Goal: Information Seeking & Learning: Learn about a topic

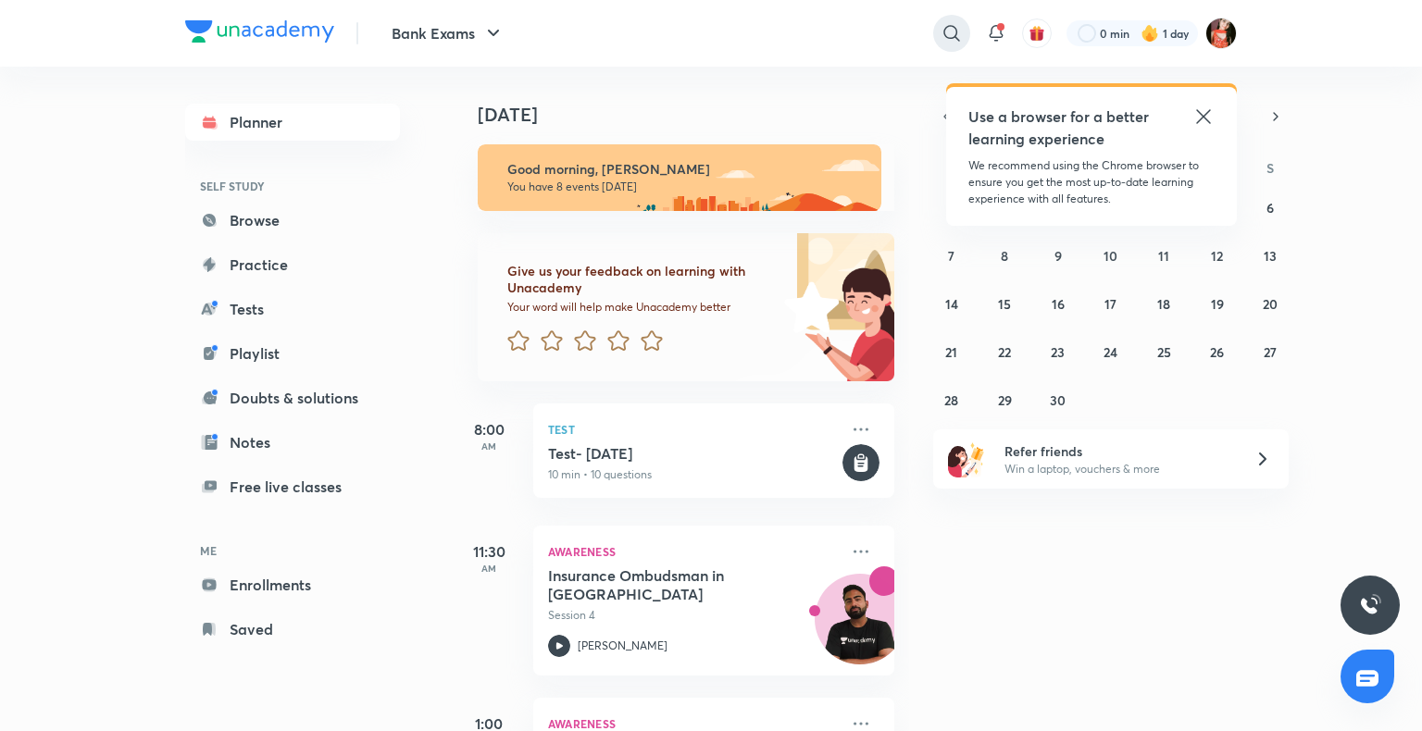
click at [942, 46] on div at bounding box center [951, 33] width 37 height 37
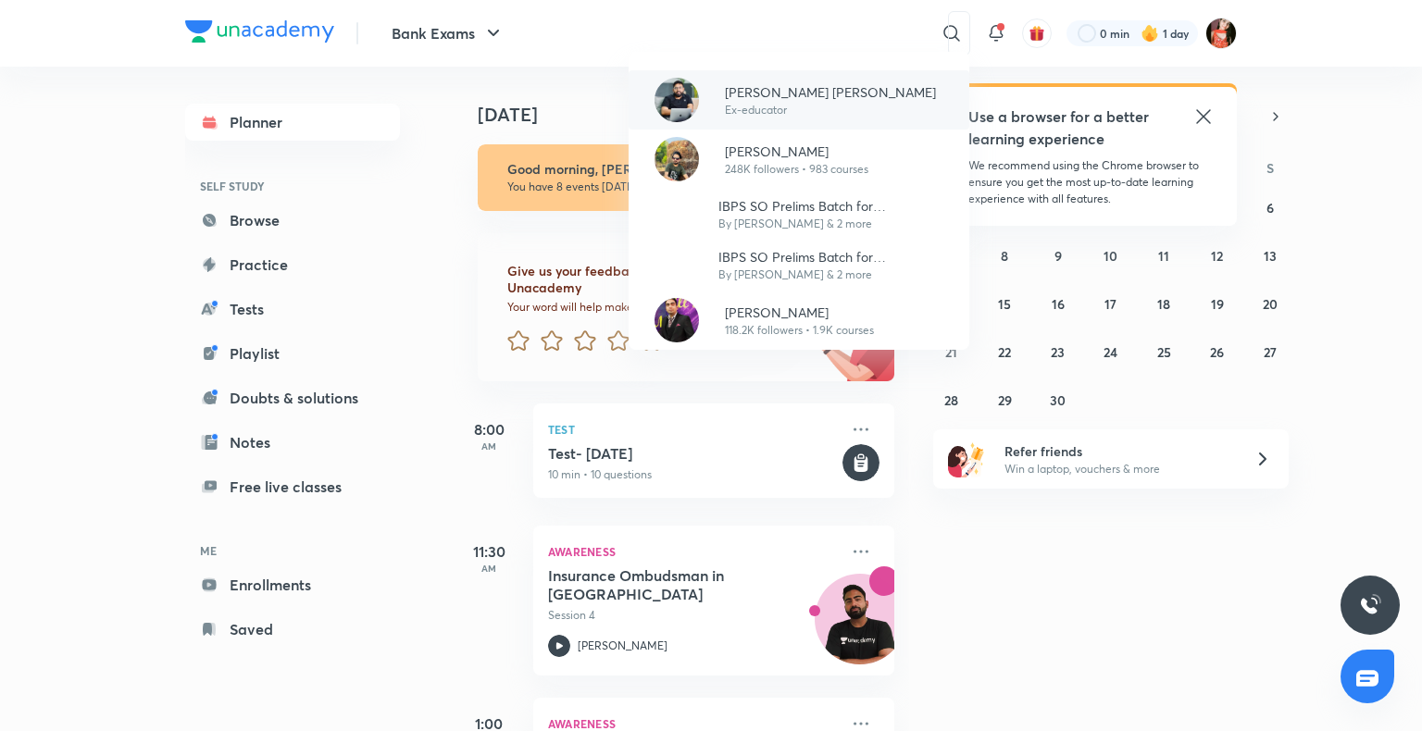
click at [658, 121] on div "[PERSON_NAME] [PERSON_NAME] Ex-educator" at bounding box center [799, 99] width 341 height 59
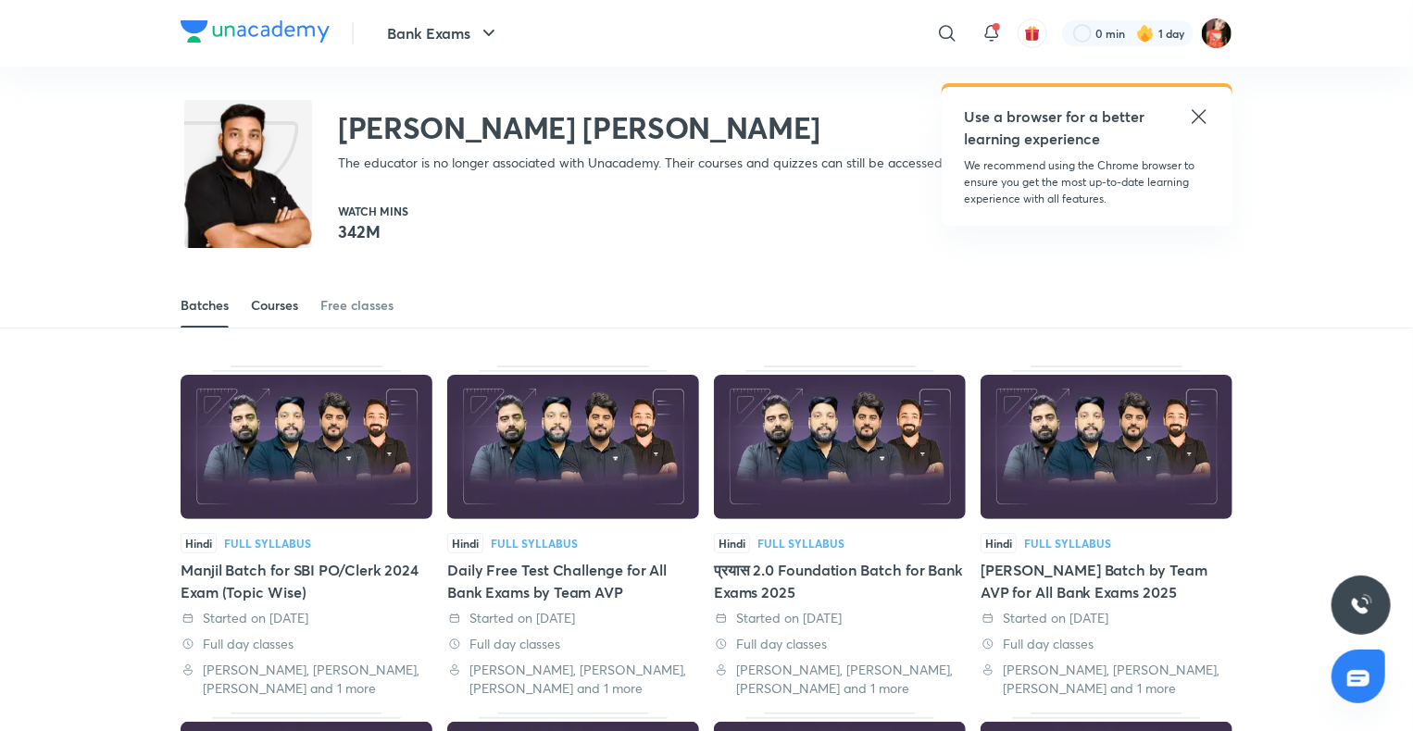
click at [259, 297] on div "Courses" at bounding box center [274, 305] width 47 height 19
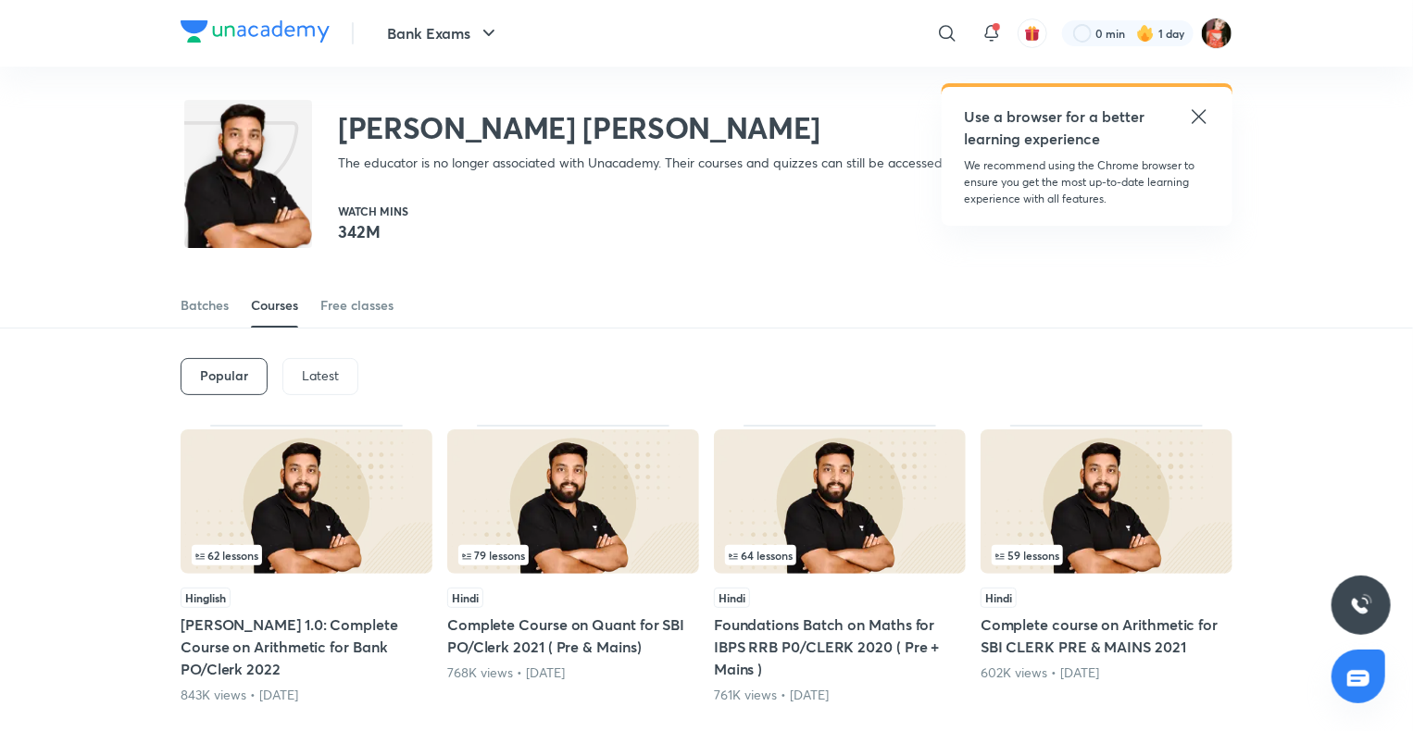
click at [322, 381] on p "Latest" at bounding box center [320, 375] width 37 height 15
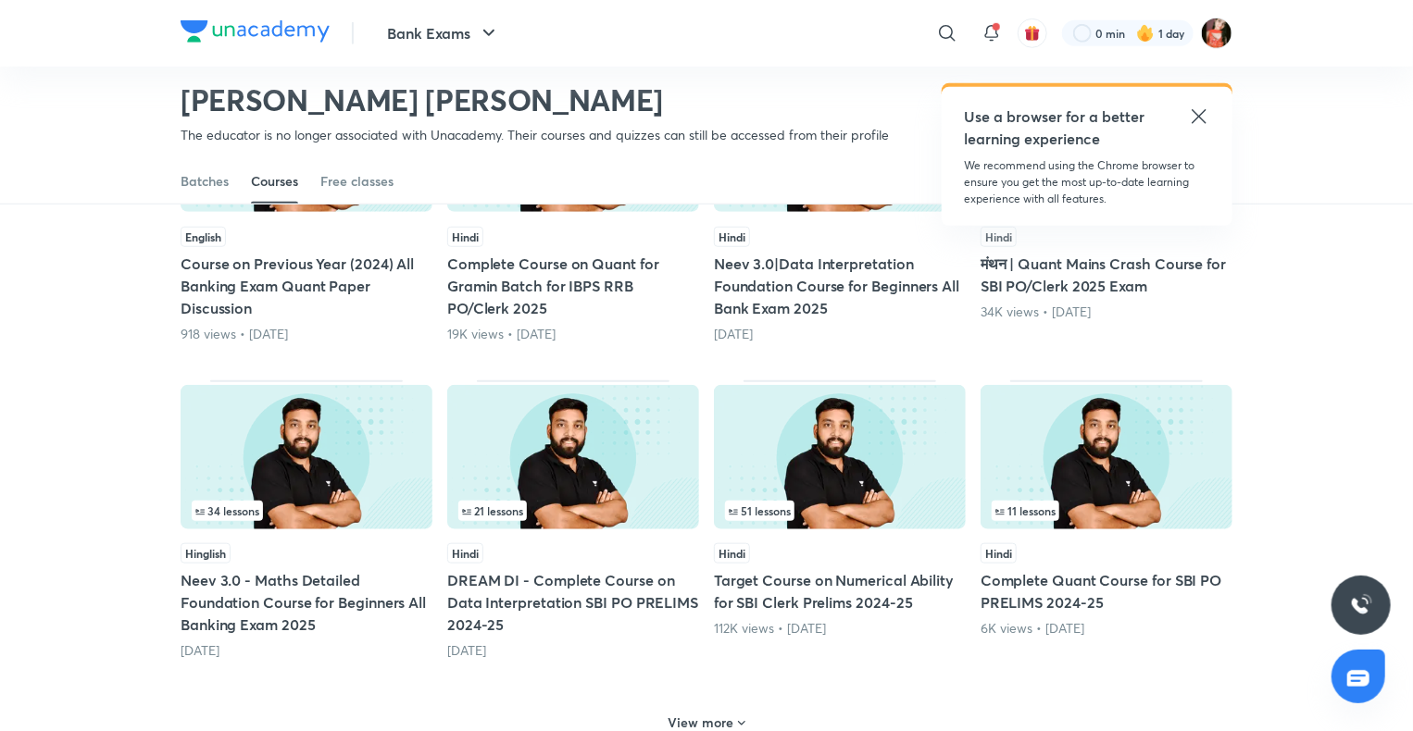
scroll to position [728, 0]
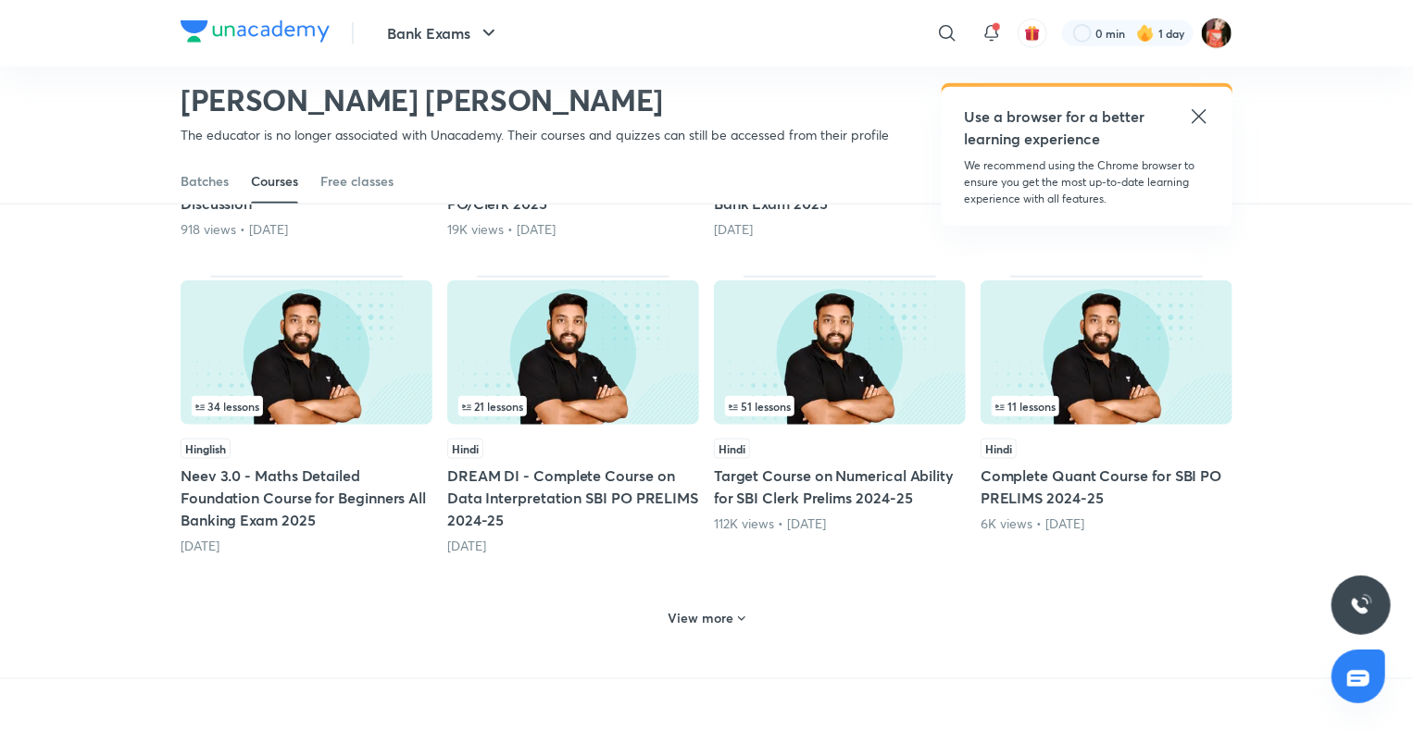
click at [693, 609] on h6 "View more" at bounding box center [701, 618] width 66 height 19
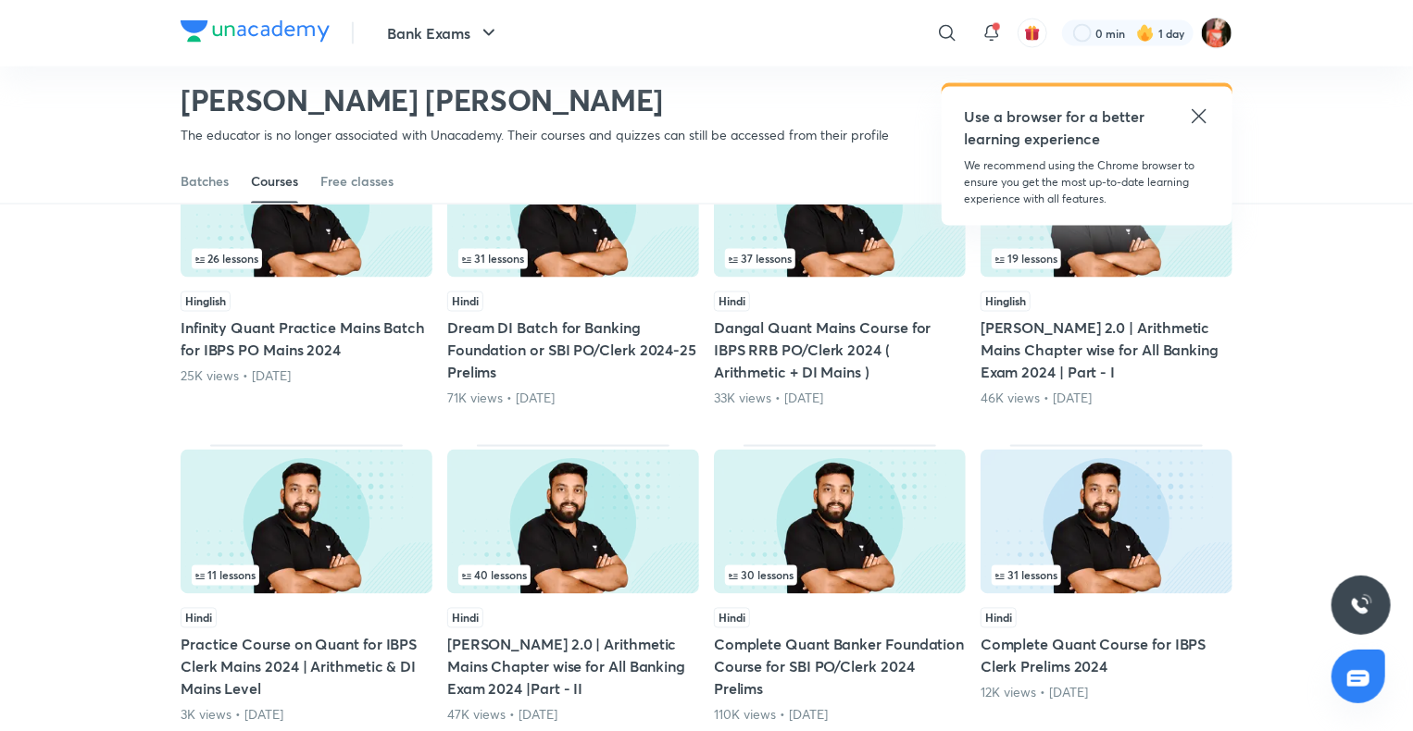
scroll to position [1654, 0]
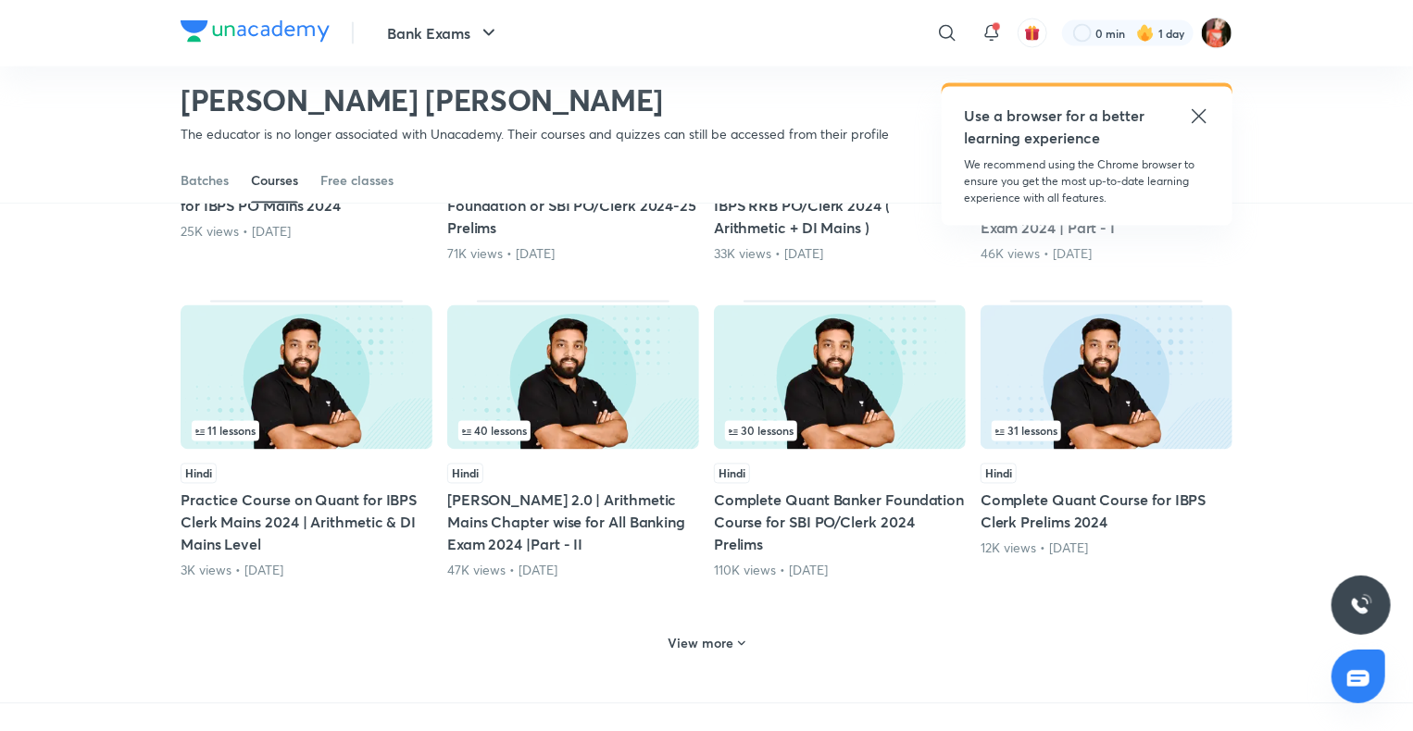
click at [718, 643] on h6 "View more" at bounding box center [701, 644] width 66 height 19
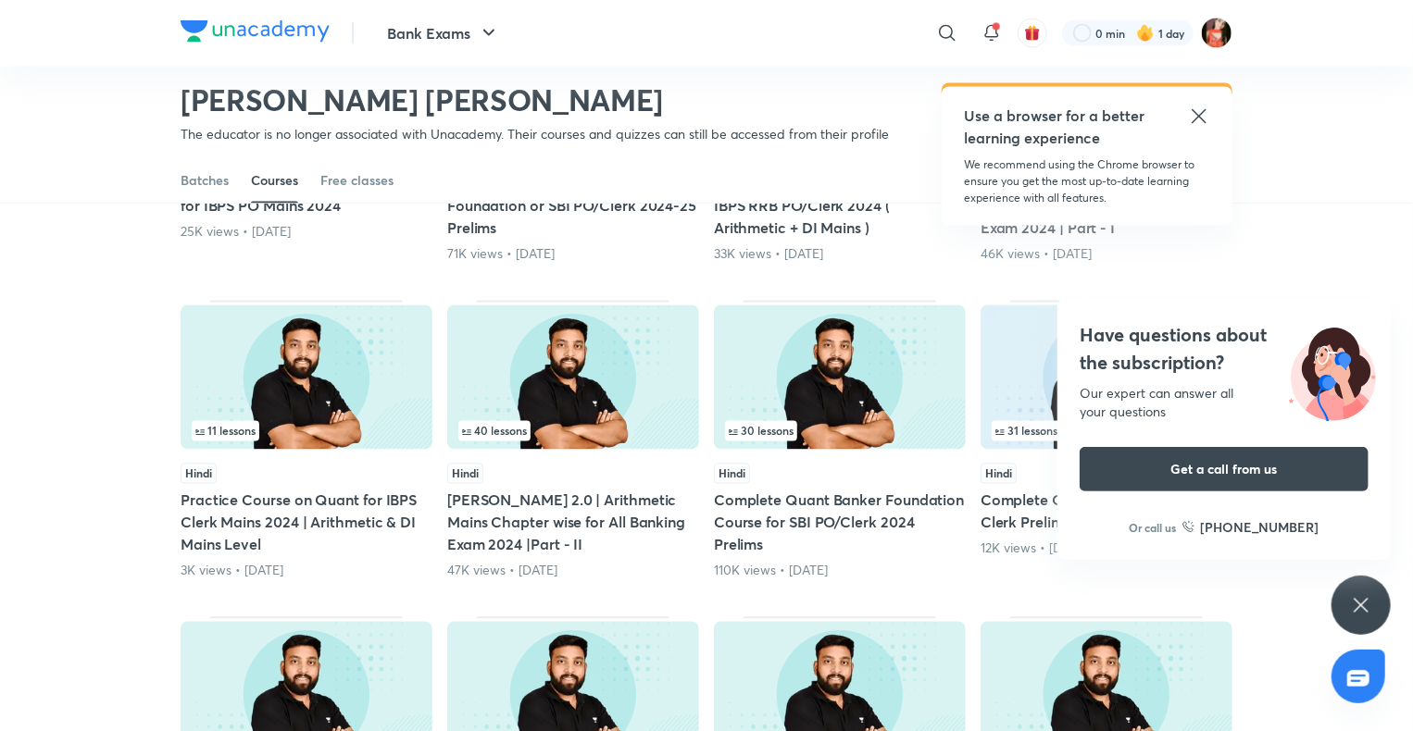
click at [1372, 612] on div "Have questions about the subscription? Our expert can answer all your questions…" at bounding box center [1360, 605] width 59 height 59
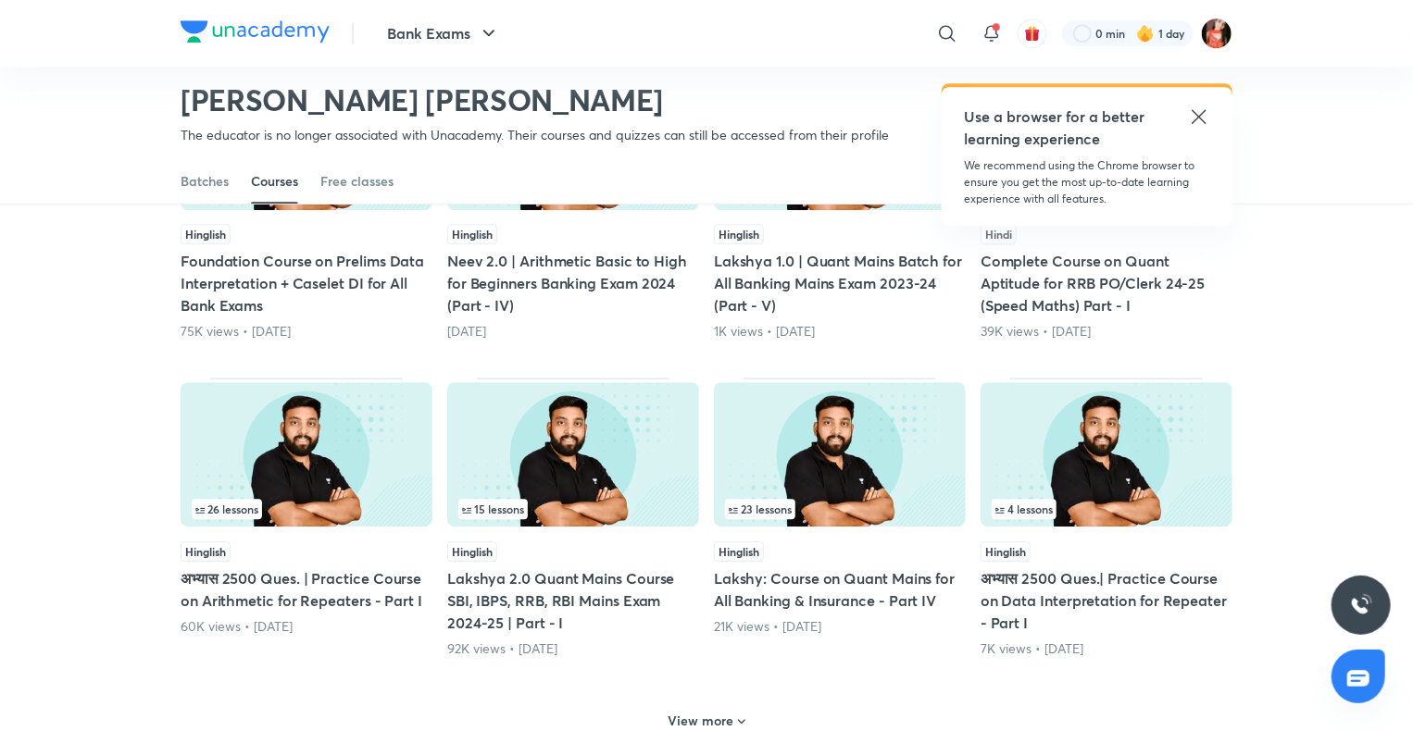
scroll to position [2672, 0]
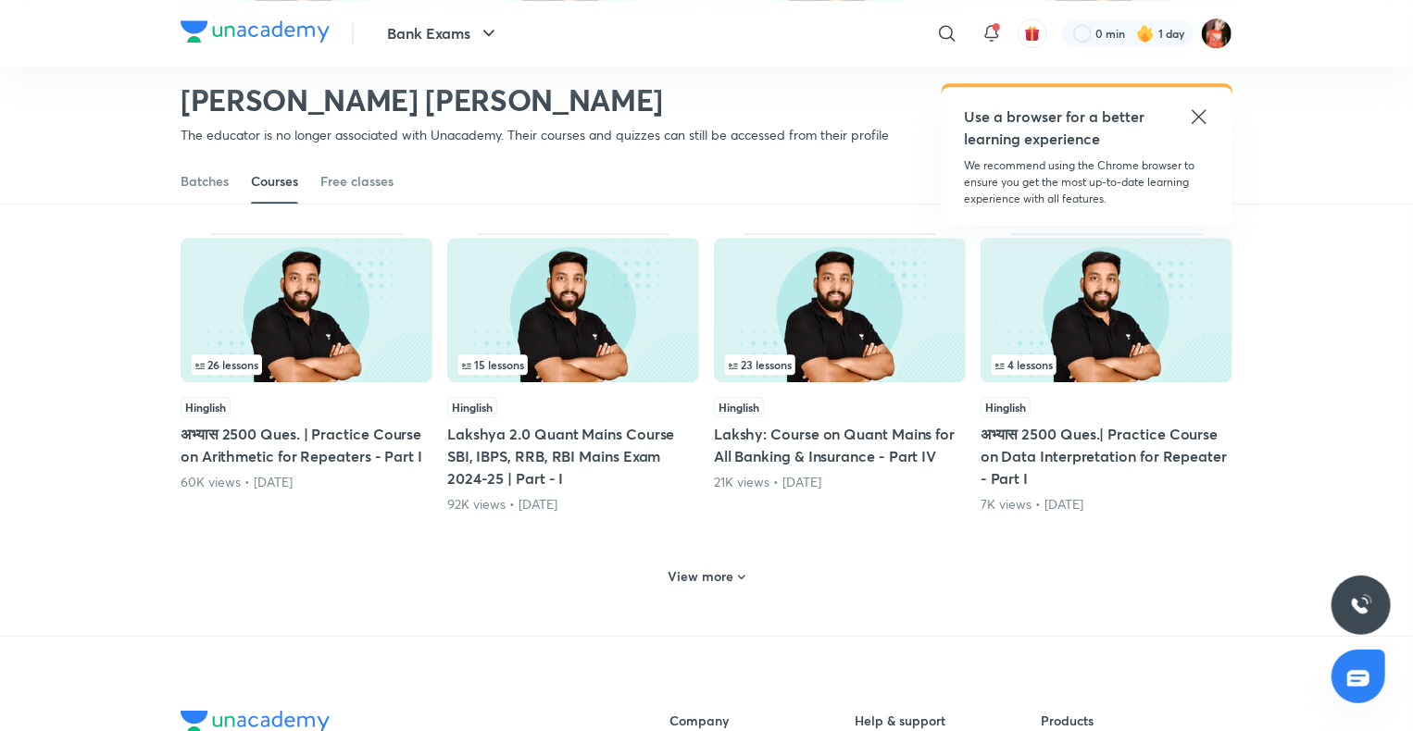
click at [683, 578] on h6 "View more" at bounding box center [701, 577] width 66 height 19
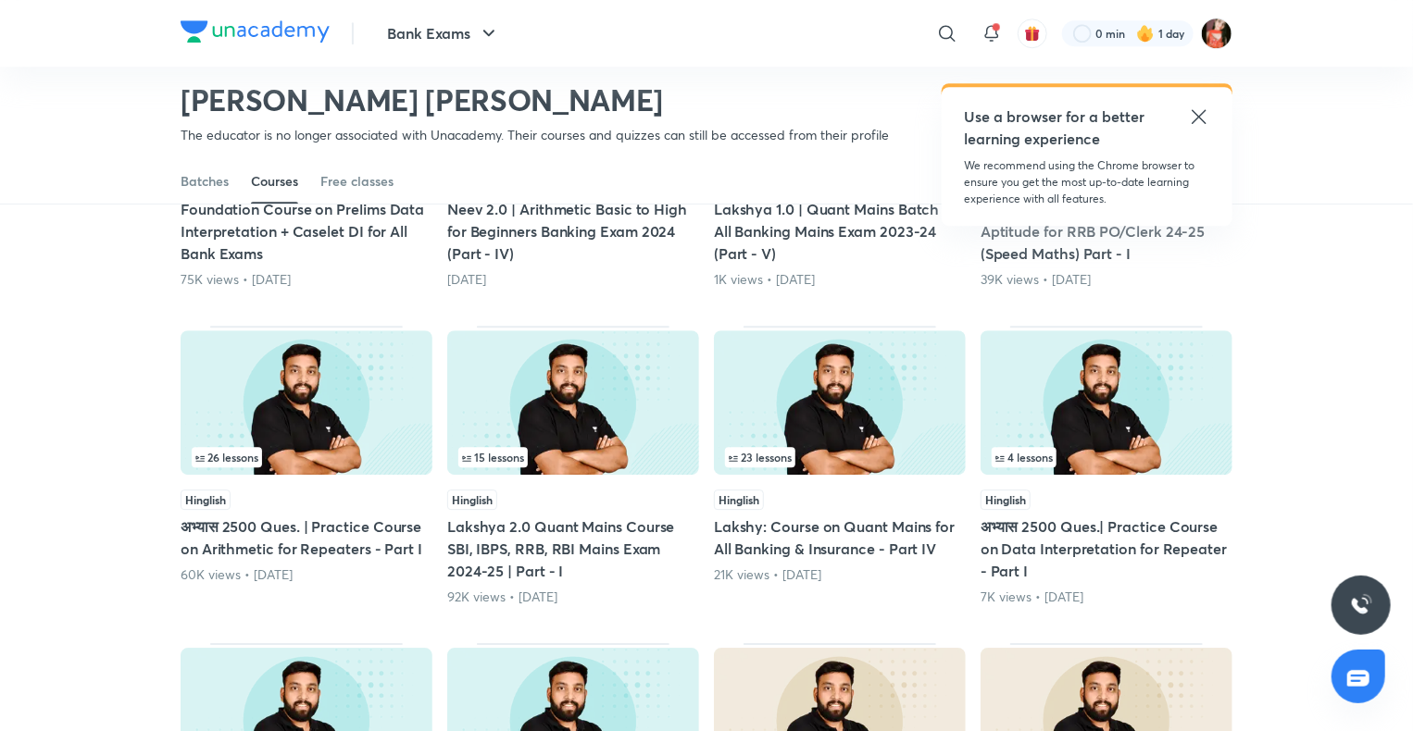
scroll to position [2487, 0]
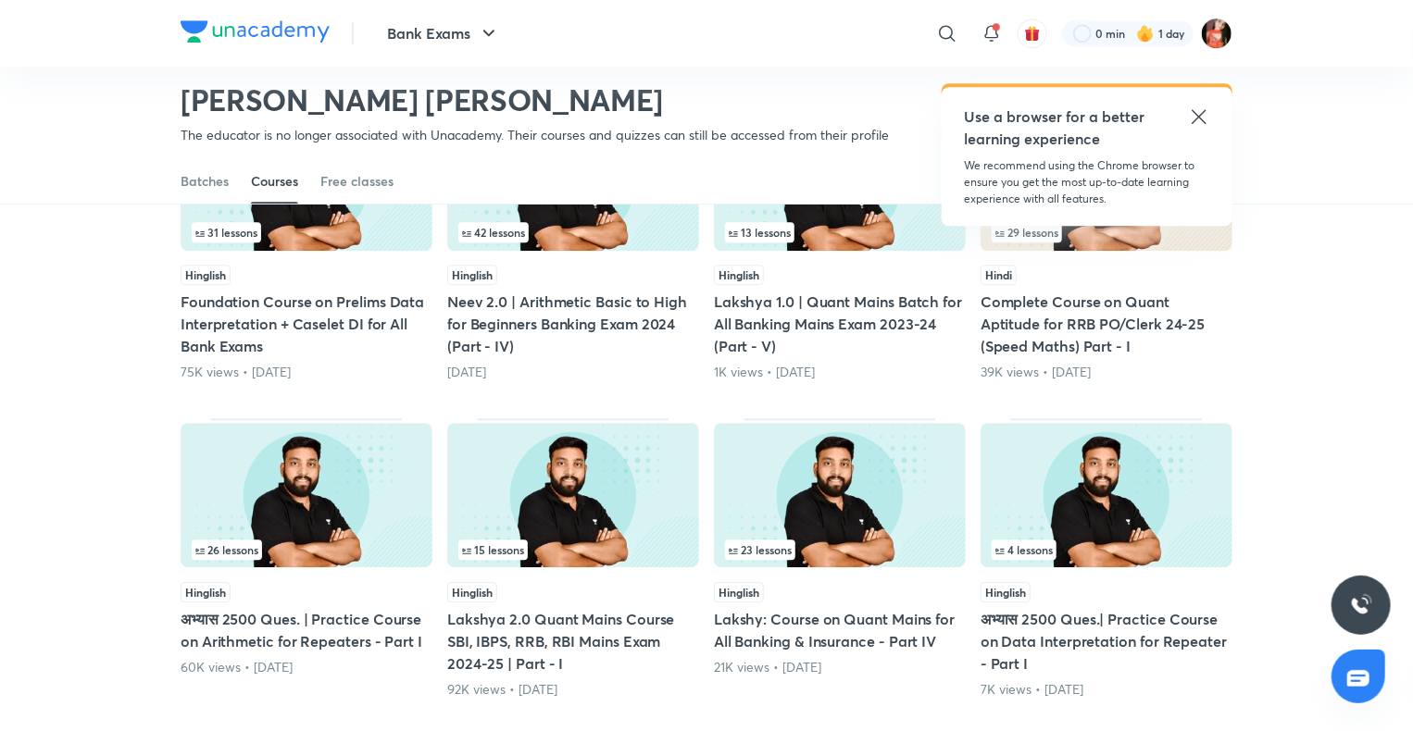
click at [848, 517] on img at bounding box center [840, 495] width 252 height 144
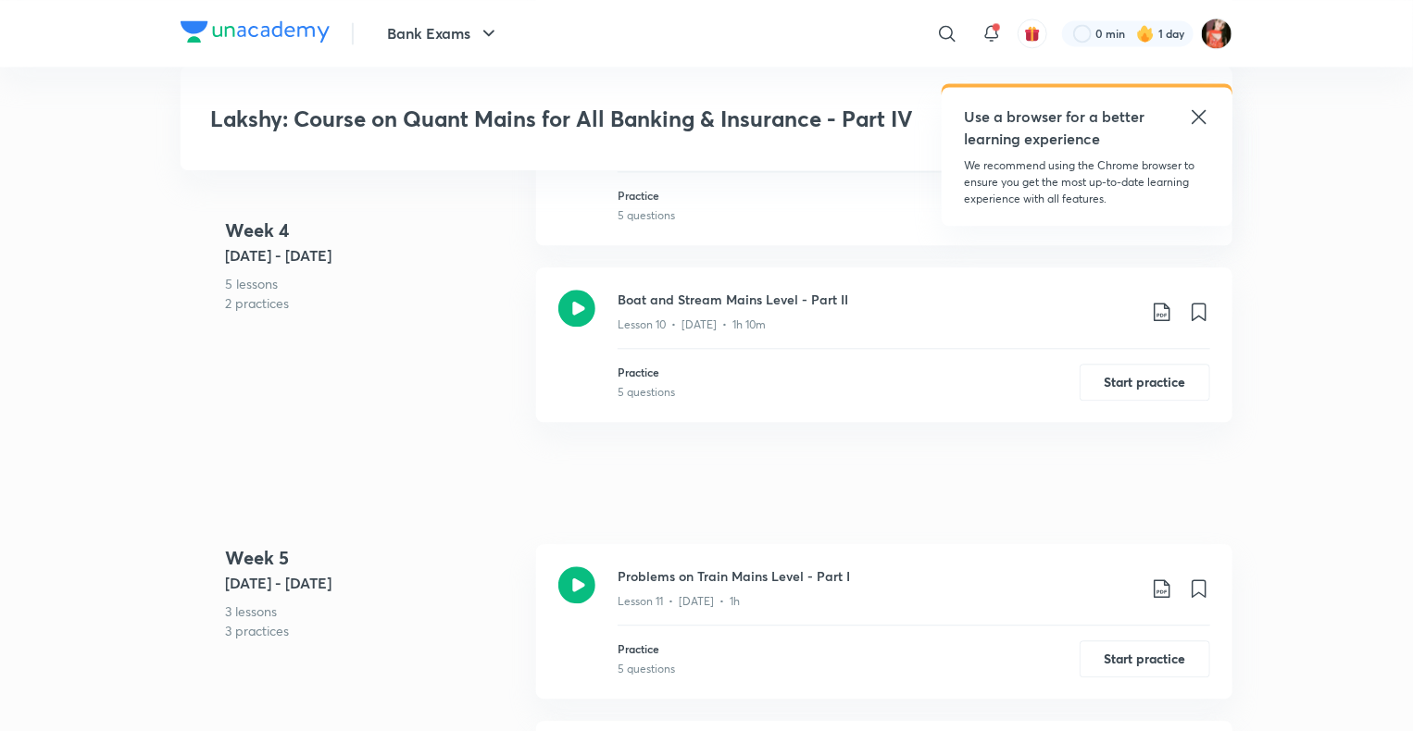
scroll to position [1759, 0]
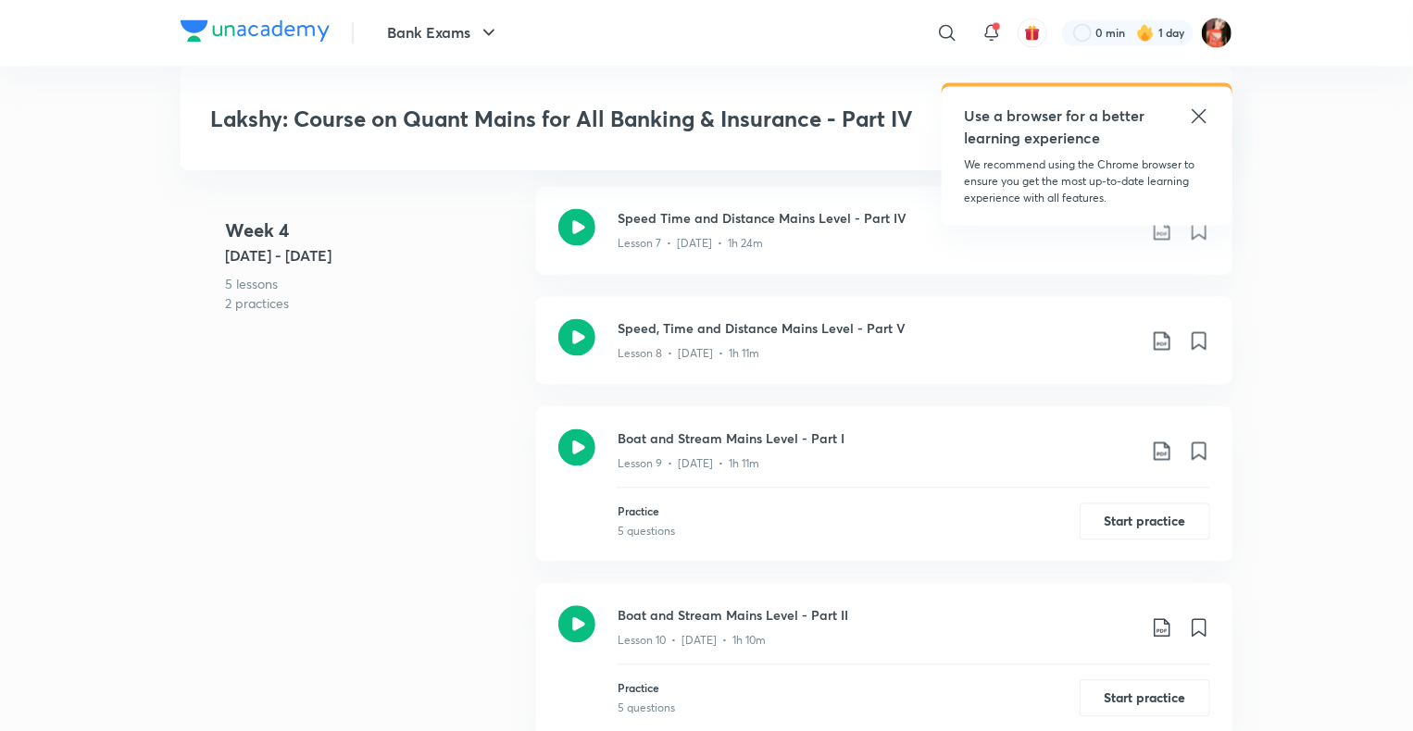
click at [574, 606] on icon at bounding box center [576, 624] width 37 height 37
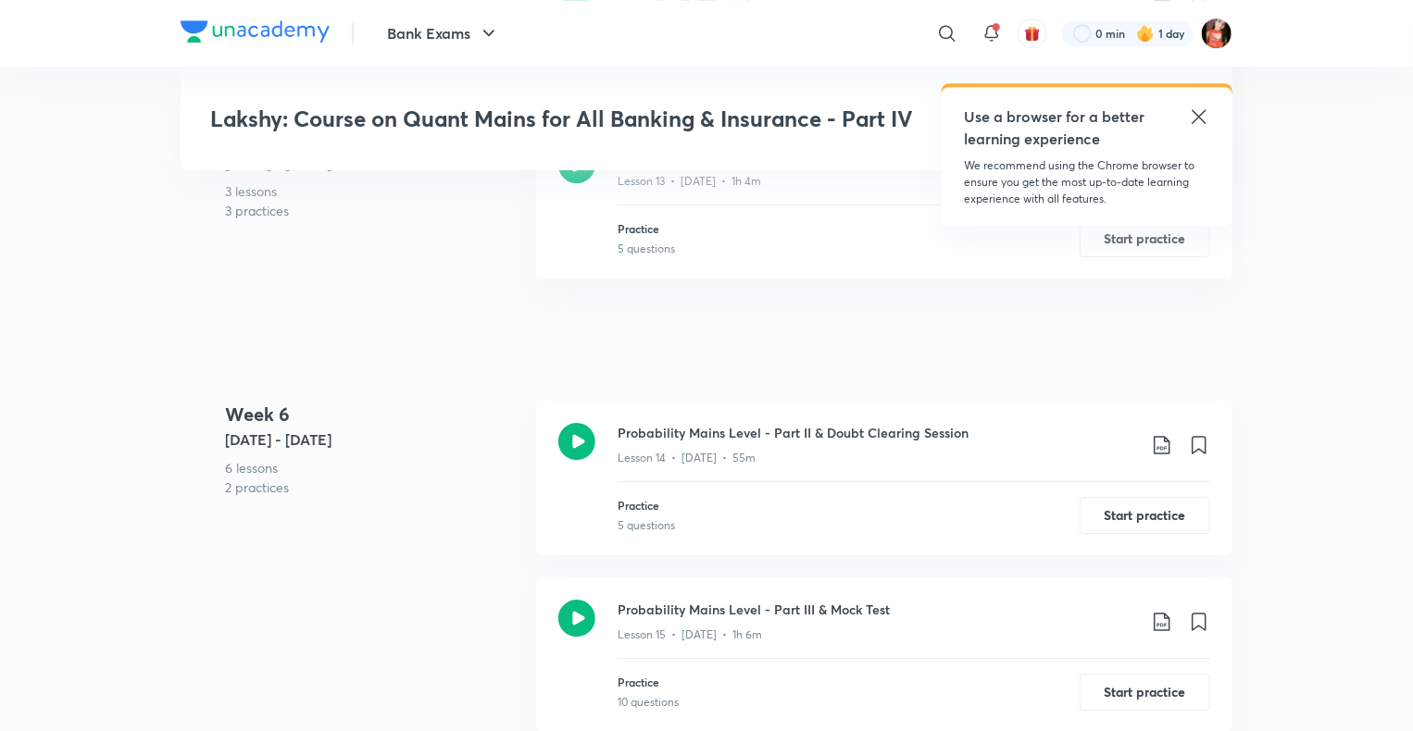
scroll to position [2963, 0]
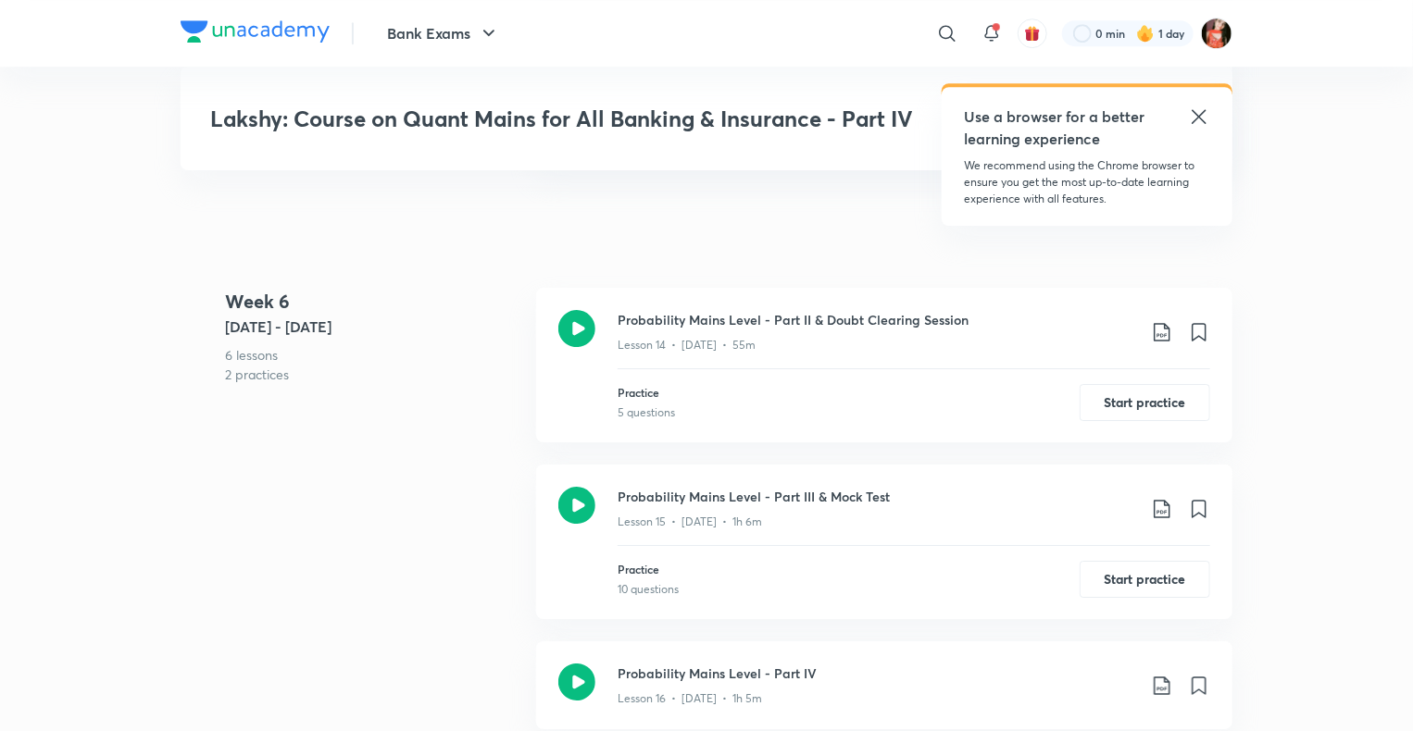
scroll to position [1759, 0]
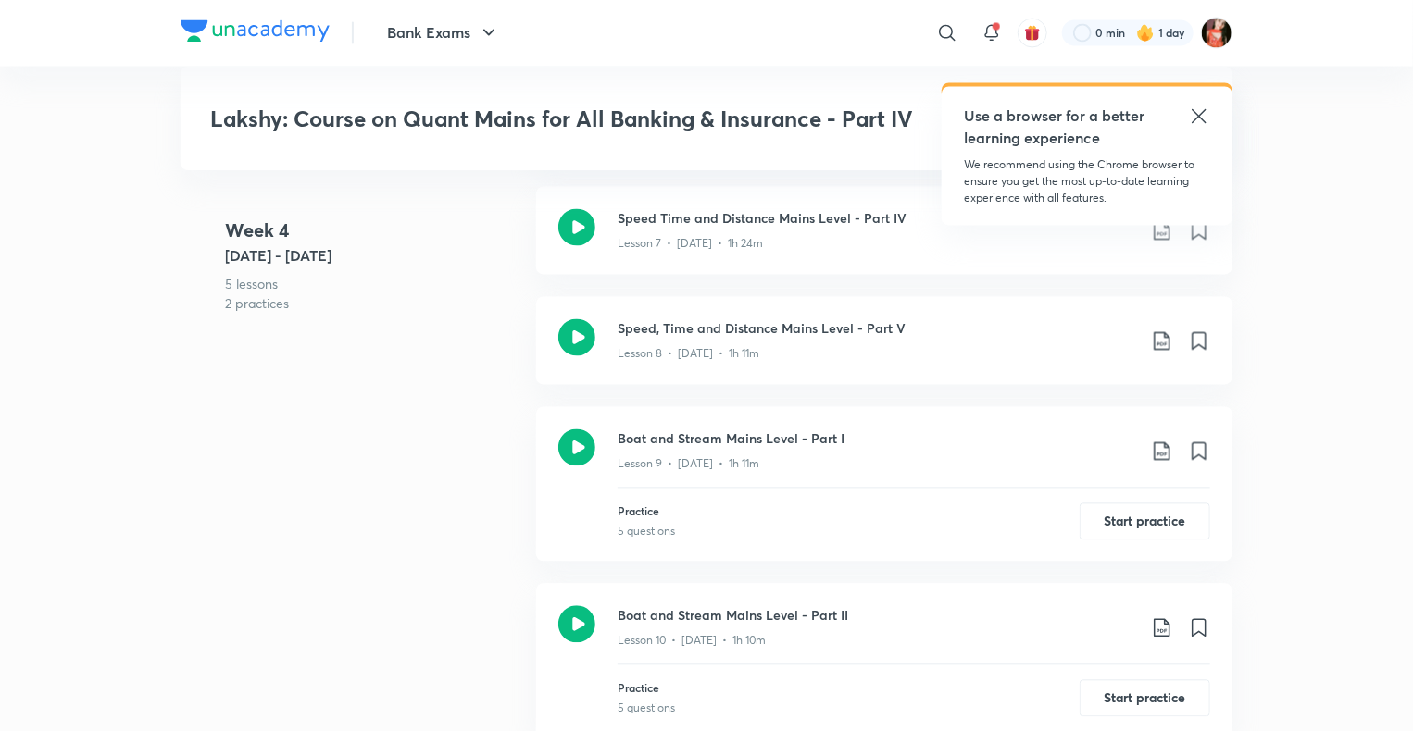
click at [966, 20] on div "​ Use a browser for a better learning experience We recommend using the Chrome …" at bounding box center [928, 33] width 607 height 44
click at [952, 25] on icon at bounding box center [947, 33] width 22 height 22
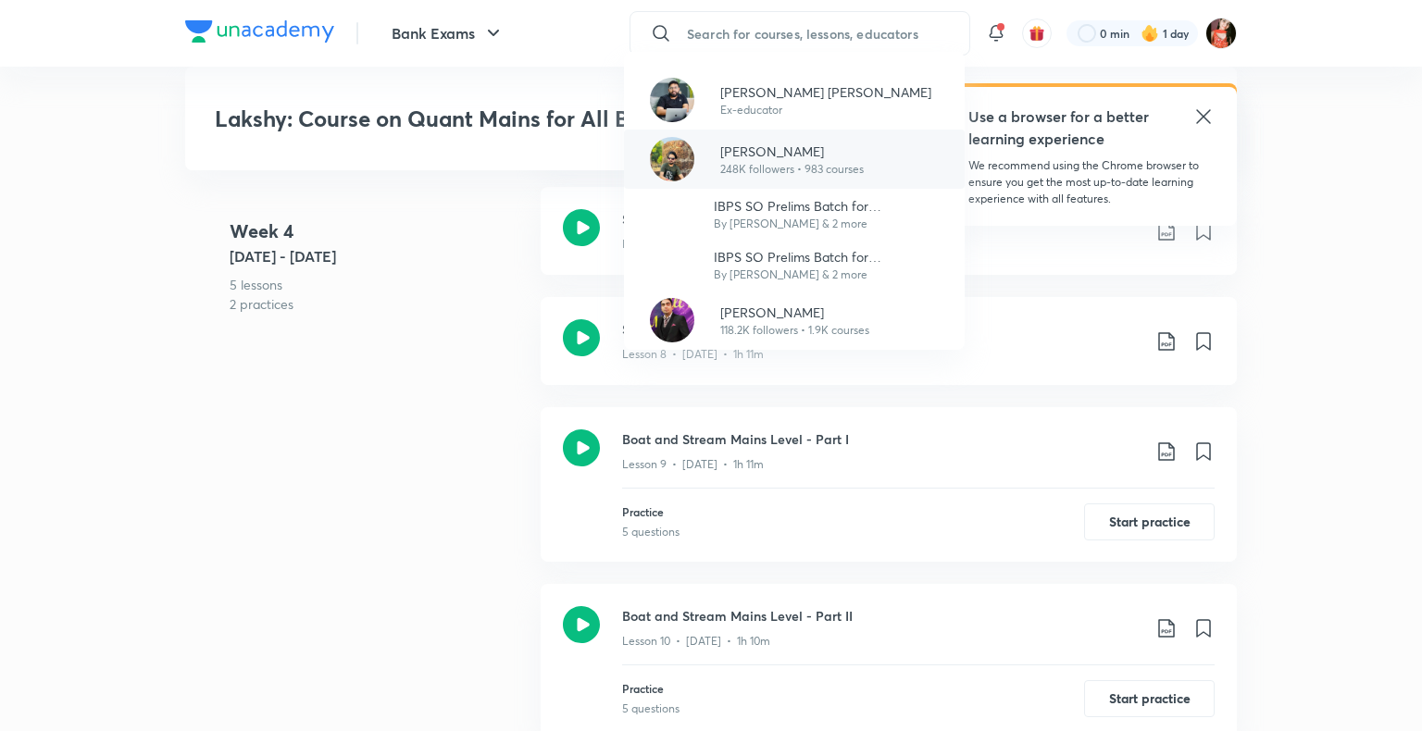
click at [693, 152] on img at bounding box center [672, 159] width 44 height 44
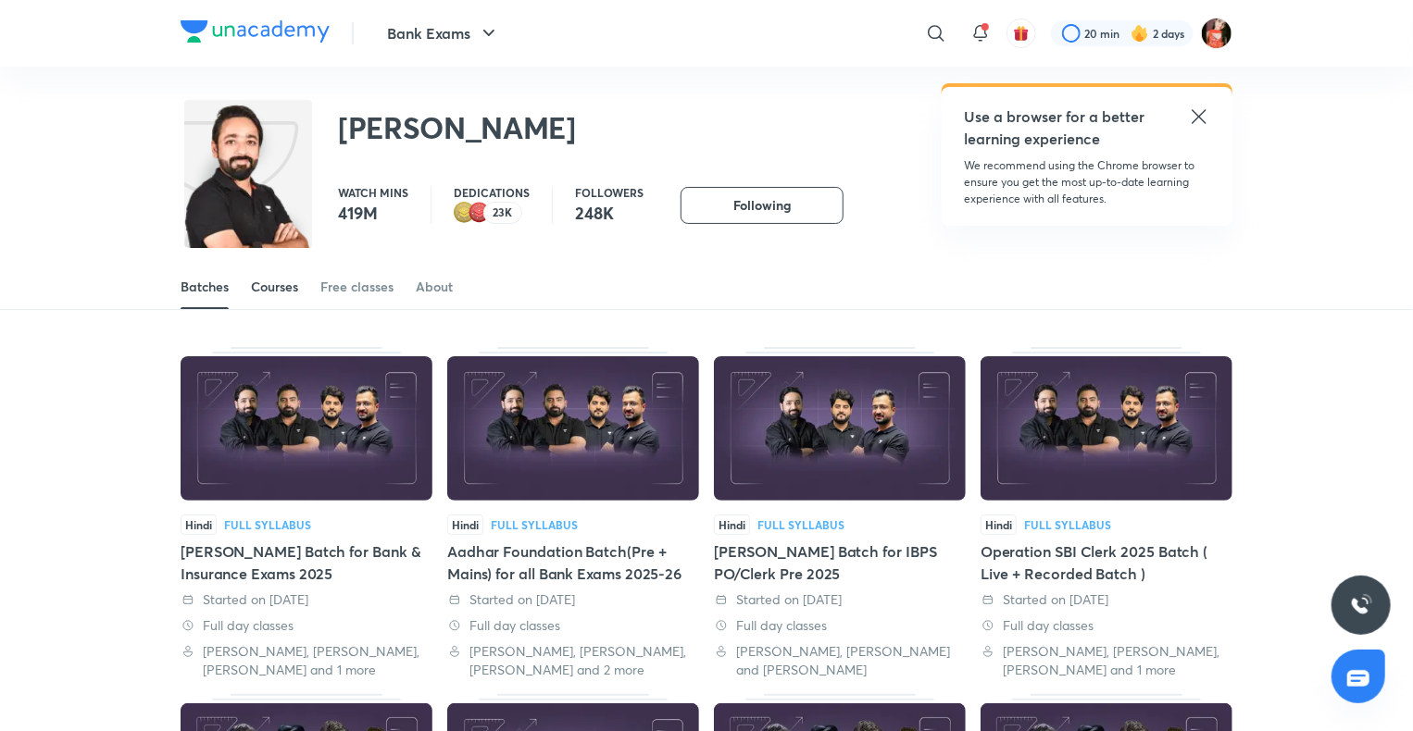
click at [278, 271] on link "Courses" at bounding box center [274, 287] width 47 height 44
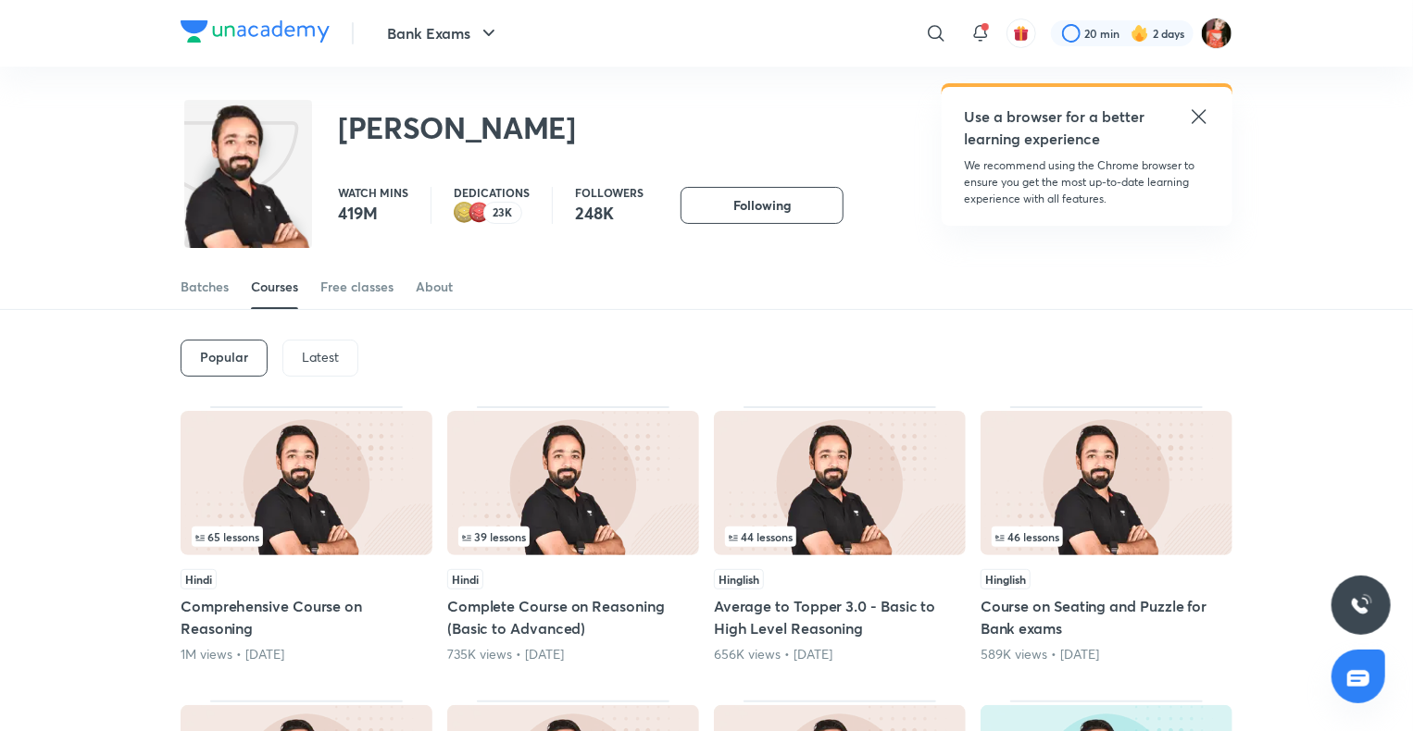
click at [280, 289] on div "Courses" at bounding box center [274, 287] width 47 height 19
click at [322, 357] on p "Latest" at bounding box center [320, 357] width 37 height 15
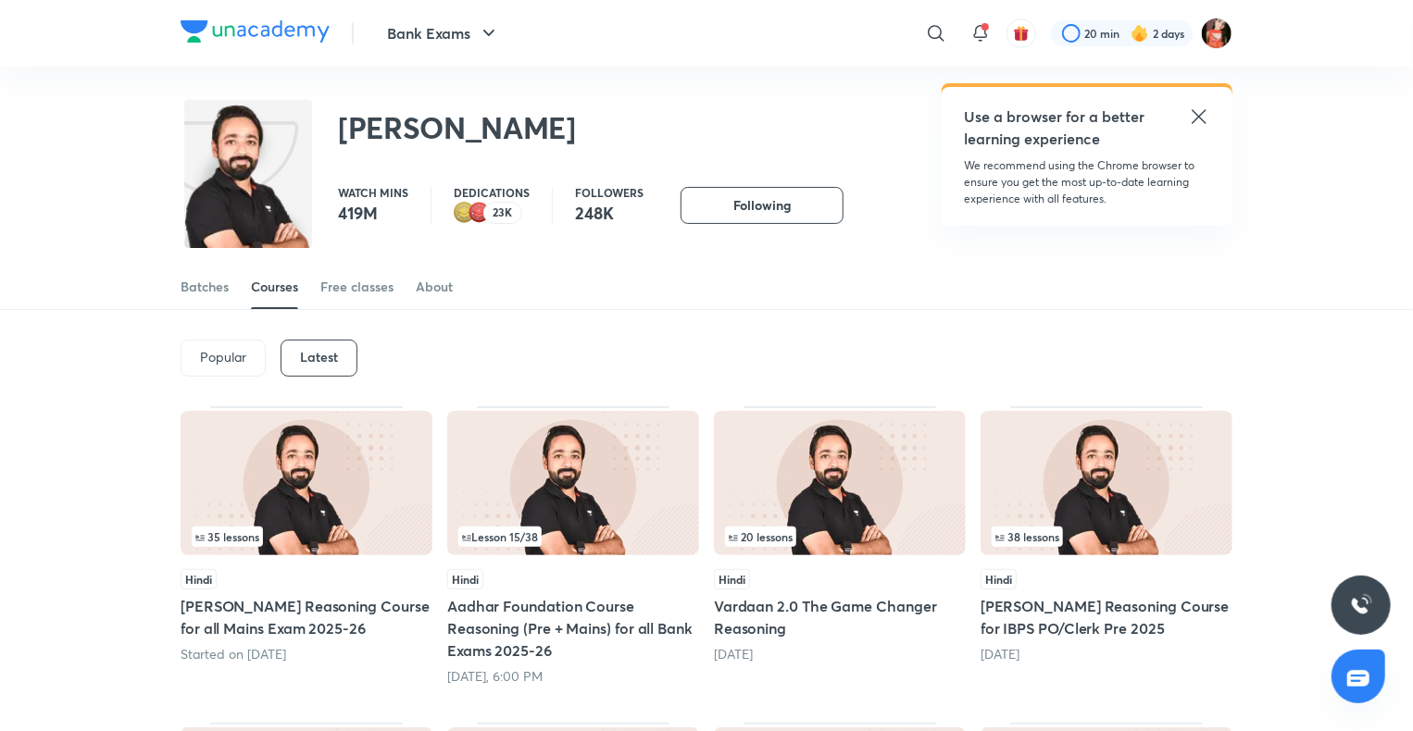
click at [604, 362] on div "Popular Latest" at bounding box center [707, 358] width 1052 height 96
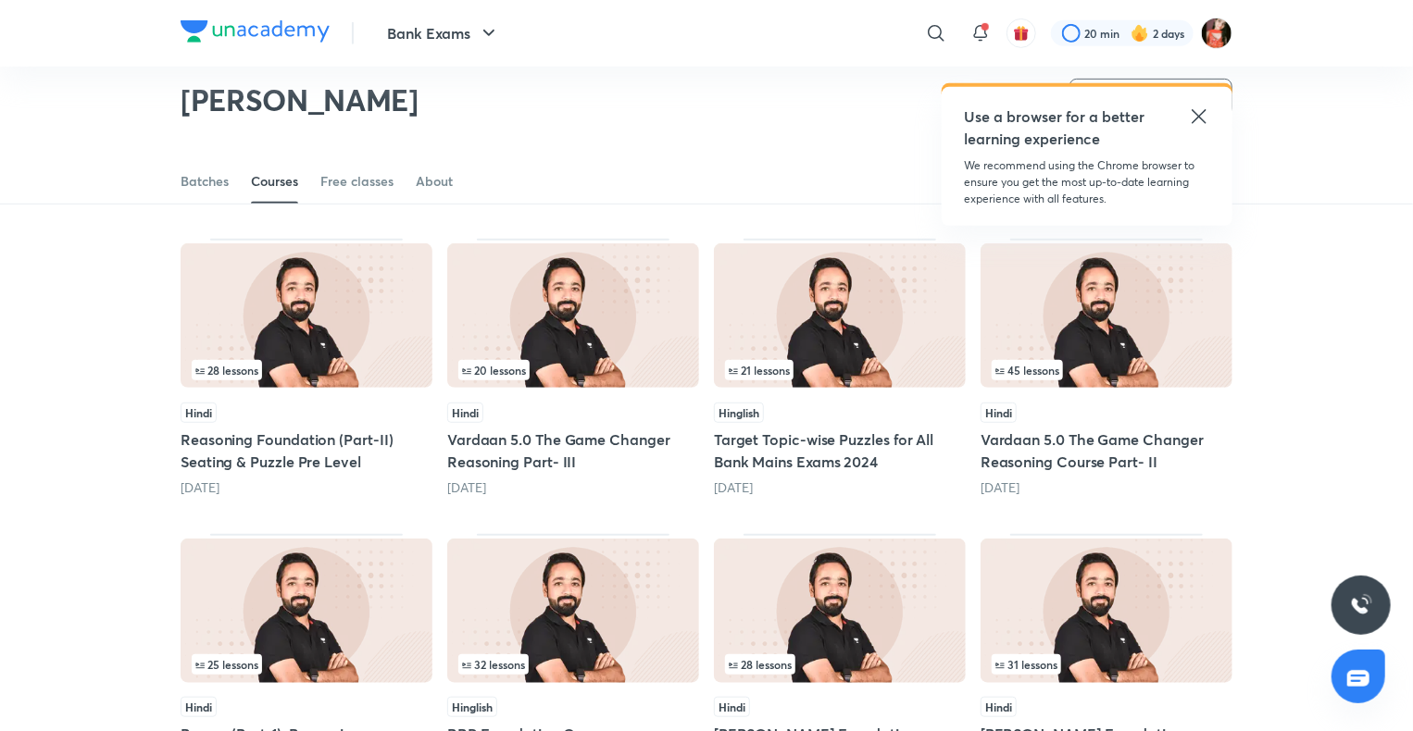
scroll to position [635, 0]
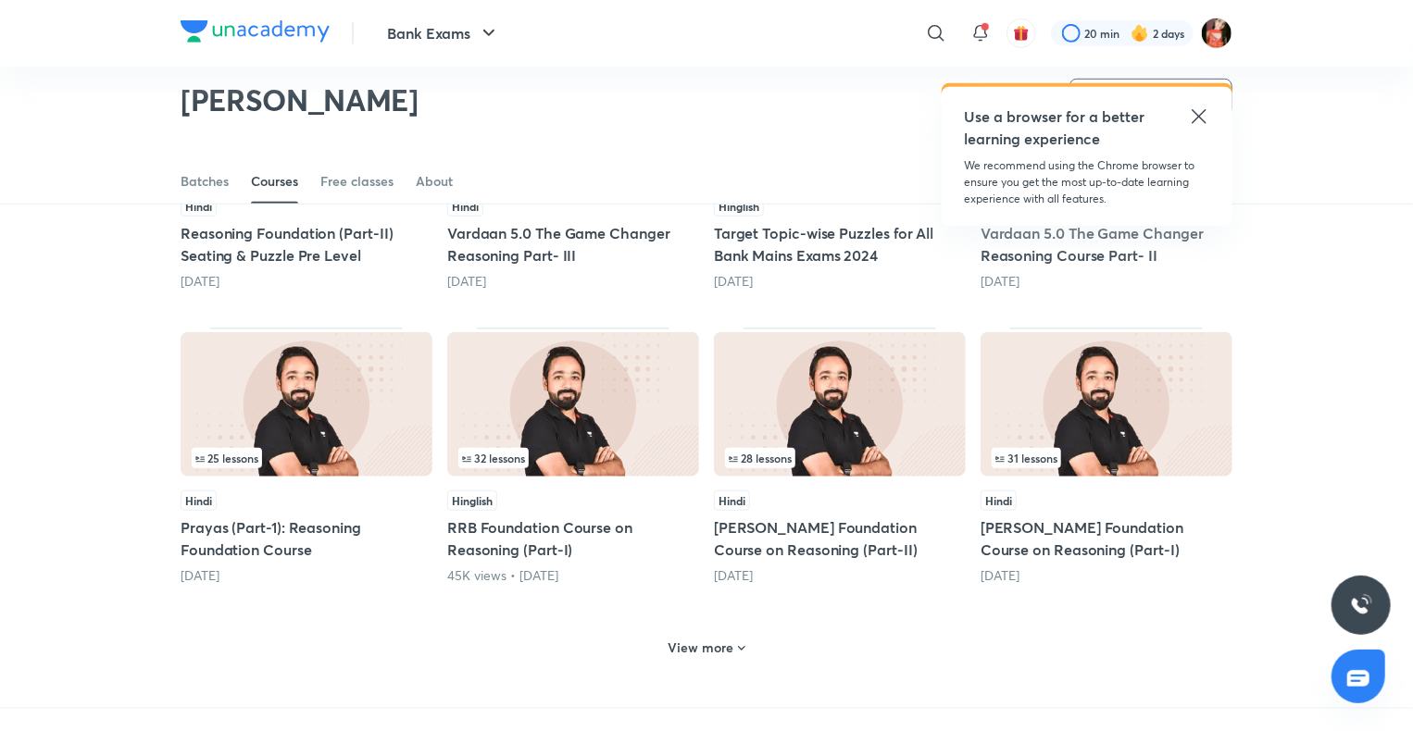
click at [696, 655] on h6 "View more" at bounding box center [701, 648] width 66 height 19
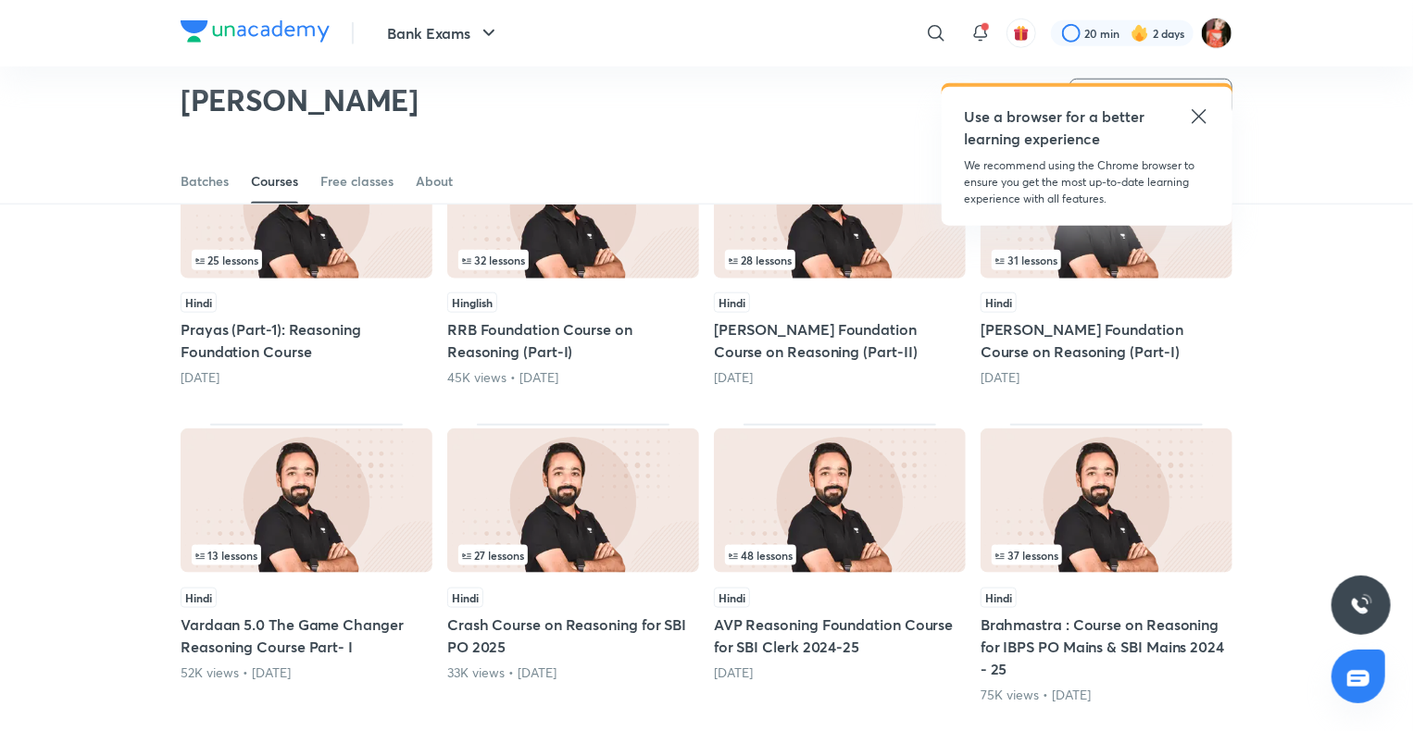
scroll to position [1283, 0]
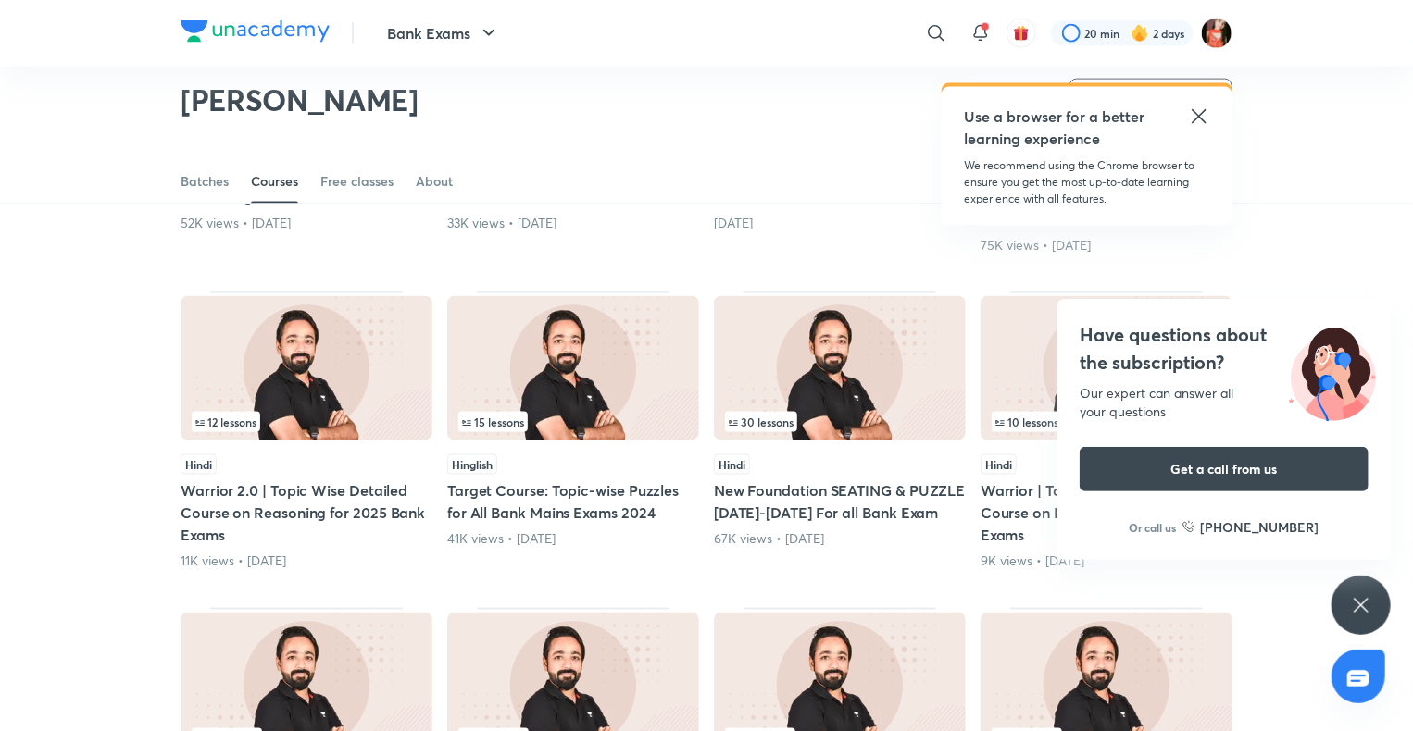
click at [1359, 607] on icon at bounding box center [1361, 605] width 14 height 14
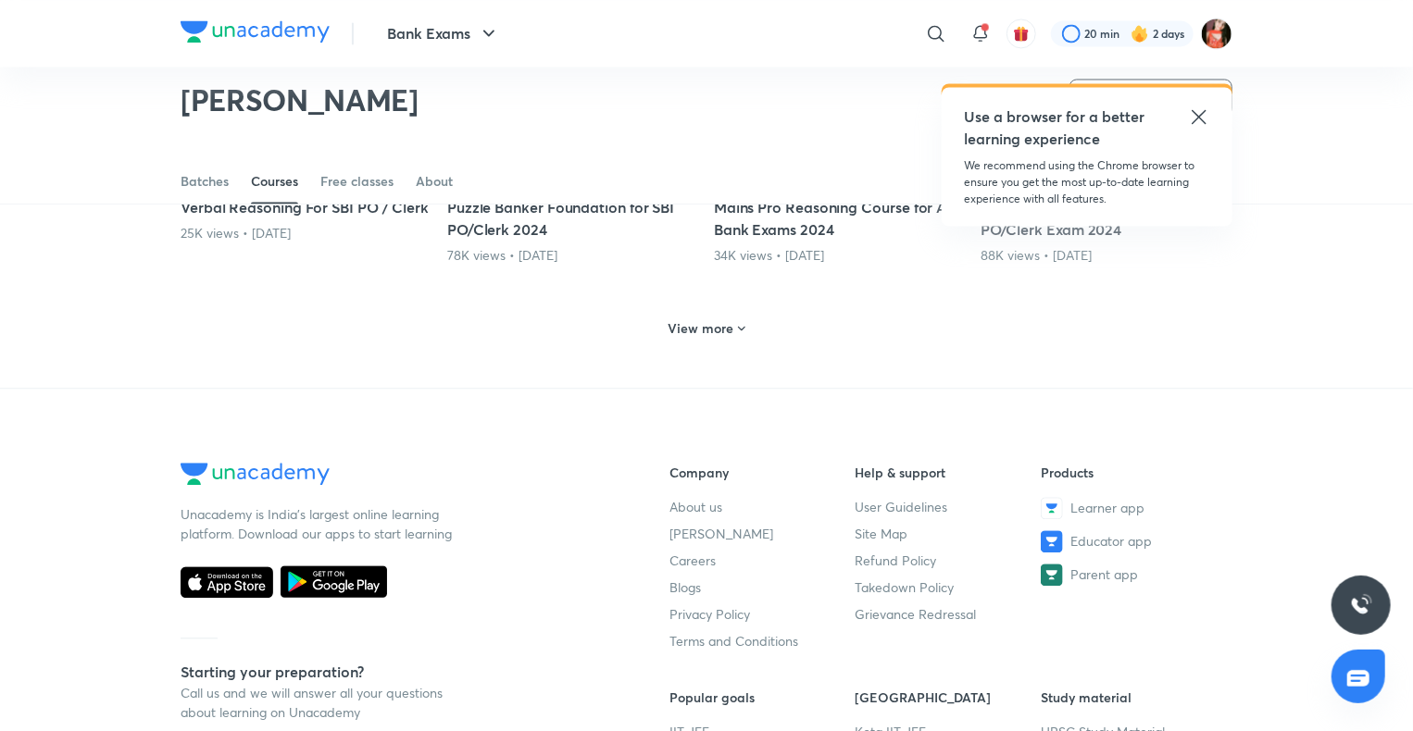
scroll to position [1839, 0]
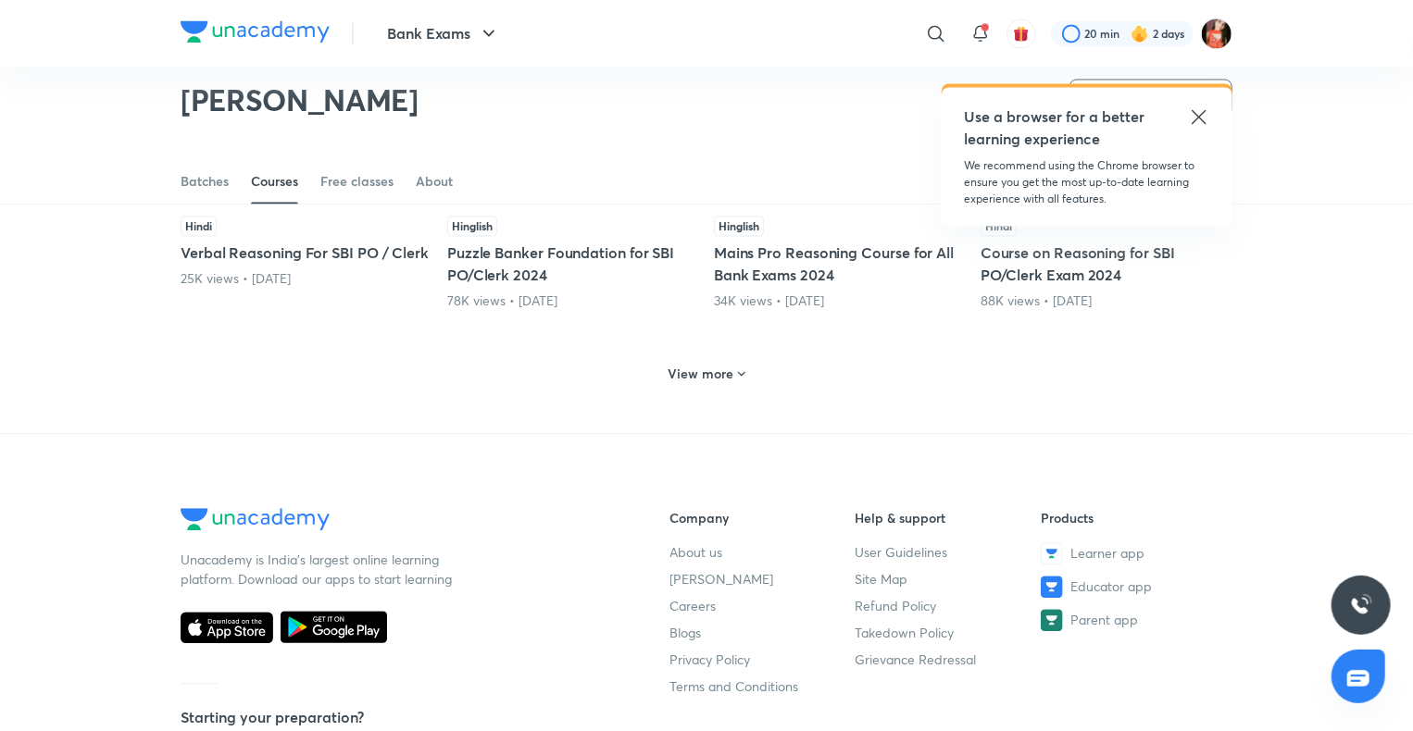
click at [740, 368] on icon at bounding box center [741, 374] width 15 height 15
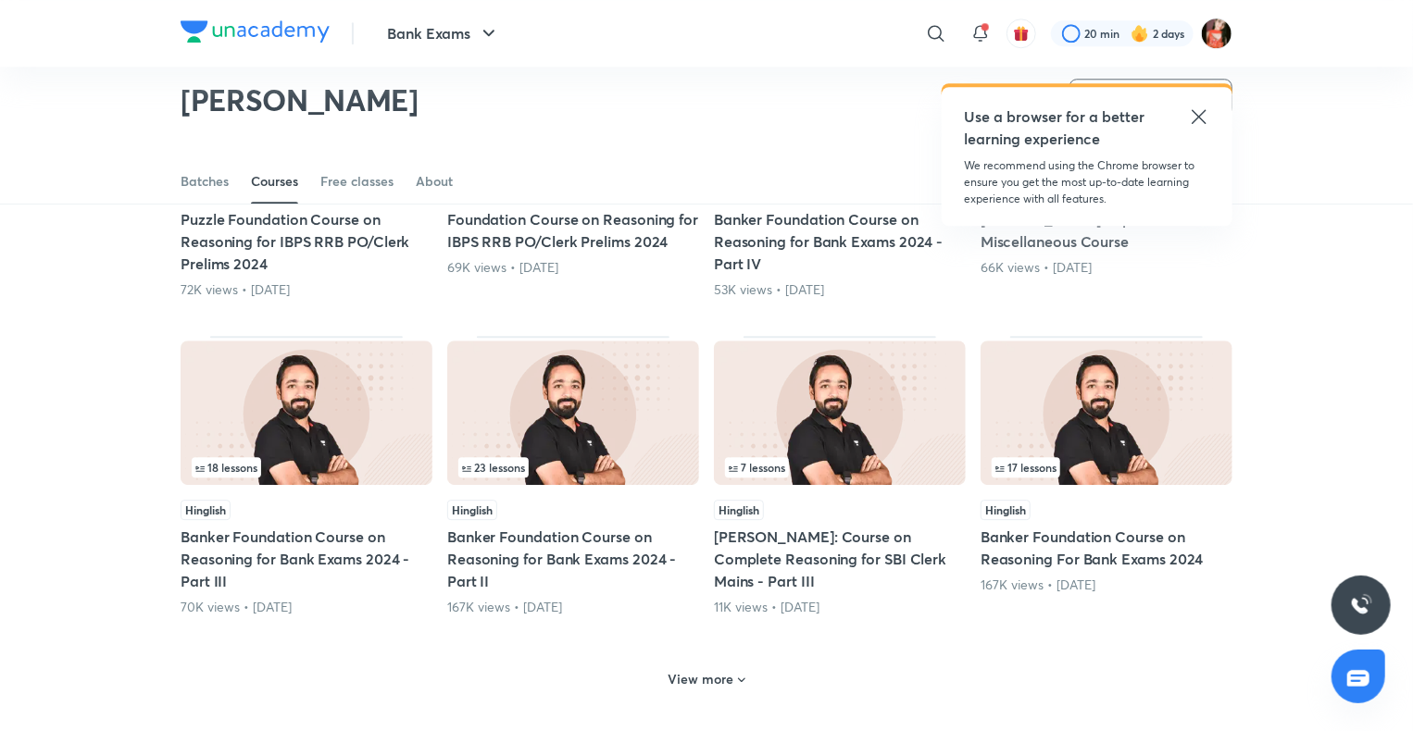
scroll to position [2579, 0]
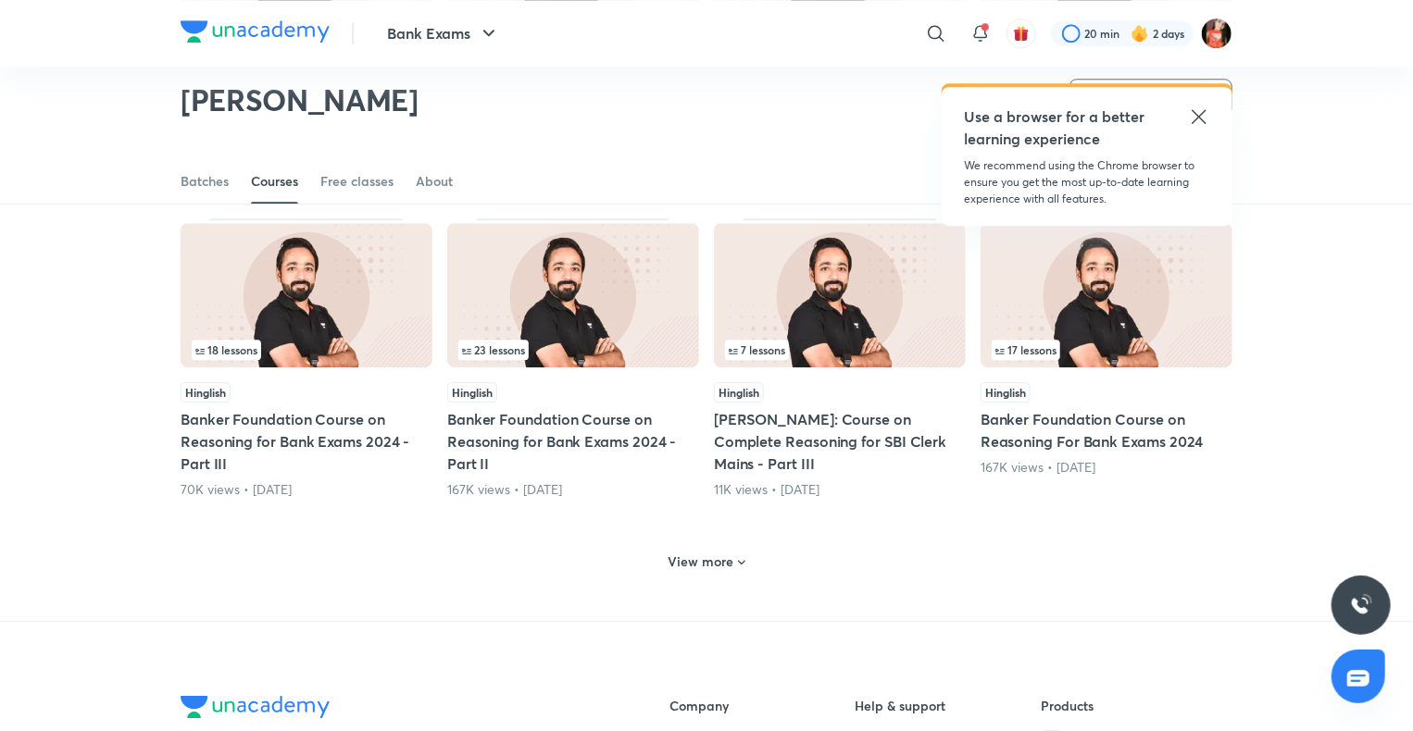
click at [706, 563] on h6 "View more" at bounding box center [701, 562] width 66 height 19
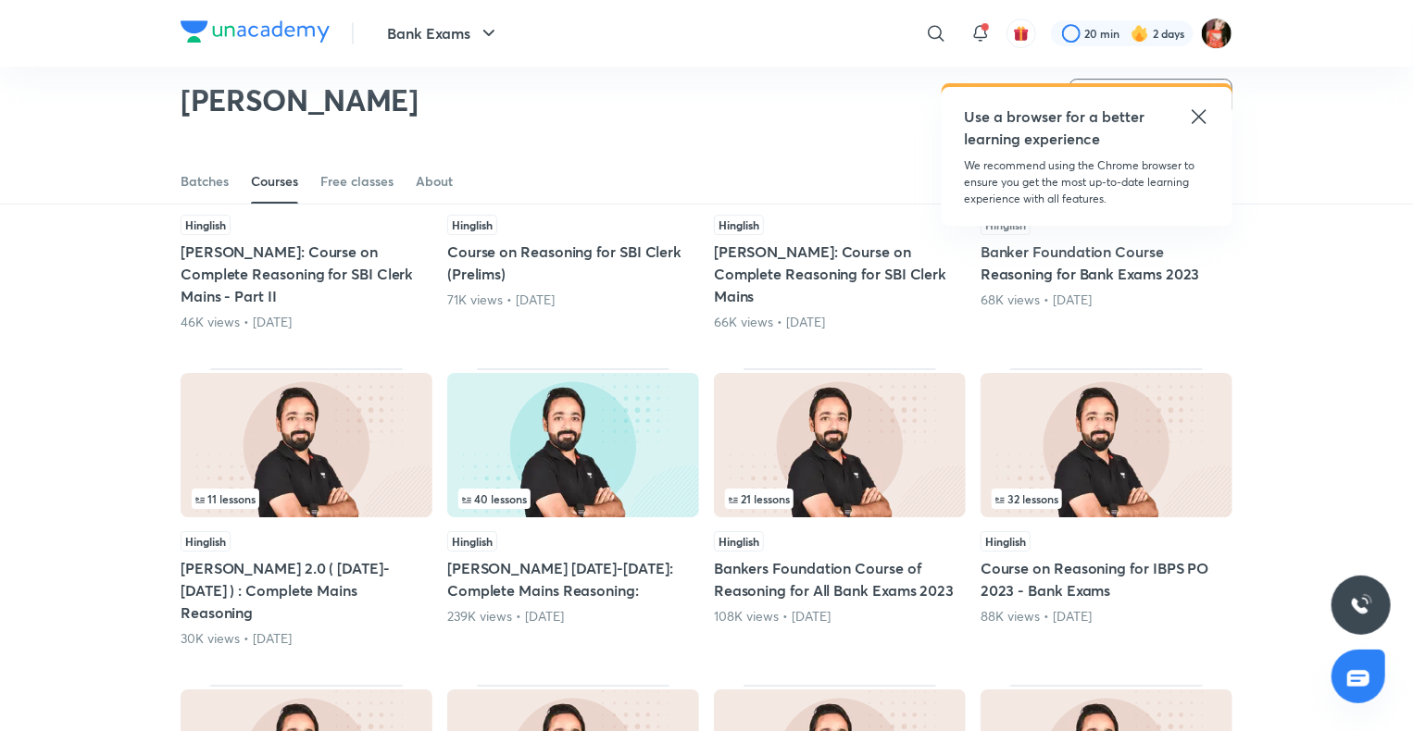
scroll to position [3135, 0]
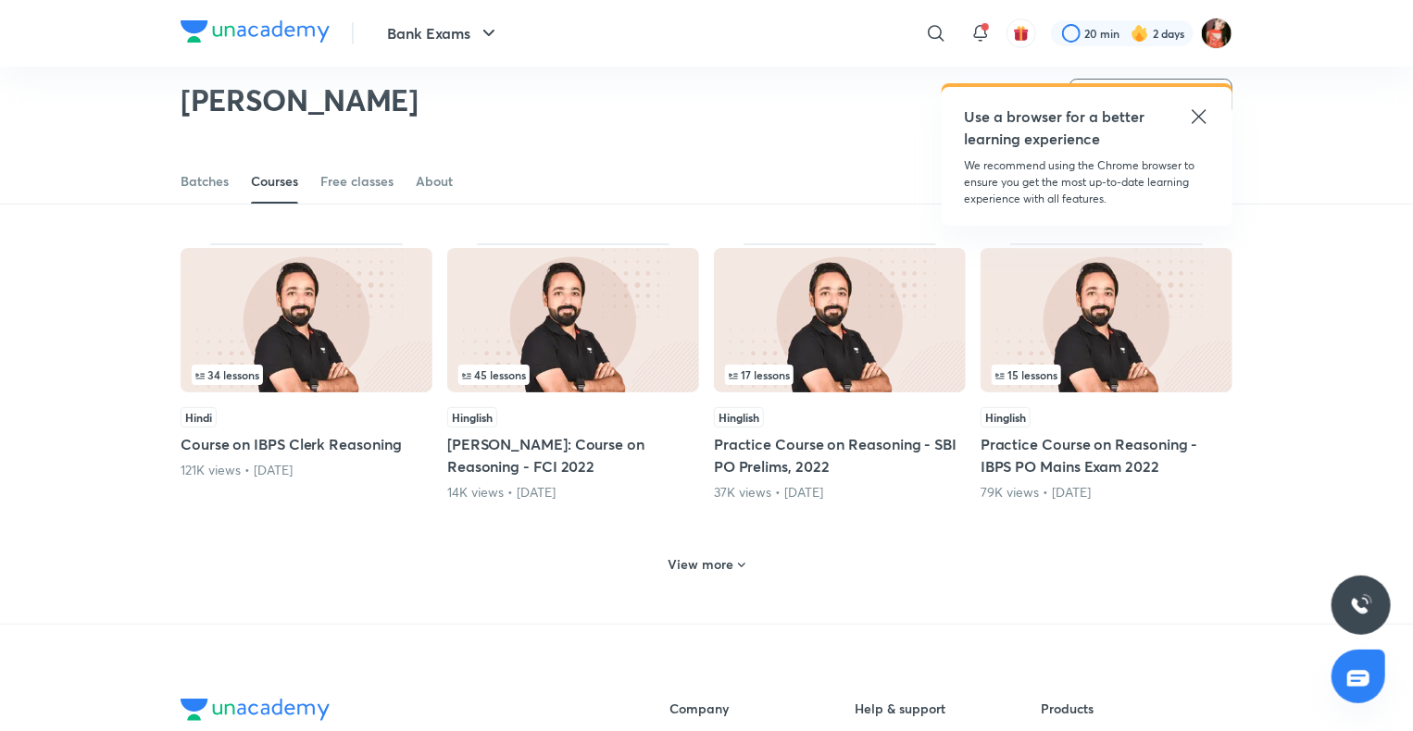
click at [698, 555] on h6 "View more" at bounding box center [701, 564] width 66 height 19
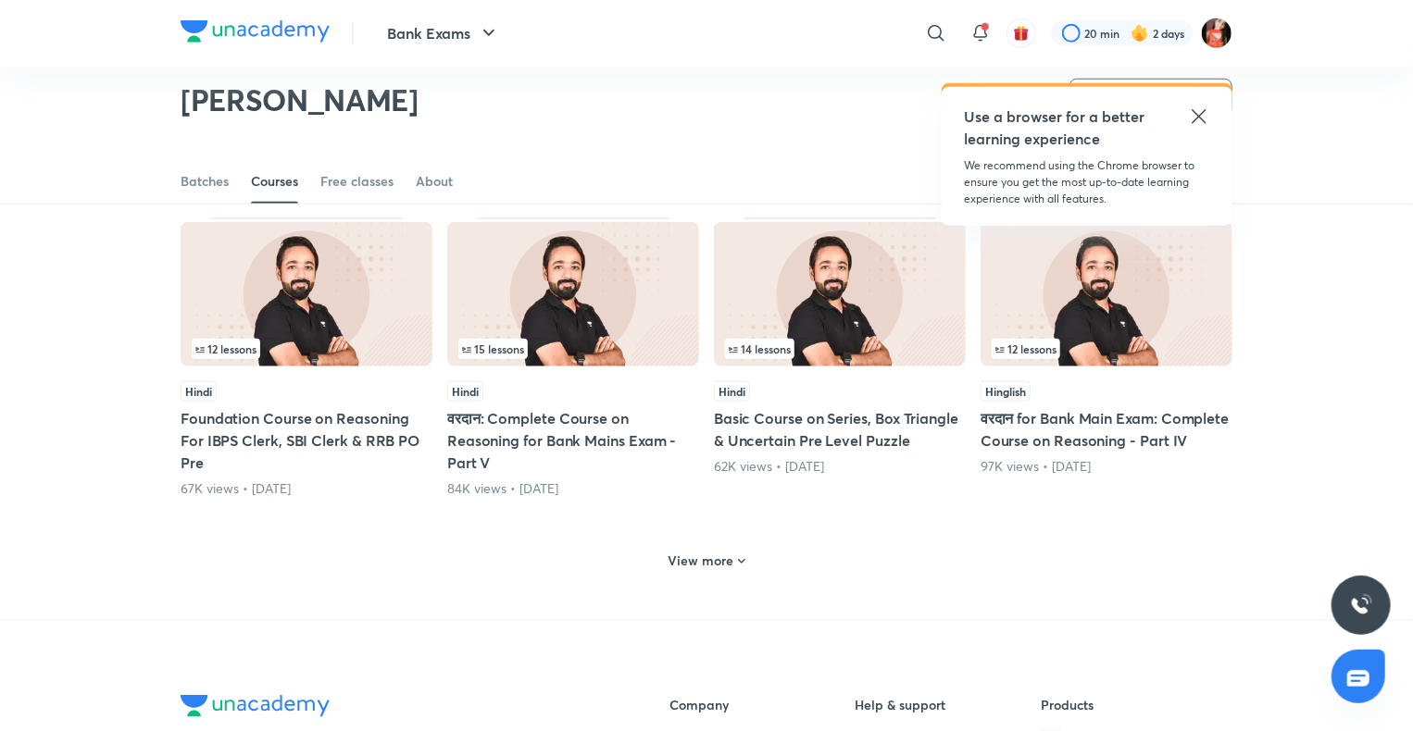
scroll to position [4338, 0]
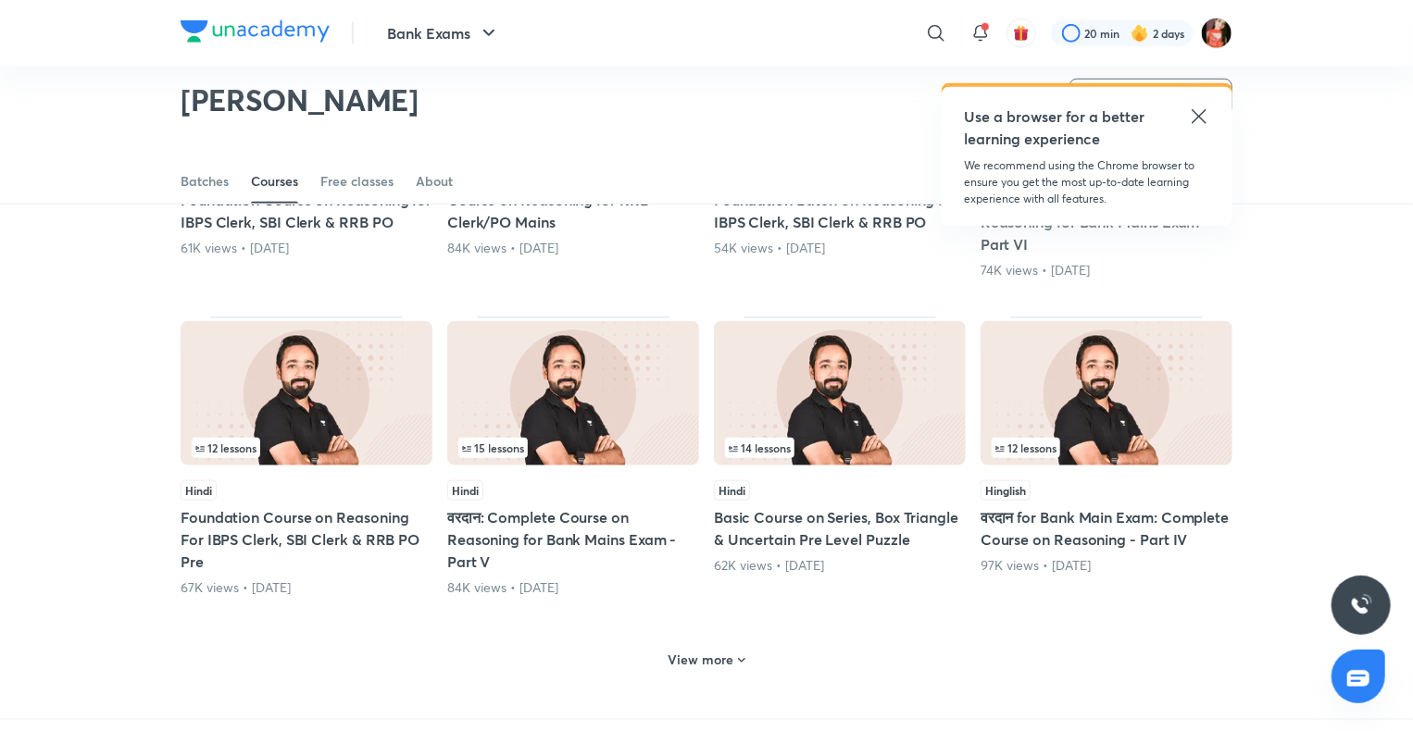
click at [689, 645] on div "View more" at bounding box center [707, 660] width 92 height 30
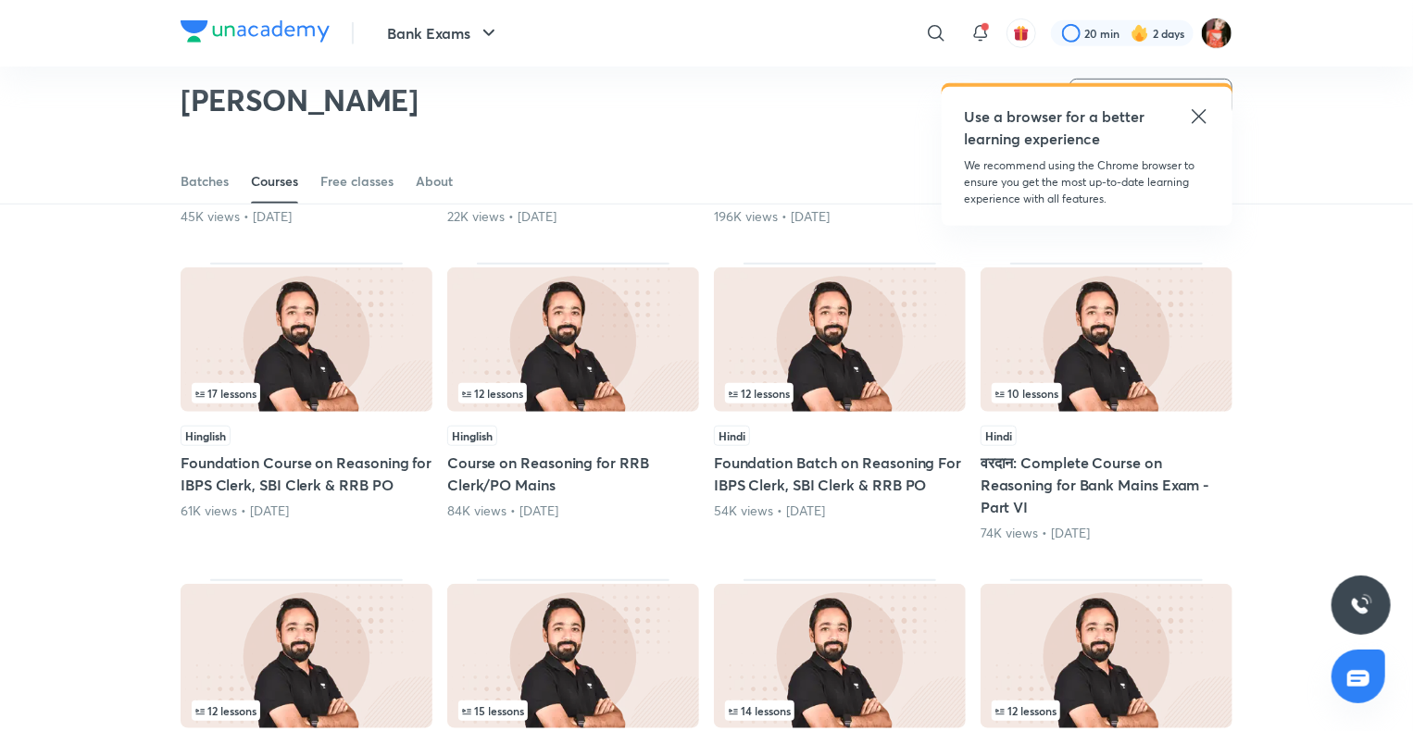
scroll to position [4061, 0]
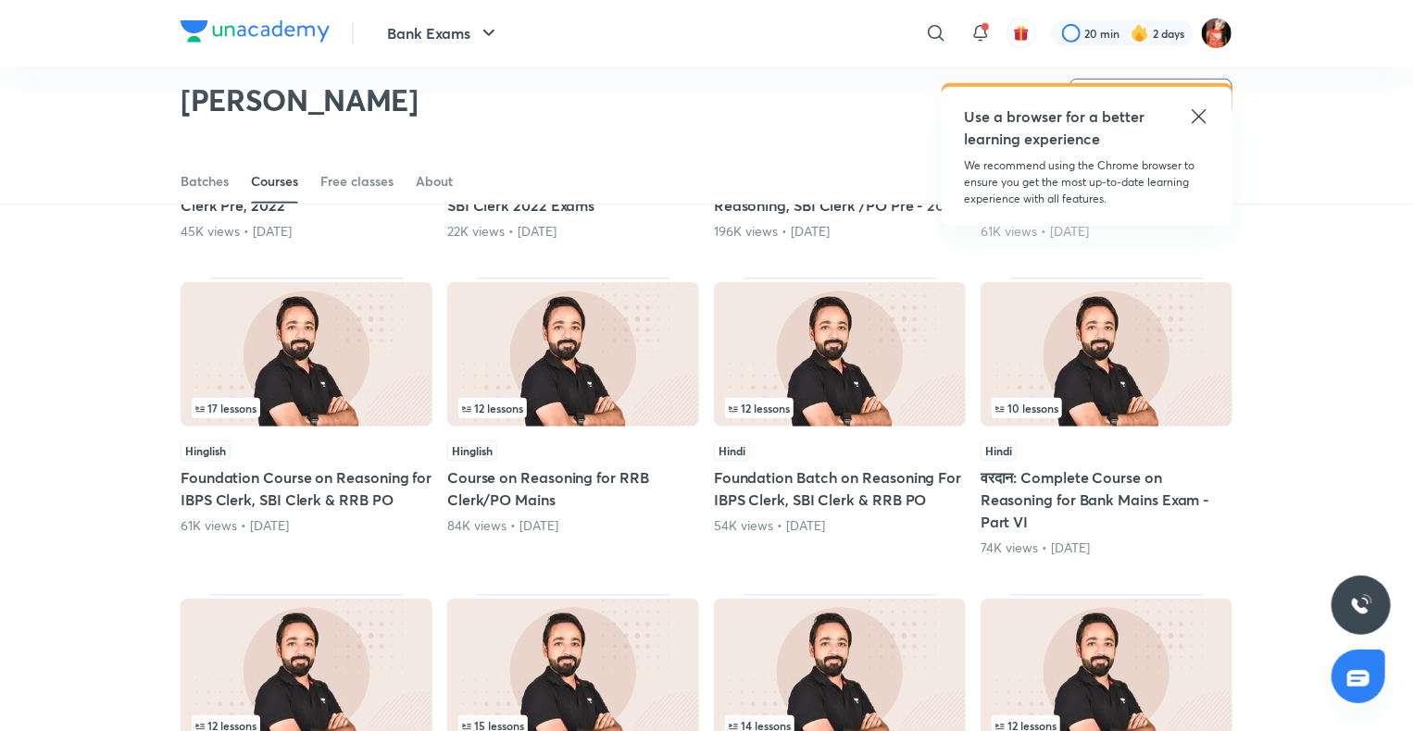
click at [1033, 468] on h5 "वरदान: Complete Course on Reasoning for Bank Mains Exam - Part VI" at bounding box center [1106, 500] width 252 height 67
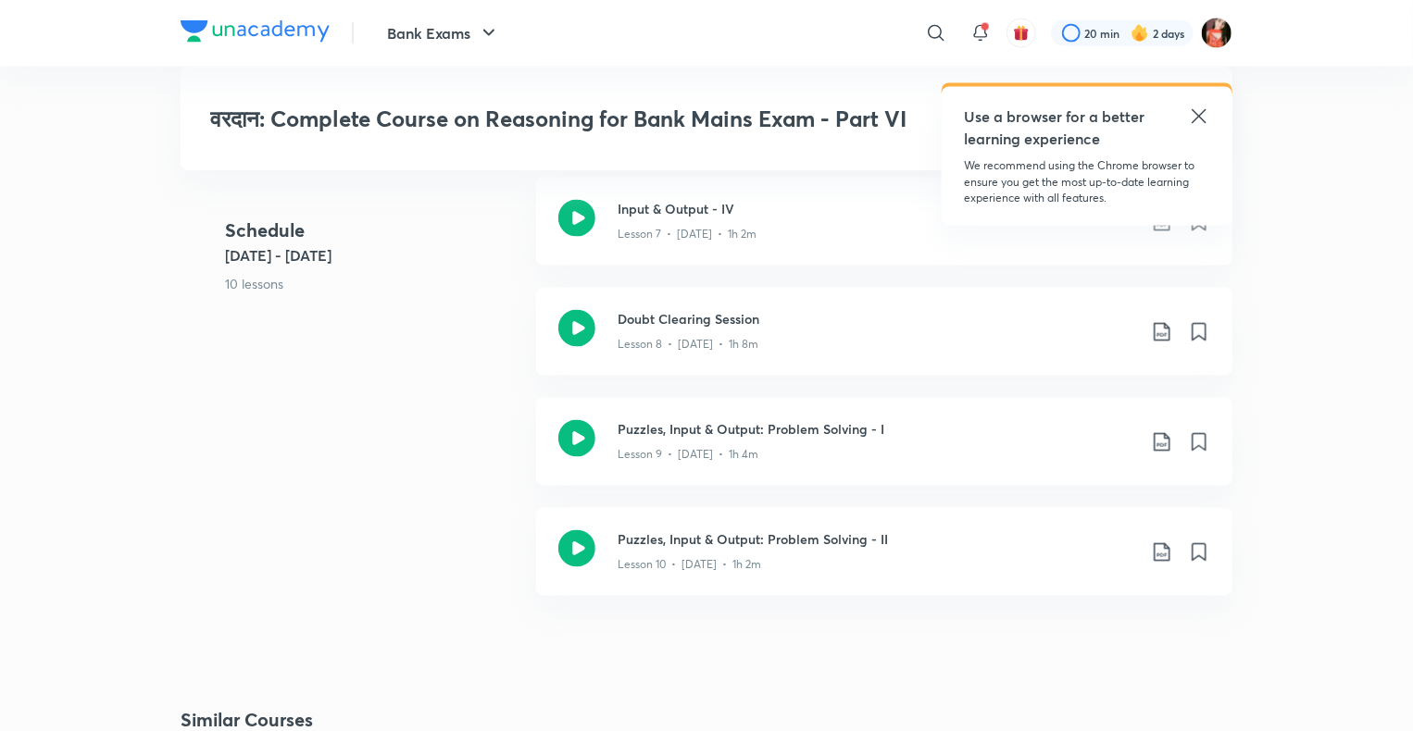
scroll to position [1574, 0]
click at [1164, 444] on icon at bounding box center [1162, 442] width 22 height 22
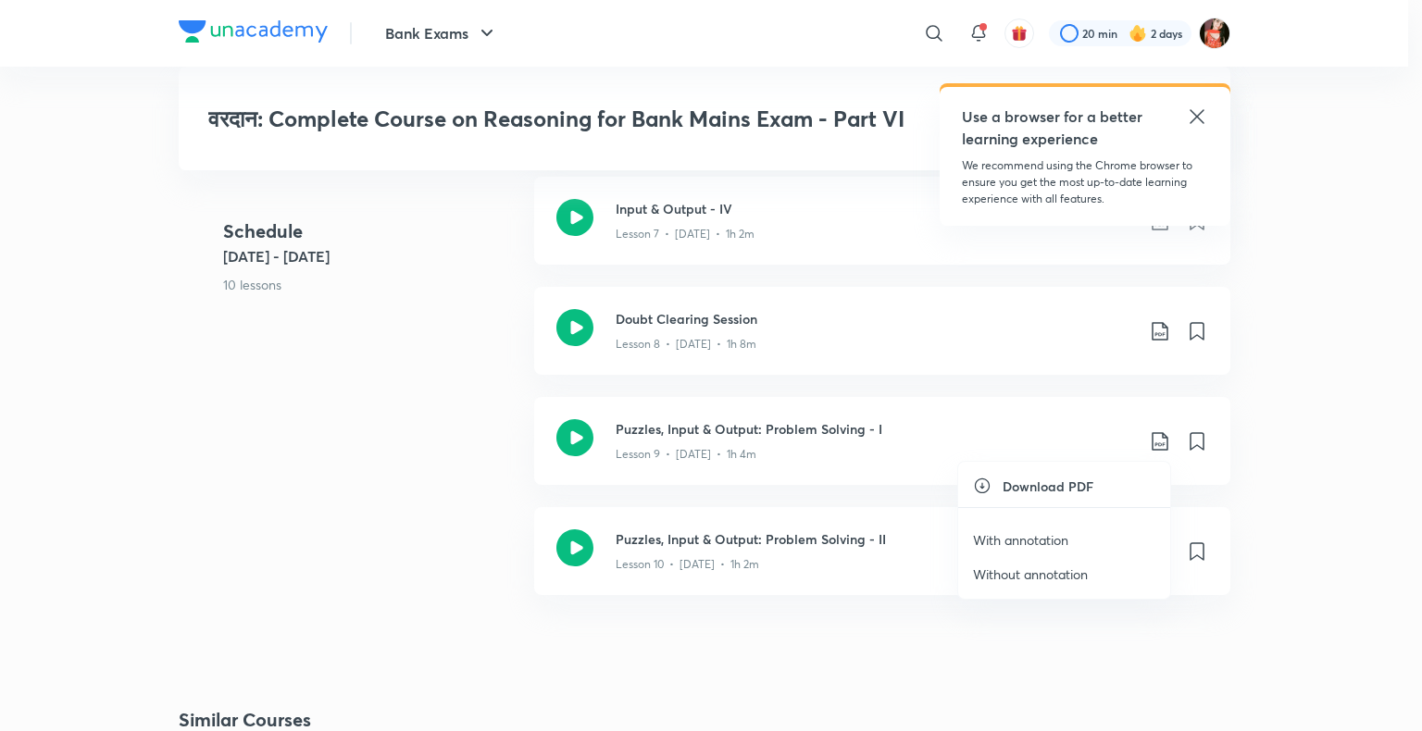
click at [1025, 528] on li "With annotation" at bounding box center [1064, 540] width 212 height 34
click at [1043, 544] on p "With annotation" at bounding box center [1020, 539] width 95 height 19
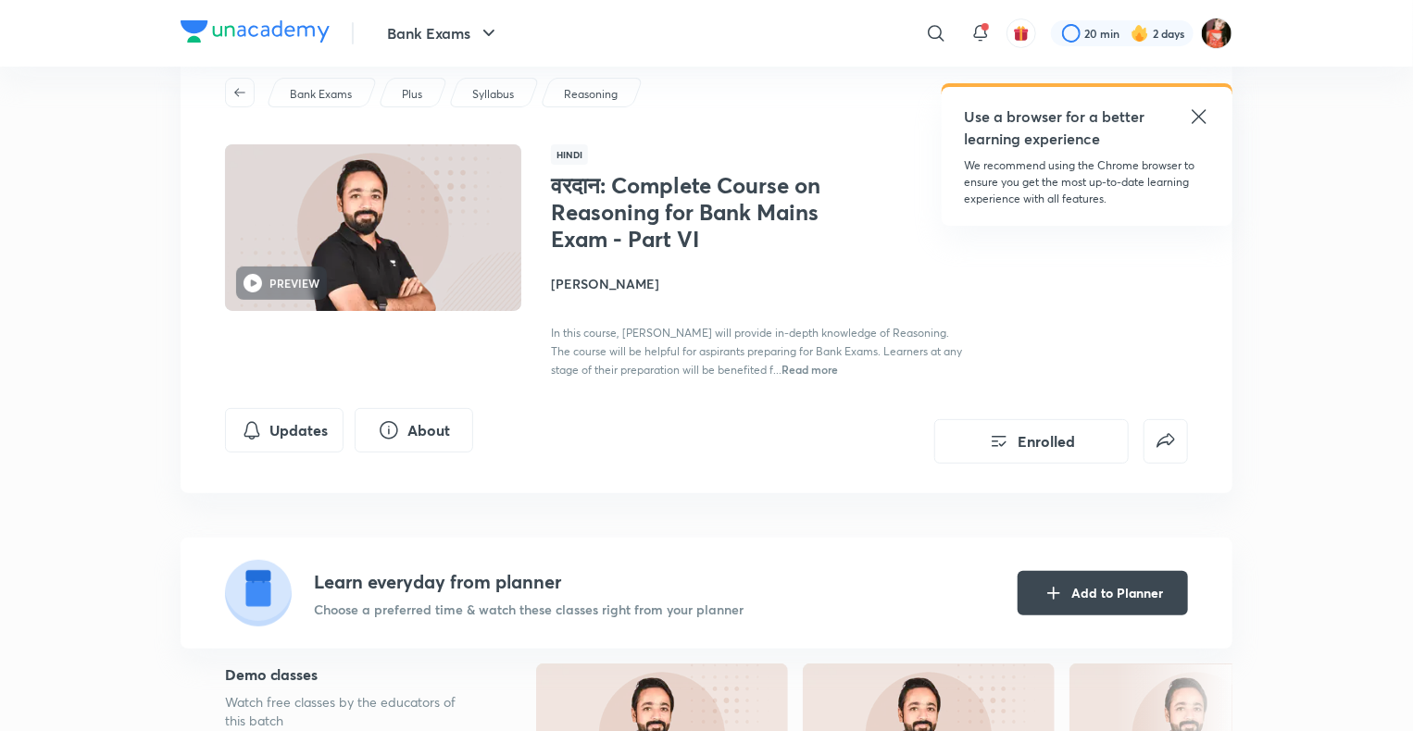
scroll to position [0, 0]
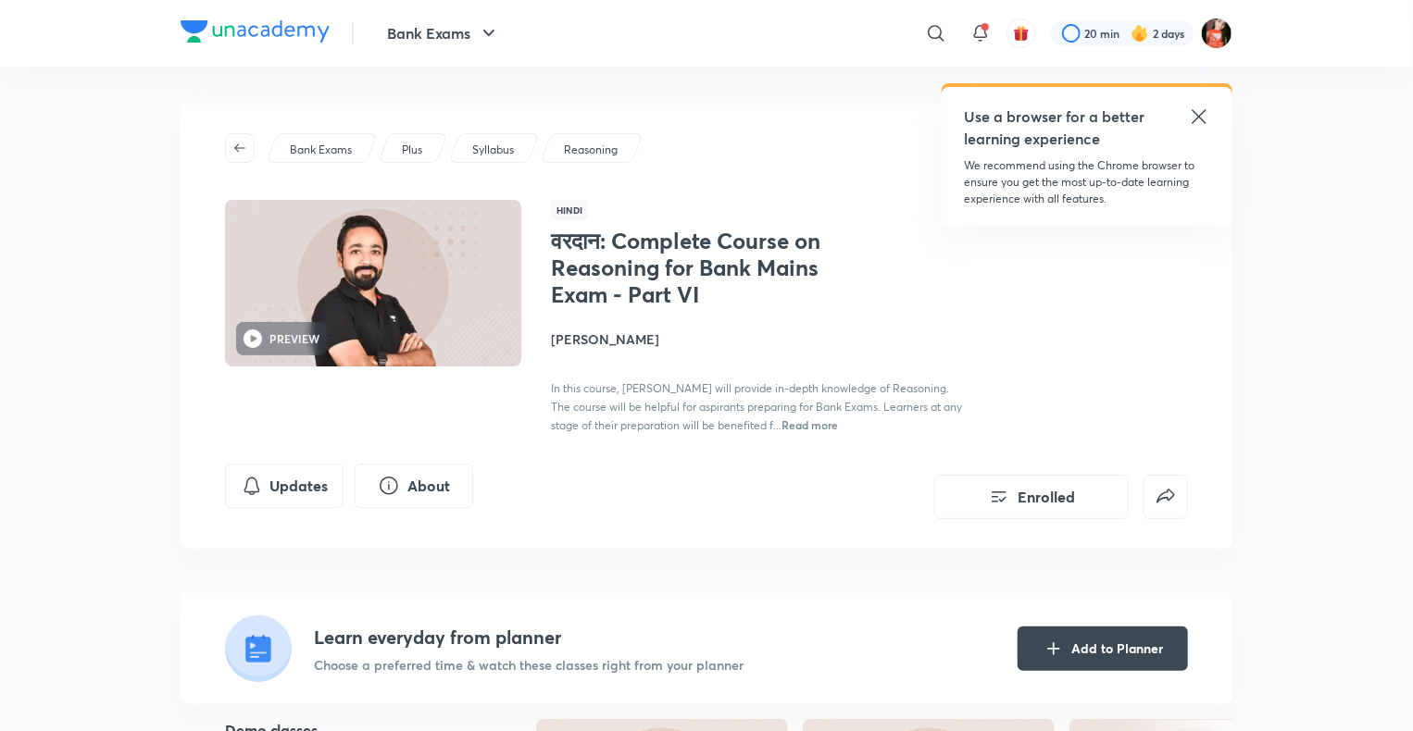
click at [637, 336] on h4 "[PERSON_NAME]" at bounding box center [758, 339] width 415 height 19
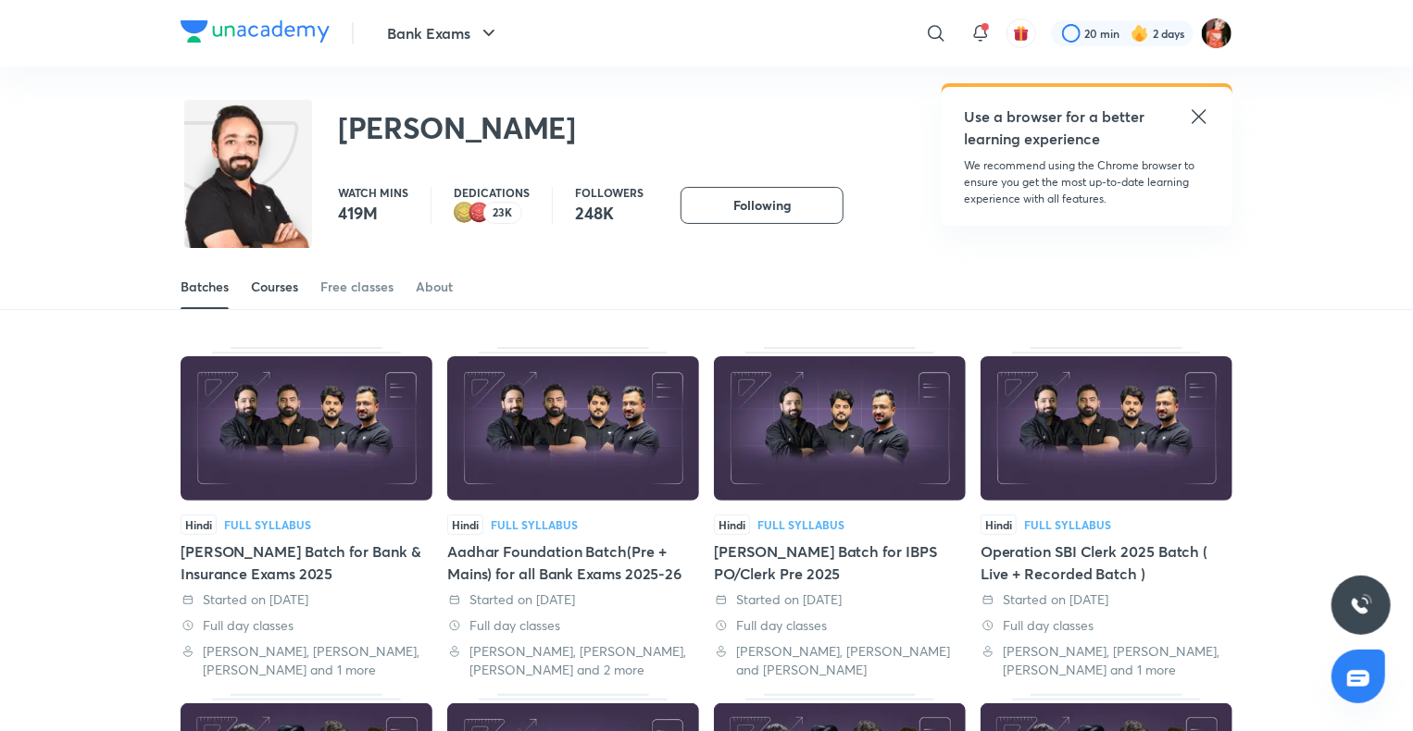
click at [259, 296] on link "Courses" at bounding box center [274, 287] width 47 height 44
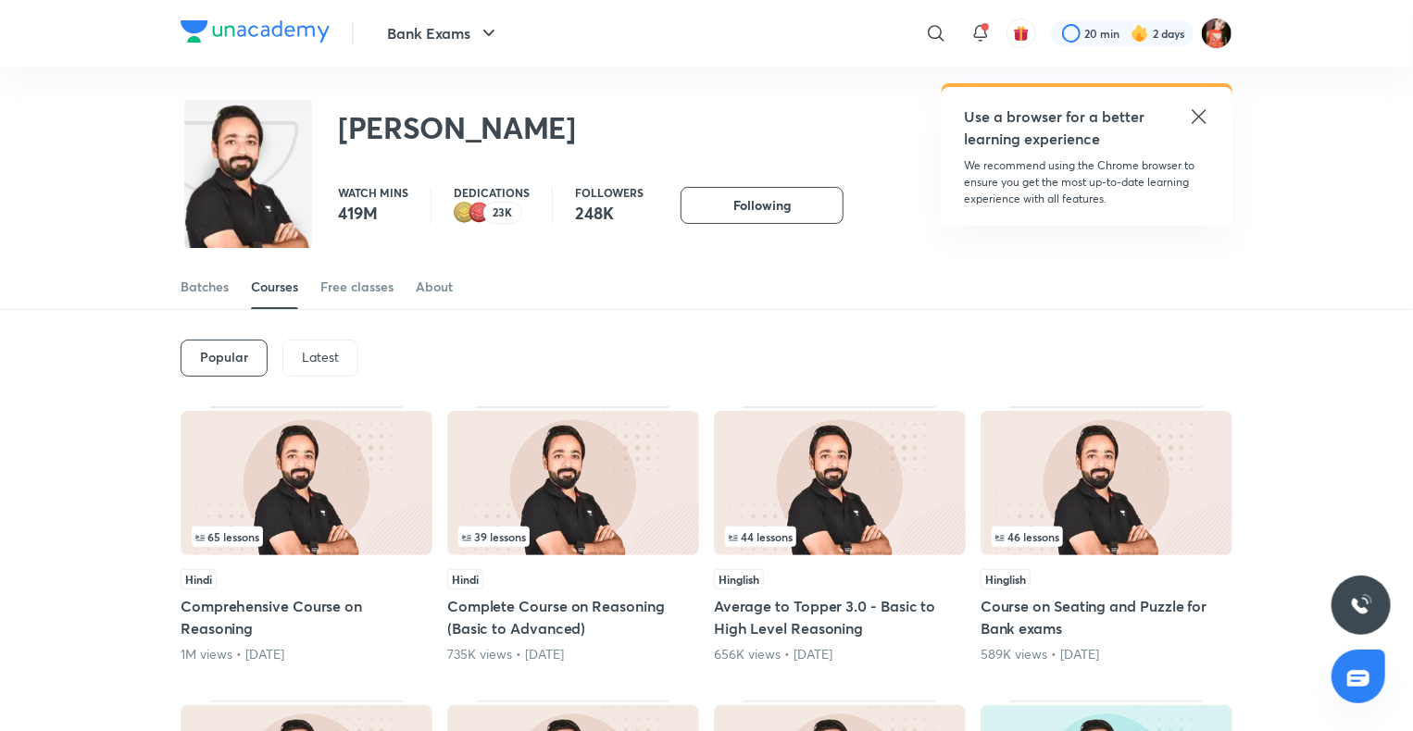
click at [330, 354] on p "Latest" at bounding box center [320, 357] width 37 height 15
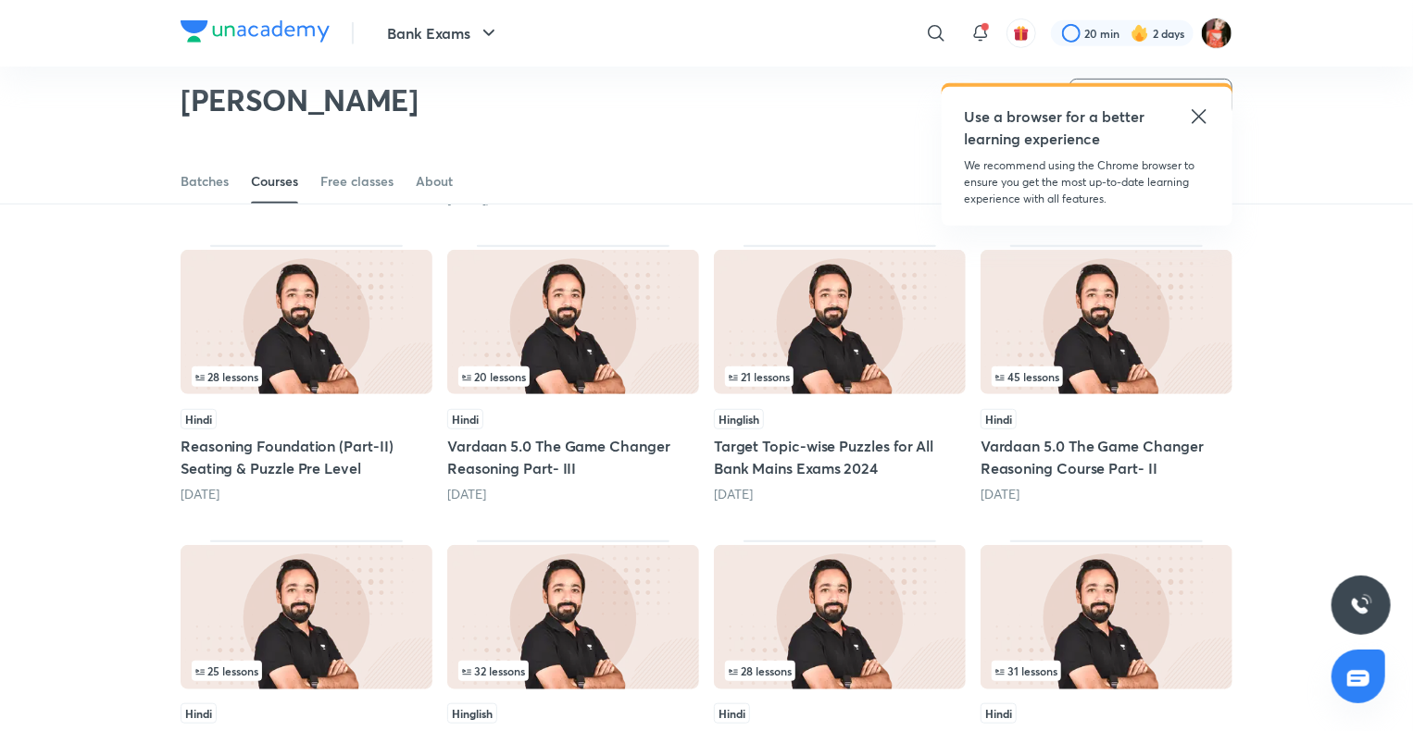
scroll to position [820, 0]
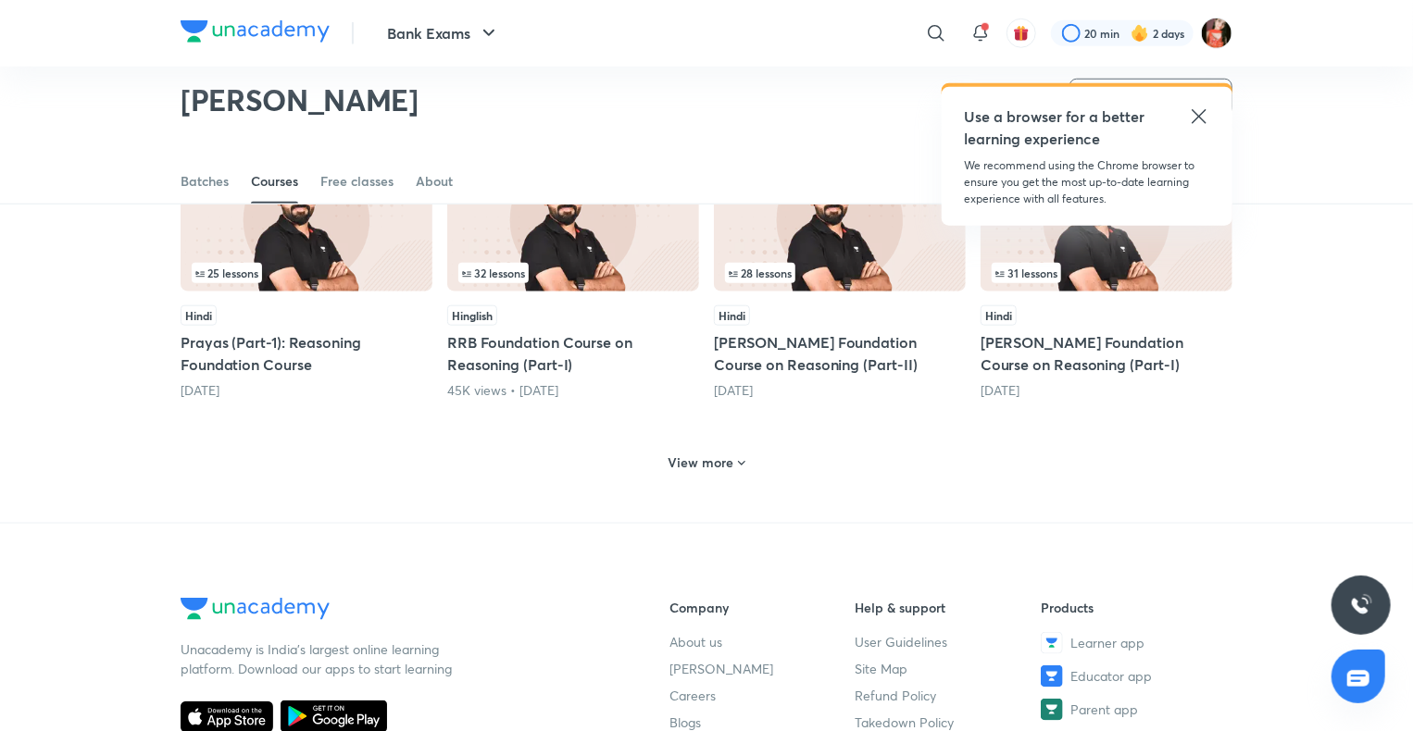
click at [717, 458] on h6 "View more" at bounding box center [701, 463] width 66 height 19
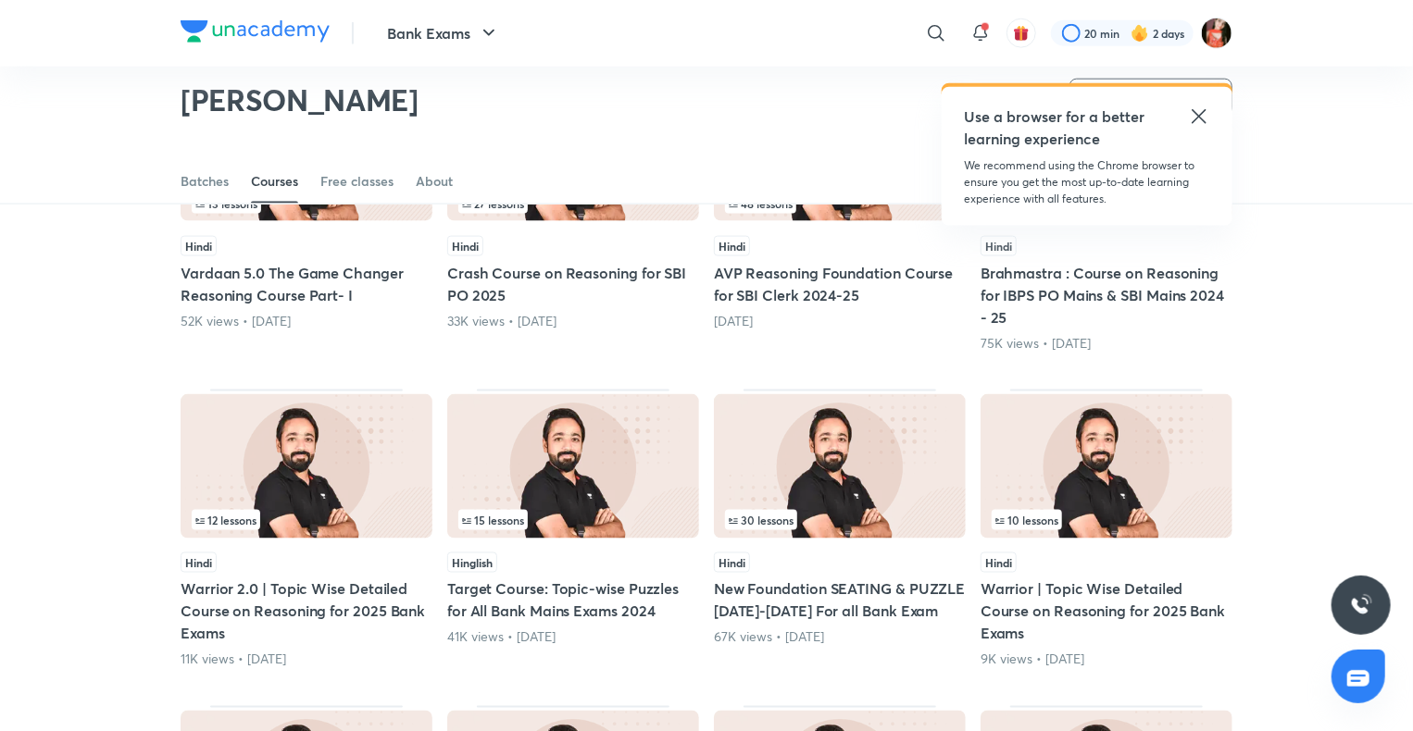
scroll to position [1561, 0]
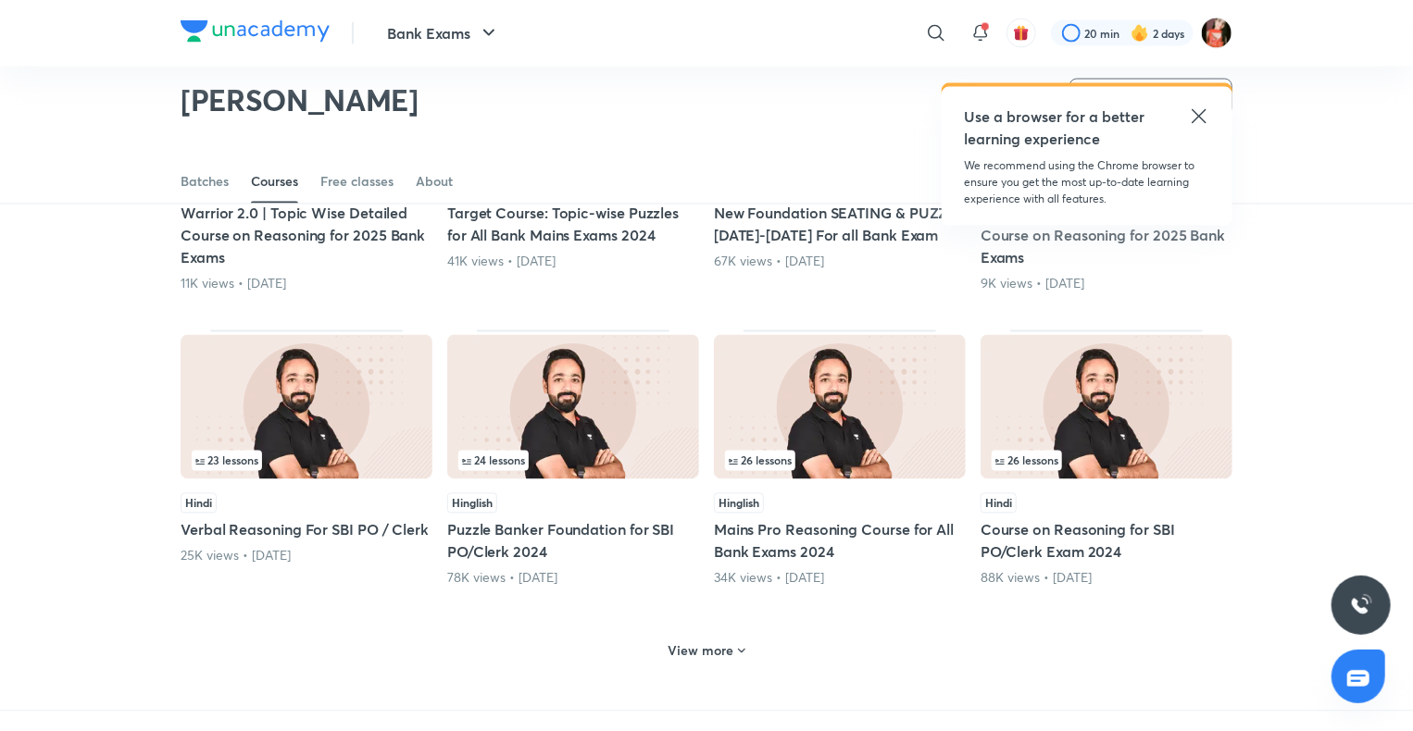
click at [705, 657] on div "View more" at bounding box center [707, 651] width 92 height 30
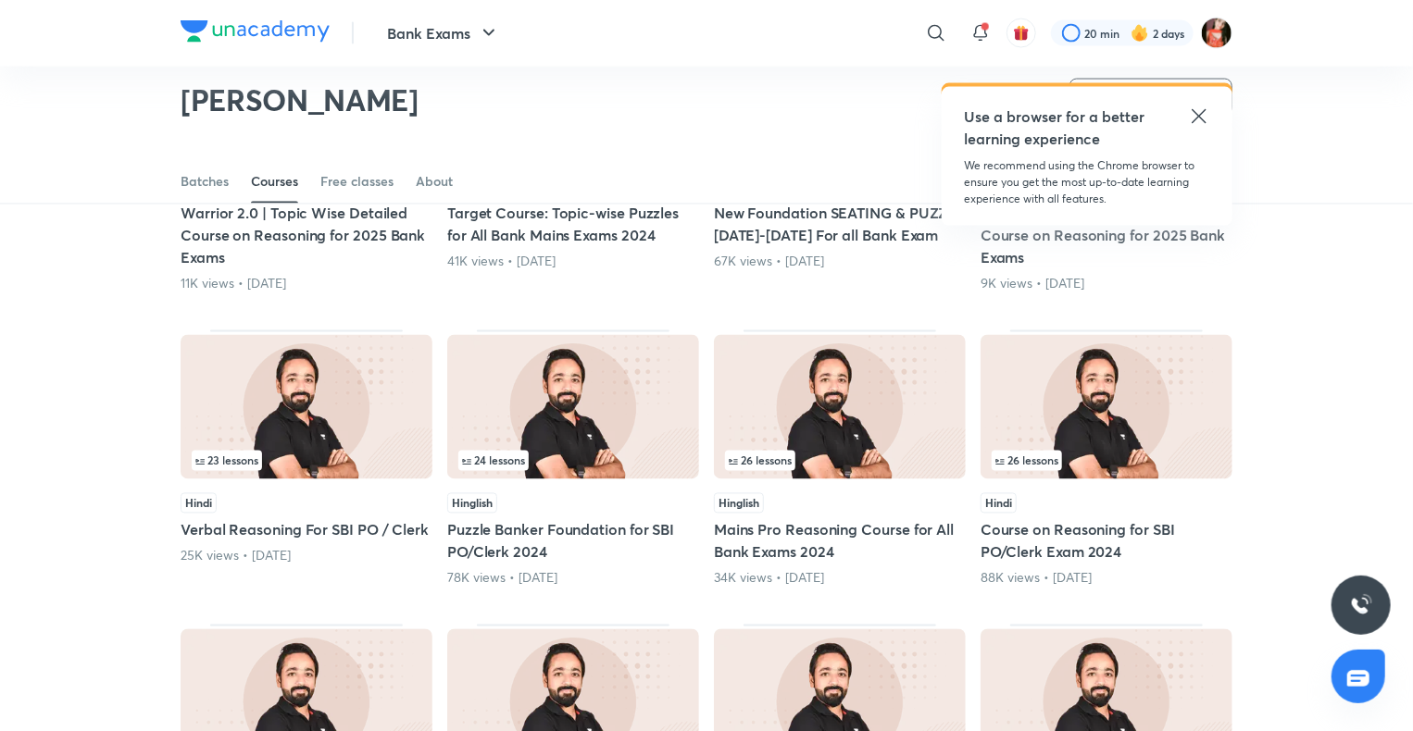
scroll to position [2302, 0]
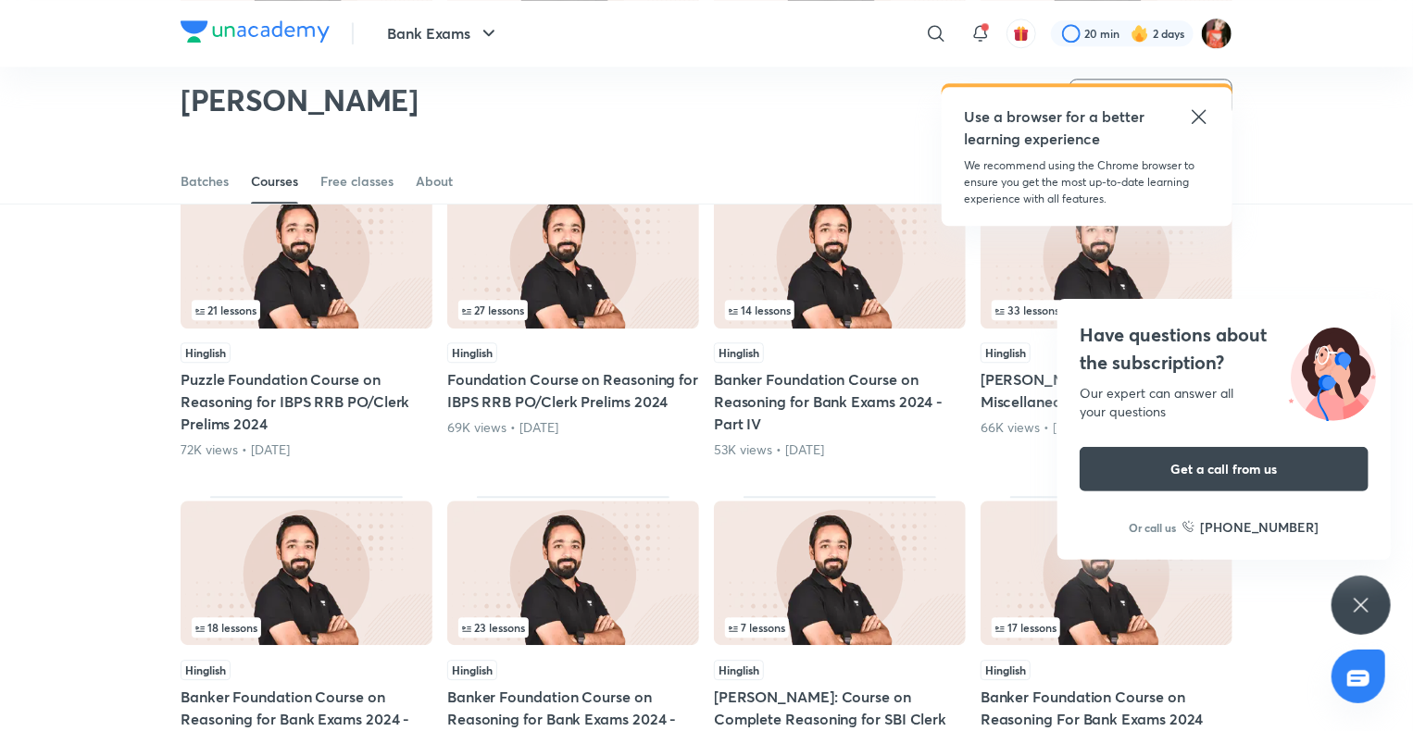
click at [1335, 600] on div "Have questions about the subscription? Our expert can answer all your questions…" at bounding box center [1360, 605] width 59 height 59
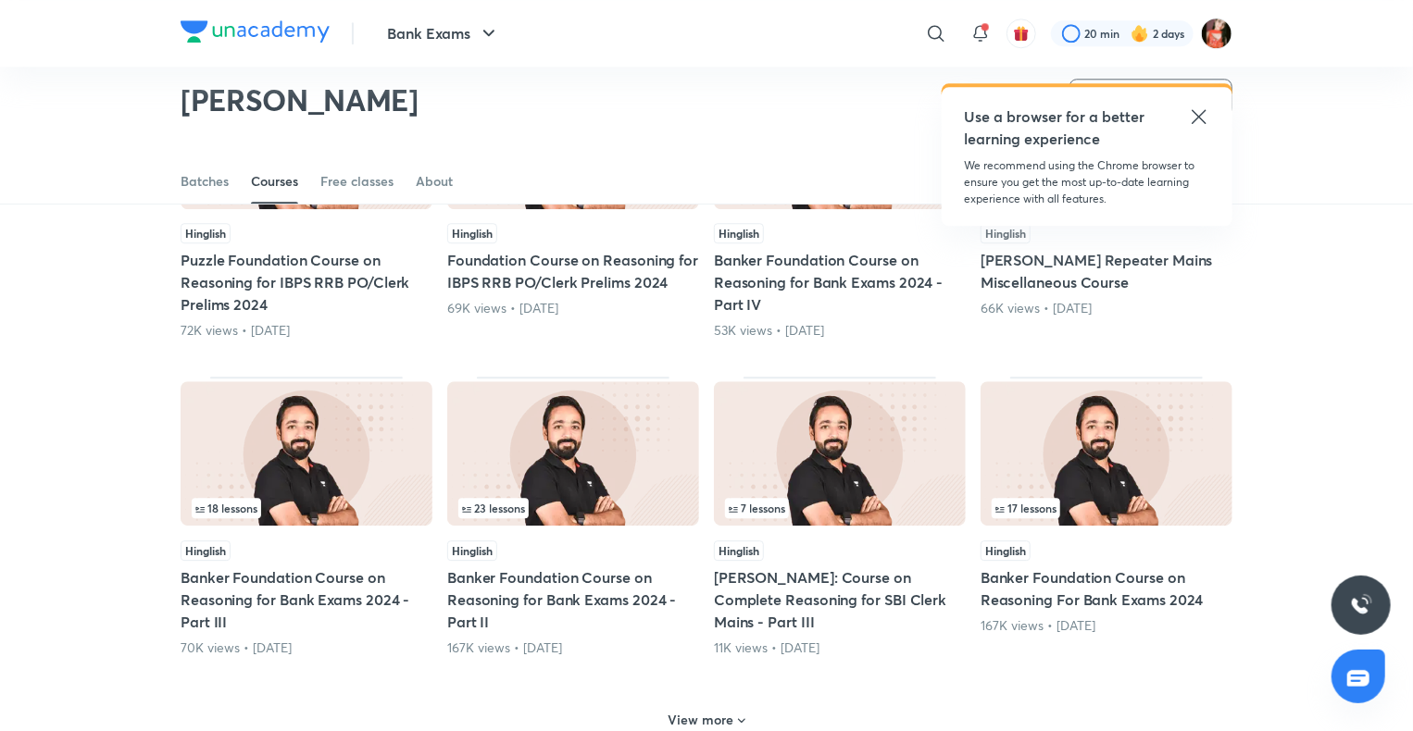
scroll to position [2672, 0]
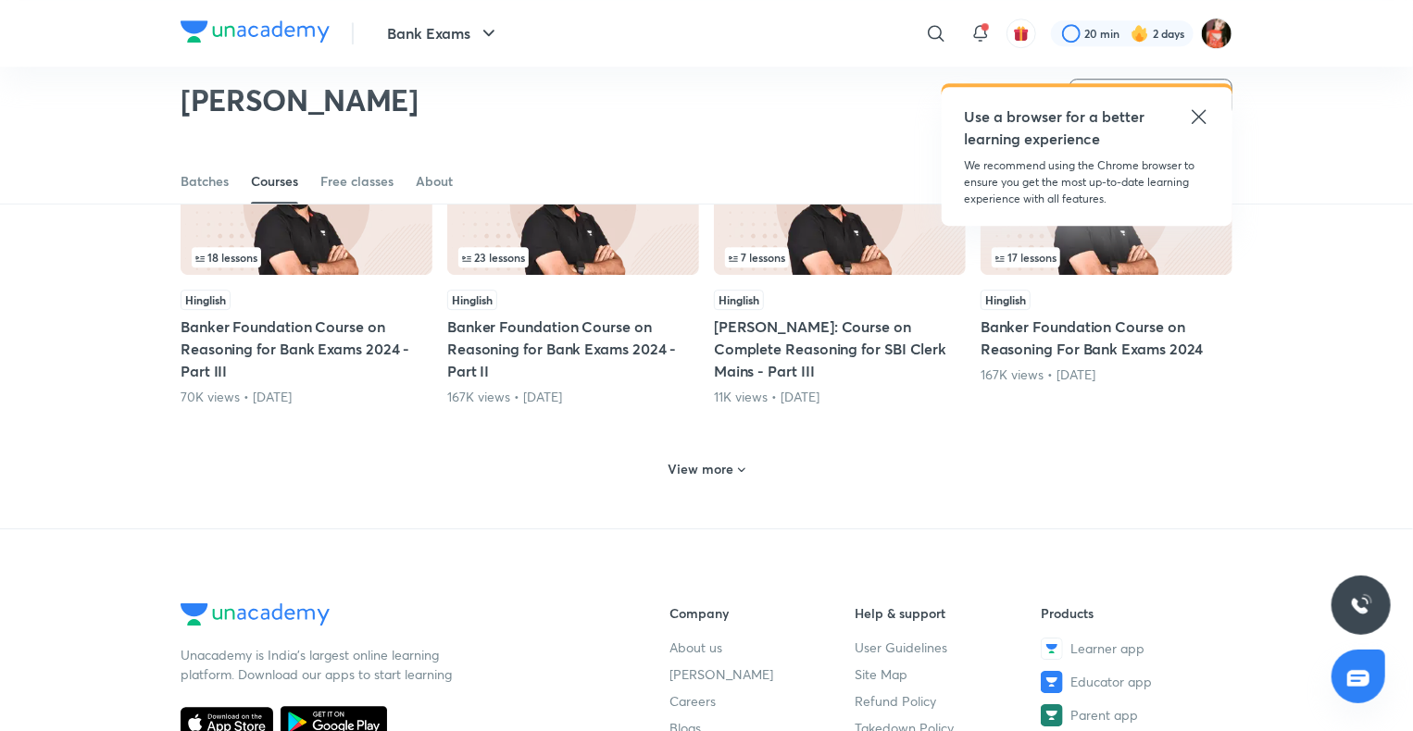
click at [711, 461] on h6 "View more" at bounding box center [701, 469] width 66 height 19
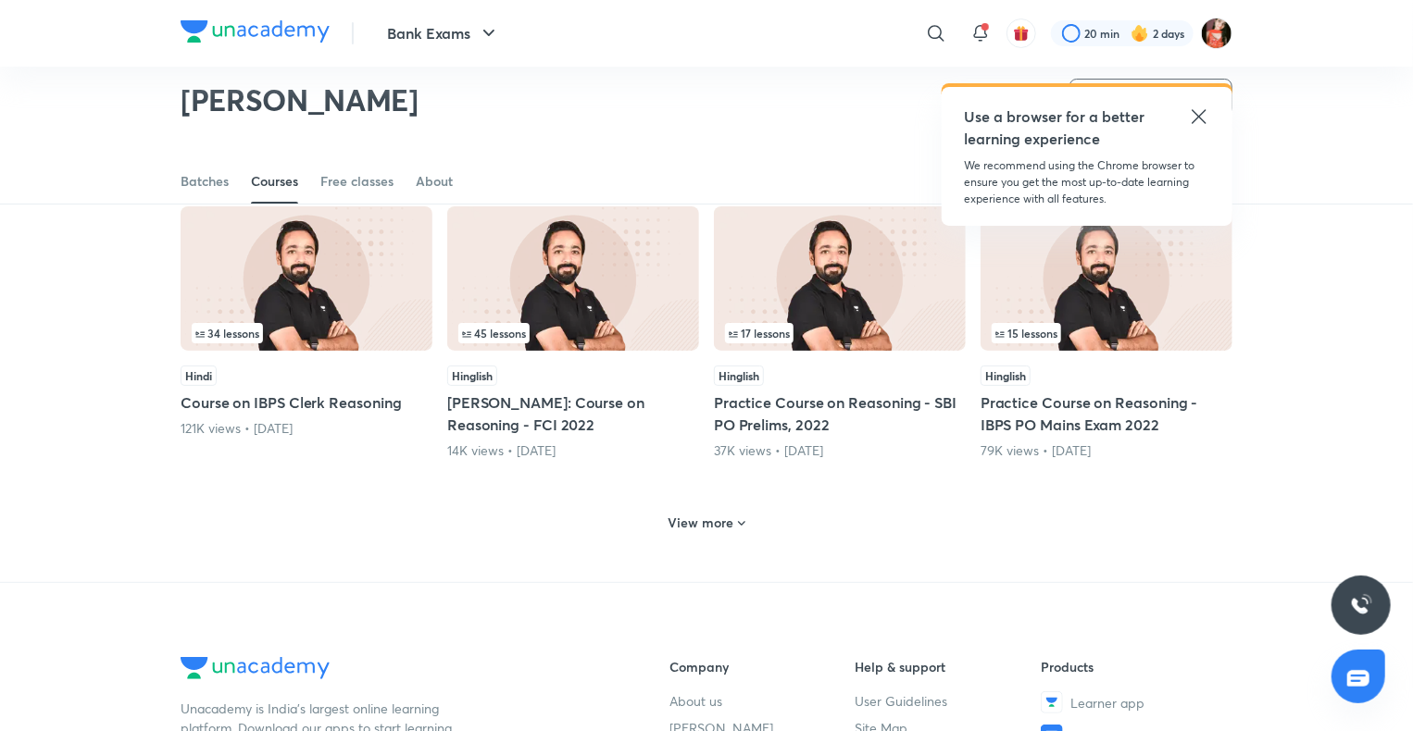
scroll to position [3598, 0]
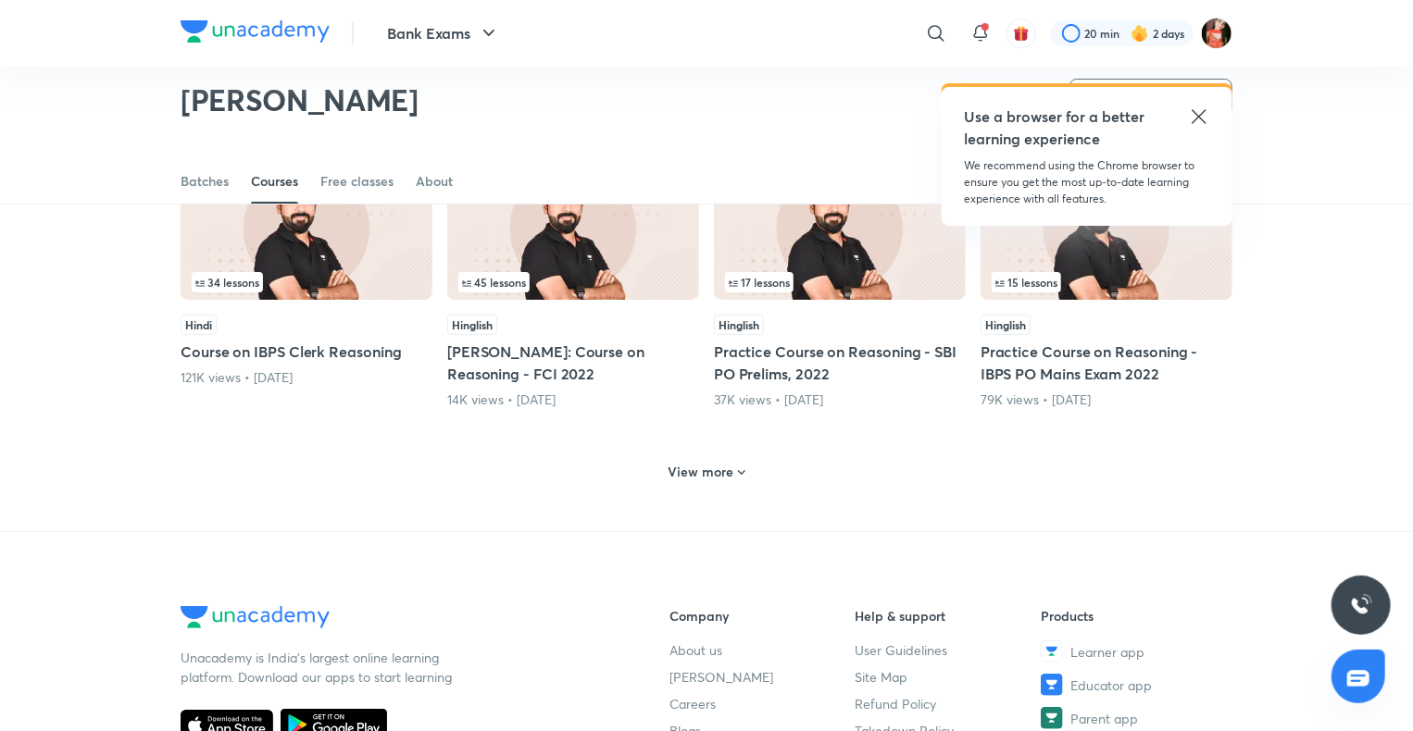
click at [677, 463] on h6 "View more" at bounding box center [701, 472] width 66 height 19
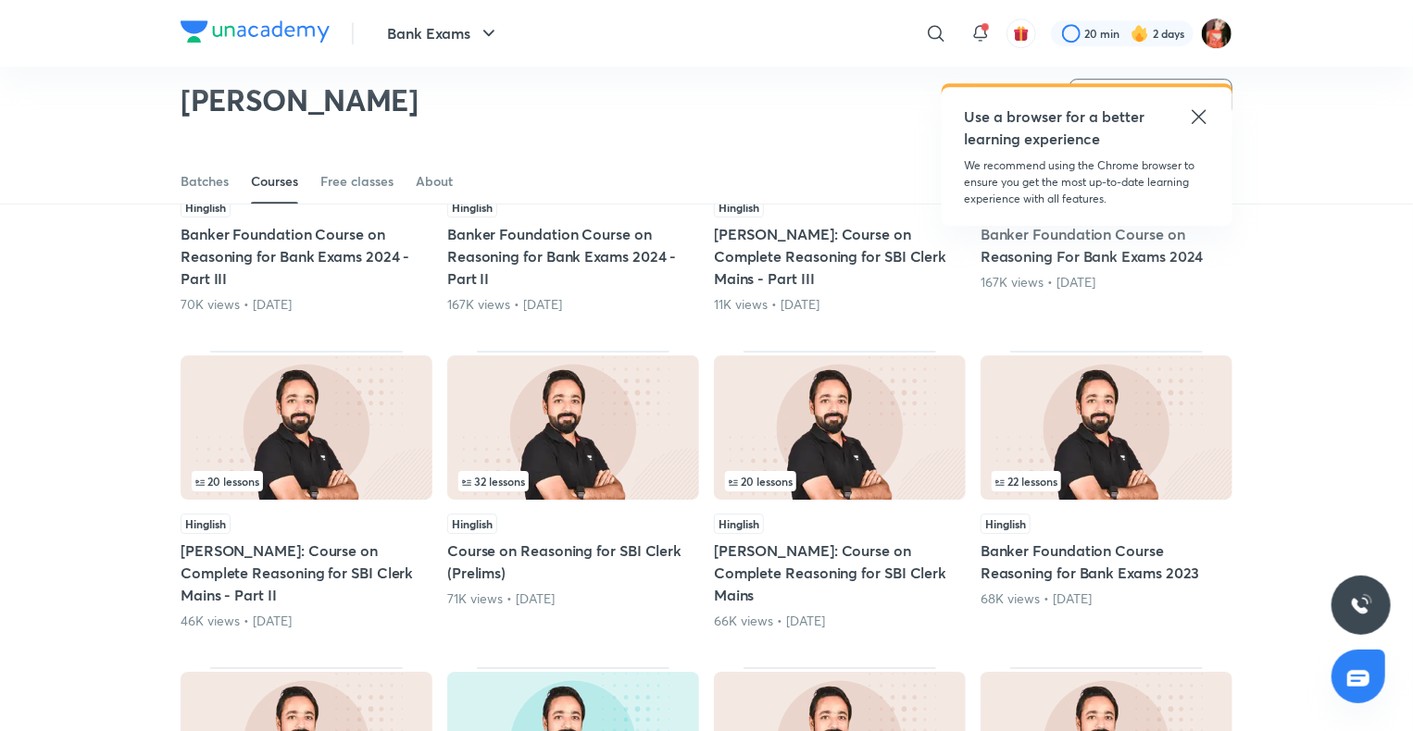
scroll to position [2672, 0]
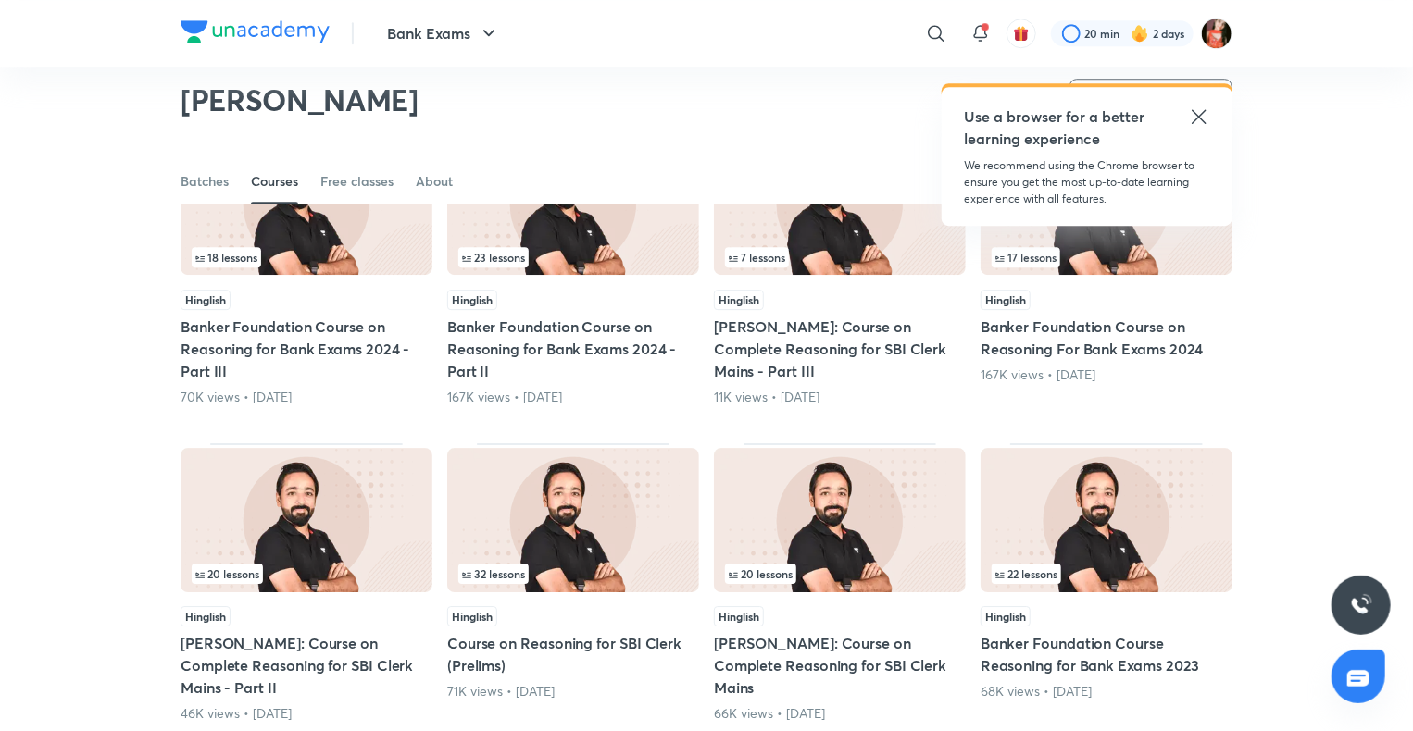
click at [793, 575] on span "20 lessons" at bounding box center [761, 573] width 64 height 11
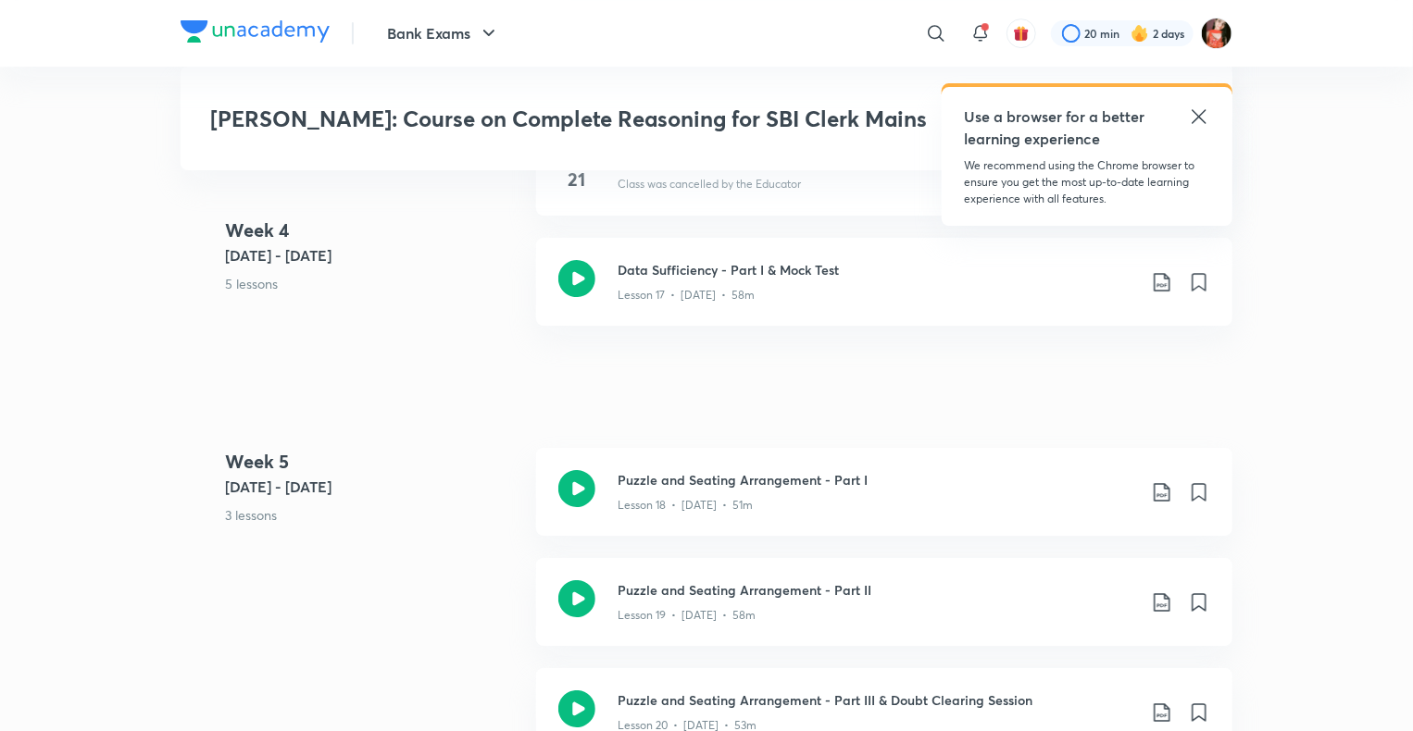
scroll to position [3240, 0]
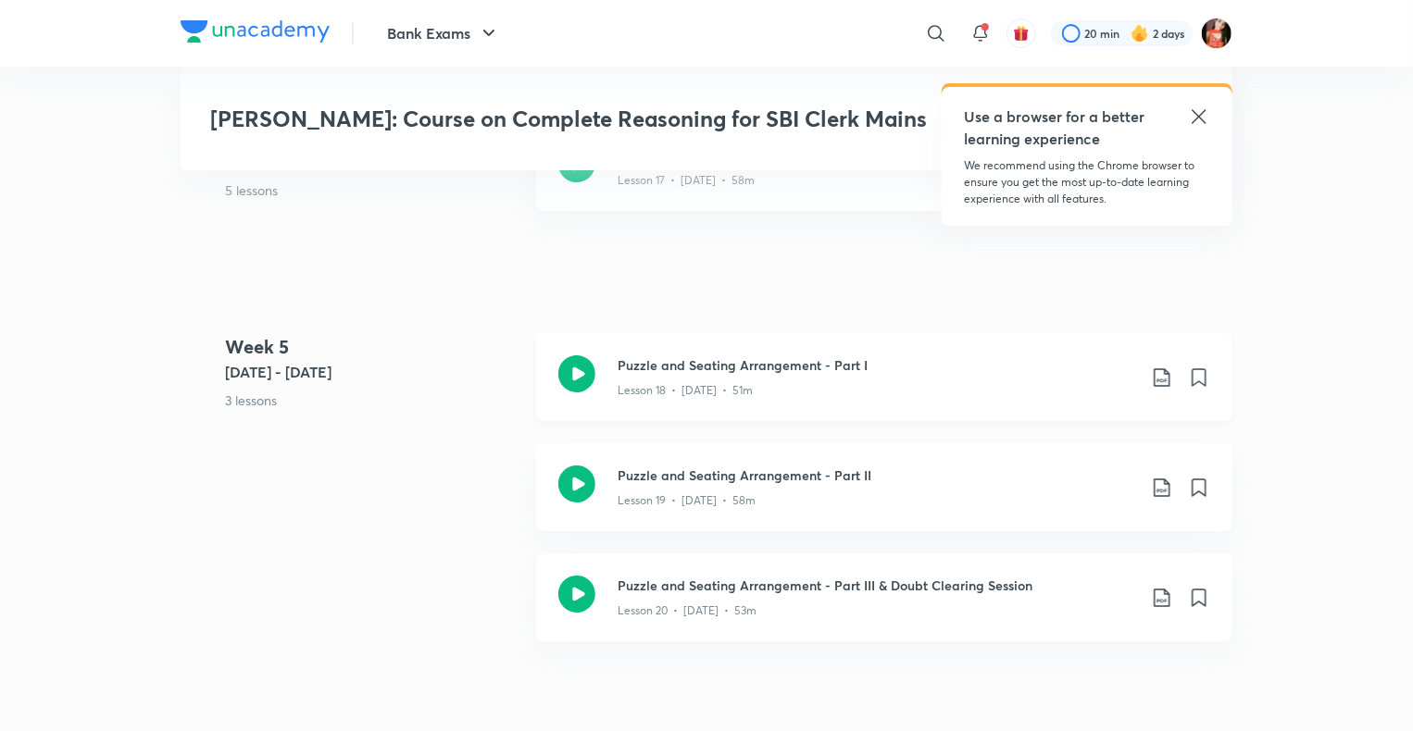
click at [1162, 370] on icon at bounding box center [1162, 378] width 22 height 22
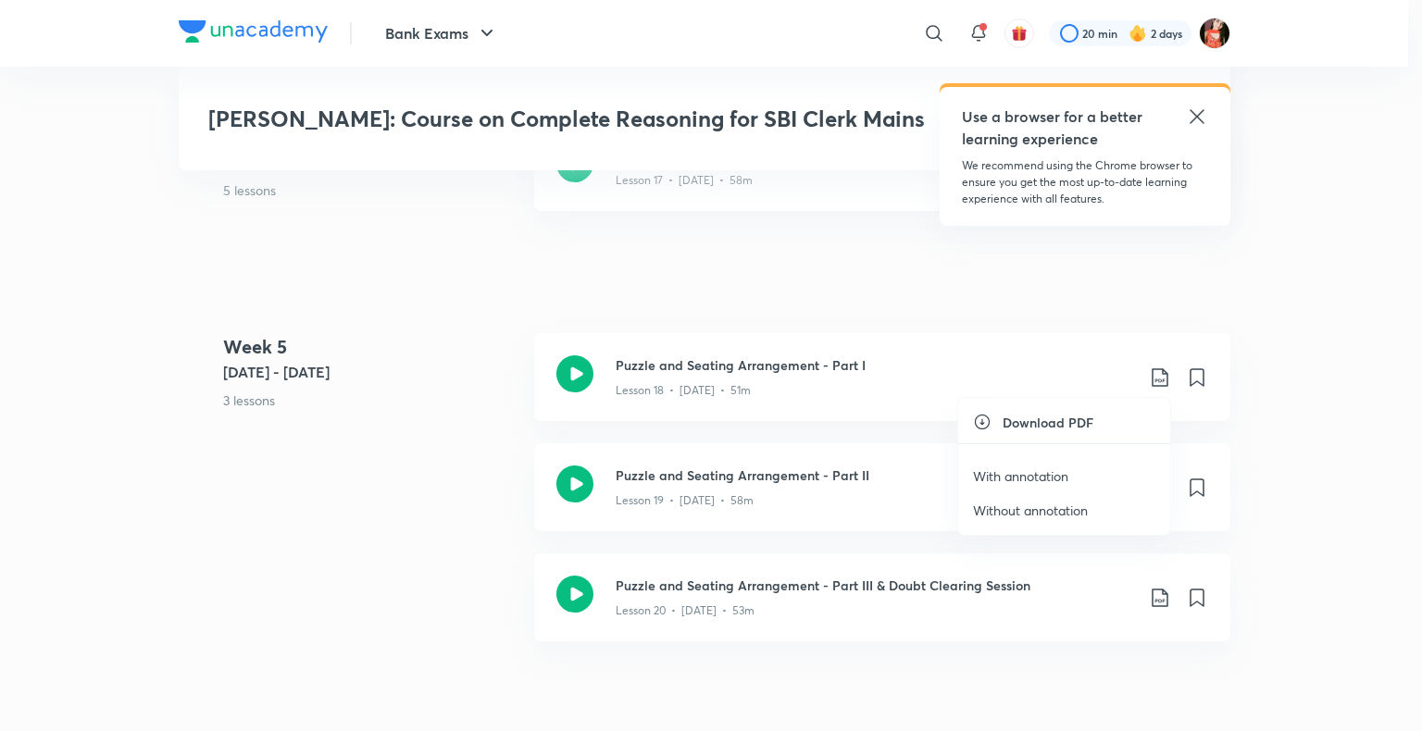
click at [1015, 471] on p "With annotation" at bounding box center [1020, 476] width 95 height 19
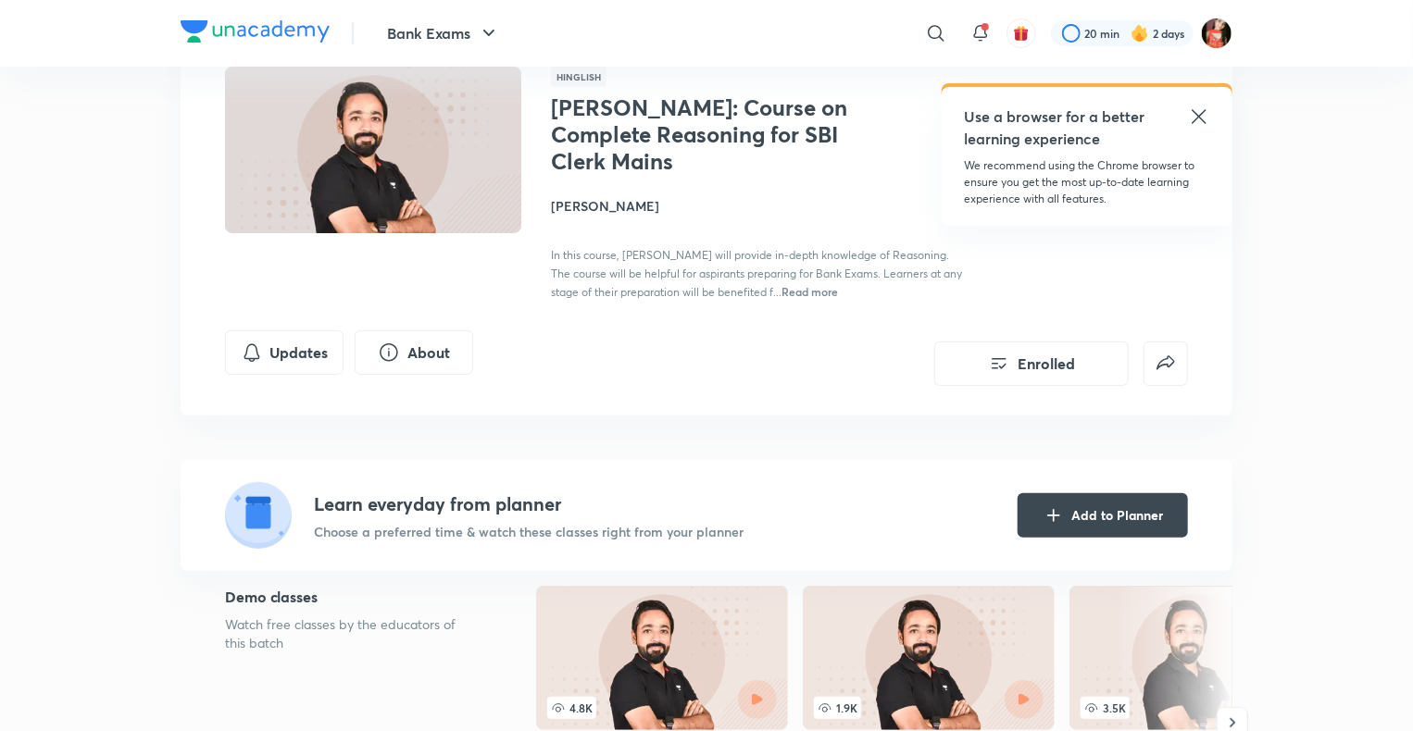
scroll to position [0, 0]
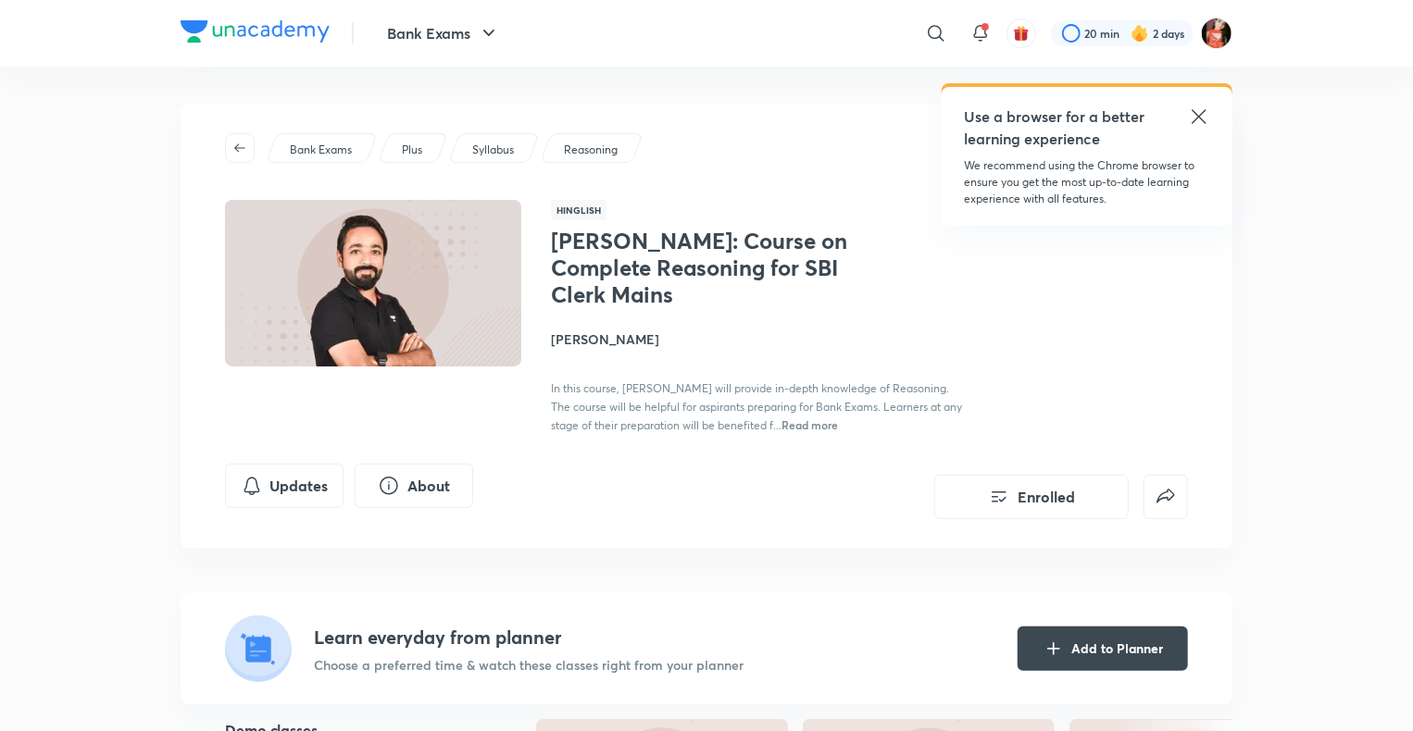
click at [587, 339] on h4 "[PERSON_NAME]" at bounding box center [758, 339] width 415 height 19
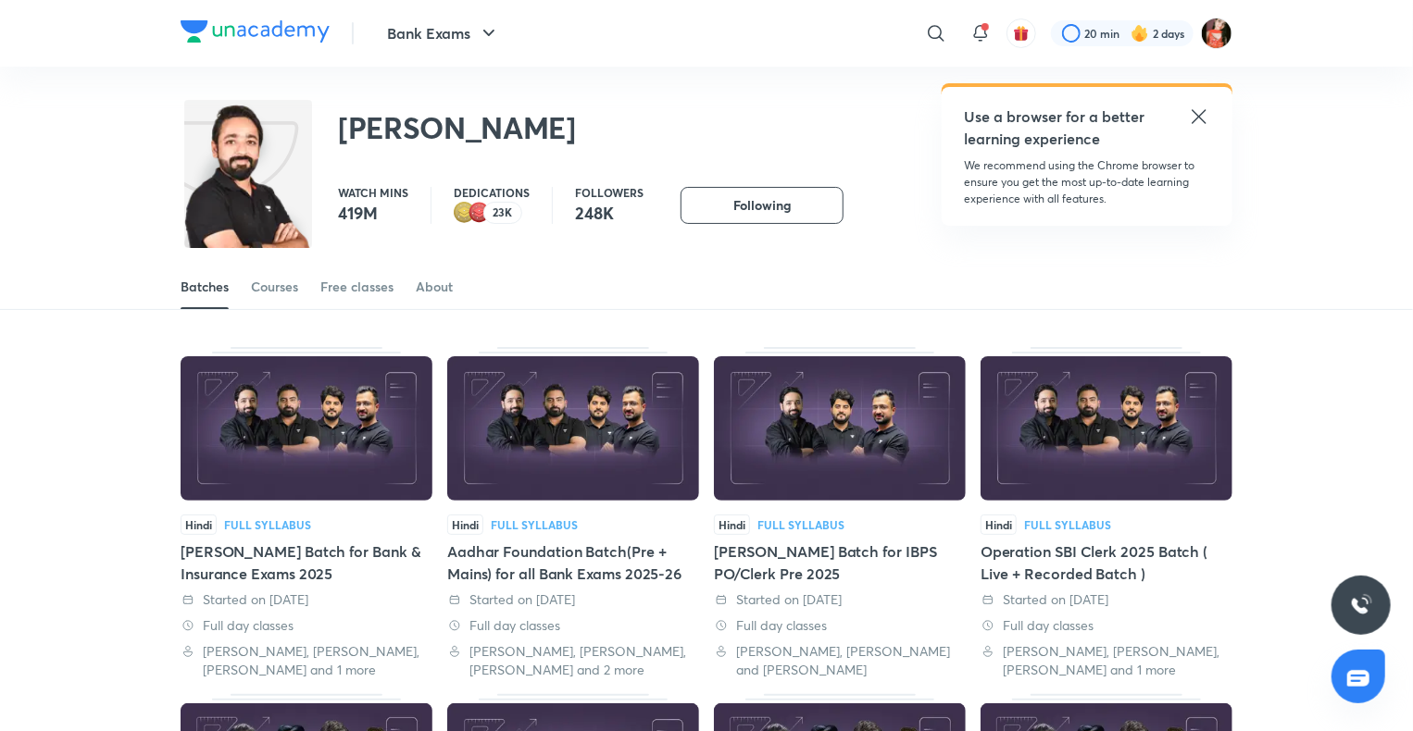
click at [244, 276] on div "Batches Courses Free classes About" at bounding box center [707, 287] width 1052 height 44
click at [278, 295] on div "Courses" at bounding box center [274, 287] width 47 height 19
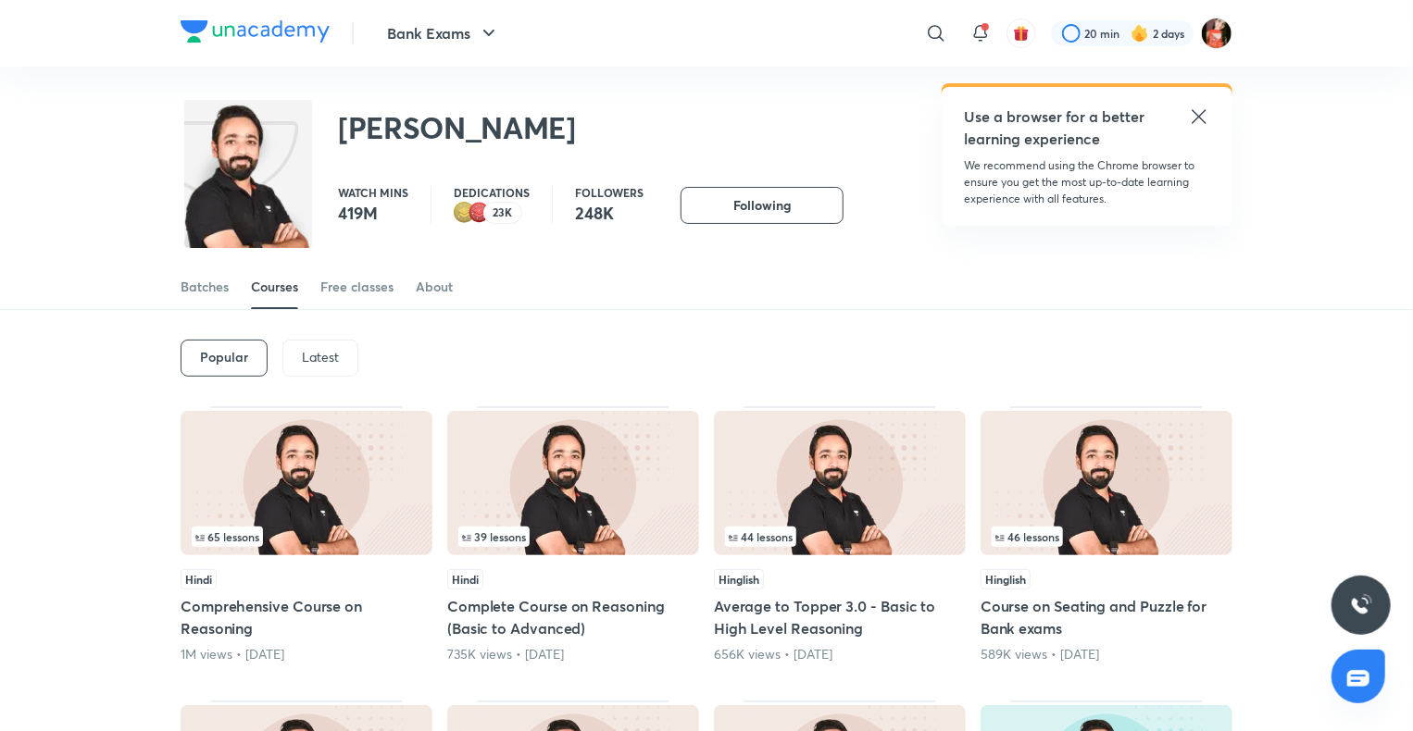
click at [314, 361] on p "Latest" at bounding box center [320, 357] width 37 height 15
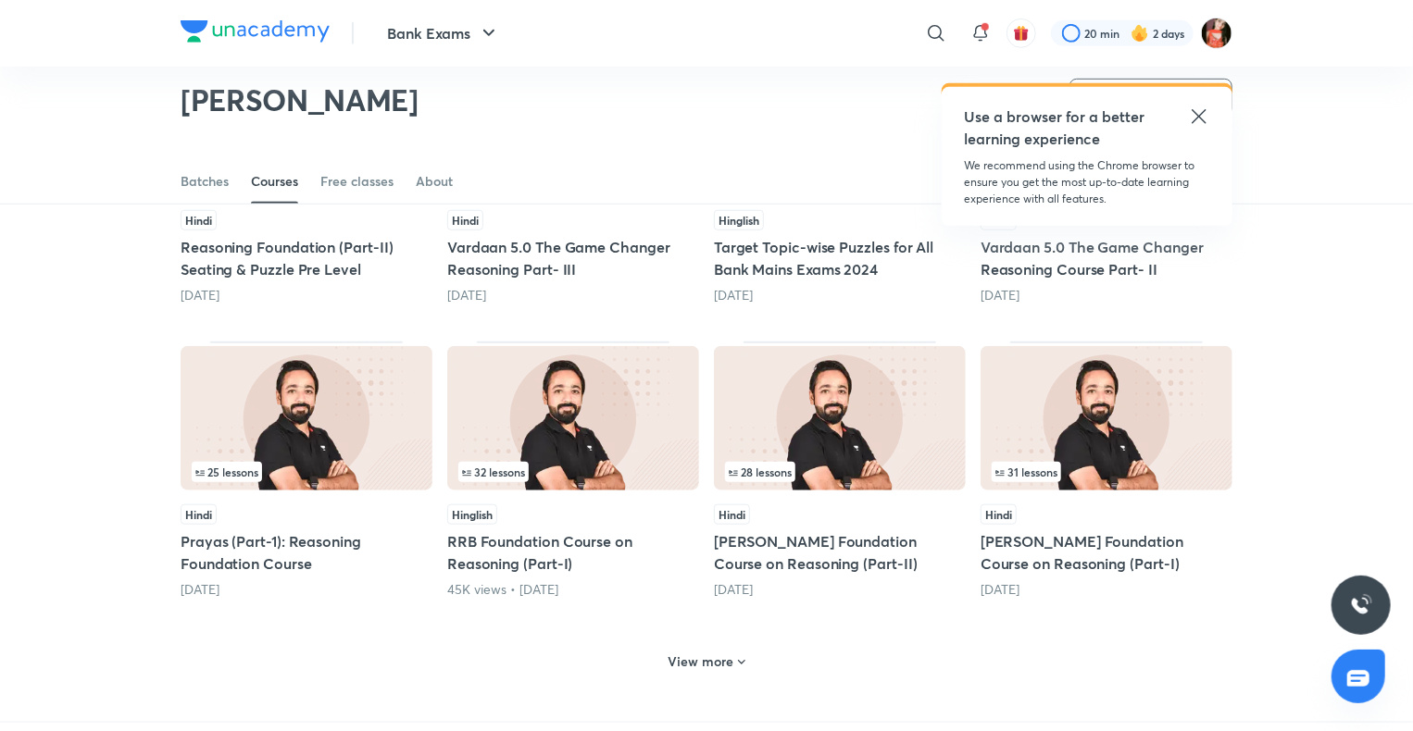
scroll to position [635, 0]
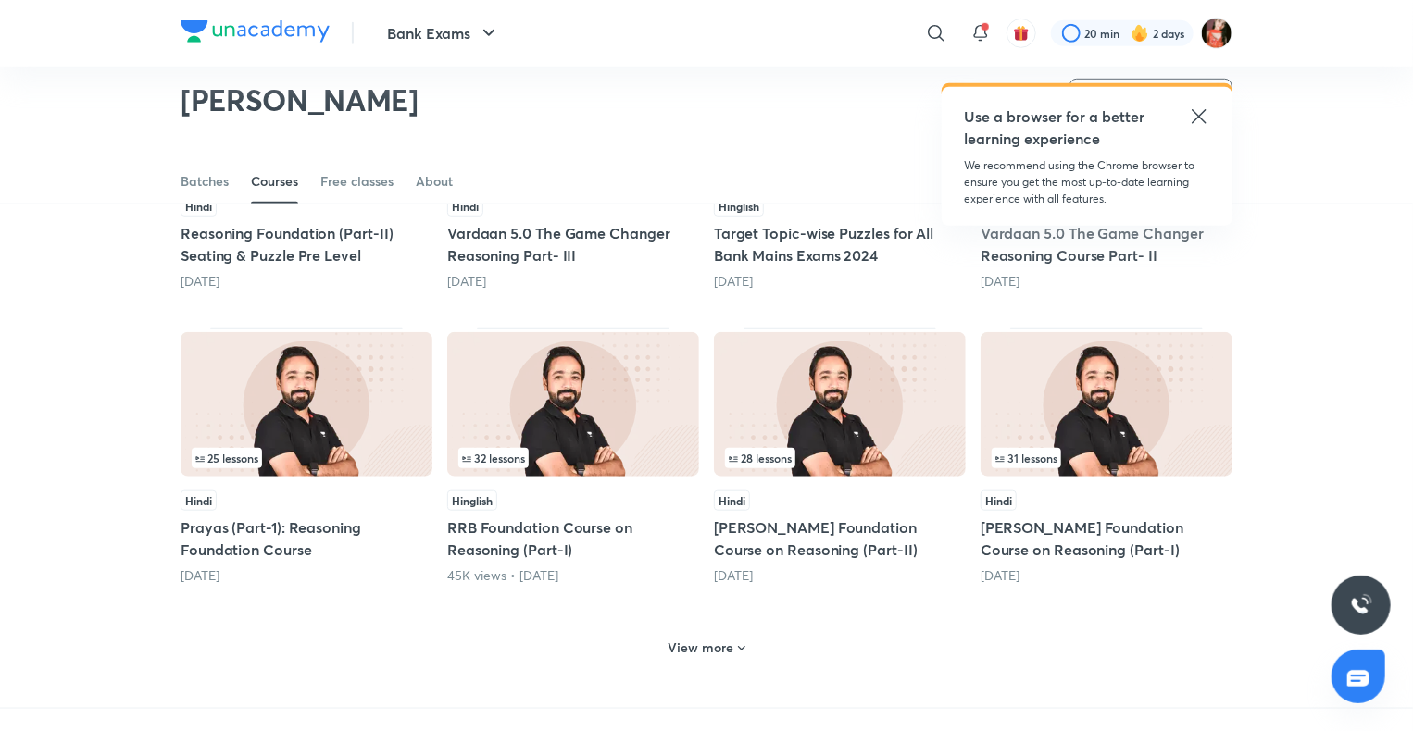
click at [680, 643] on h6 "View more" at bounding box center [701, 648] width 66 height 19
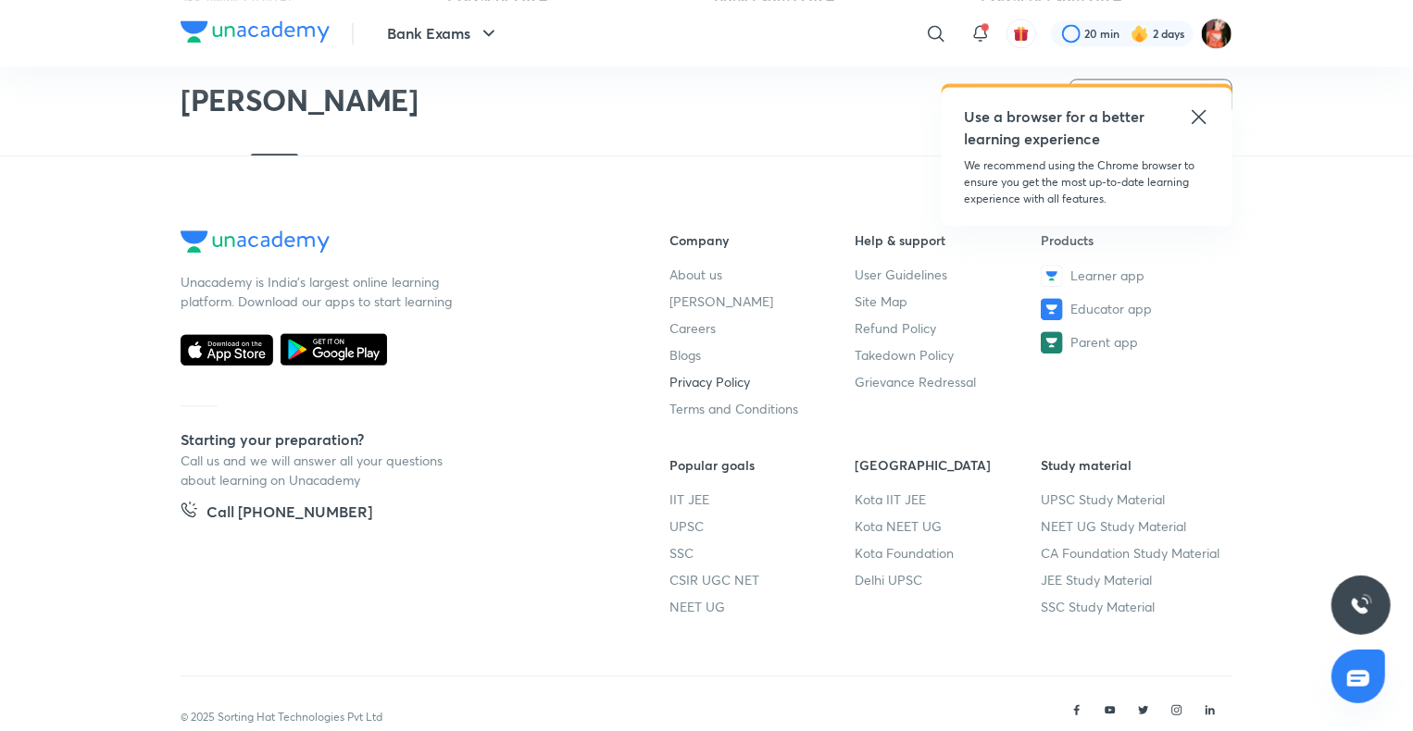
scroll to position [1561, 0]
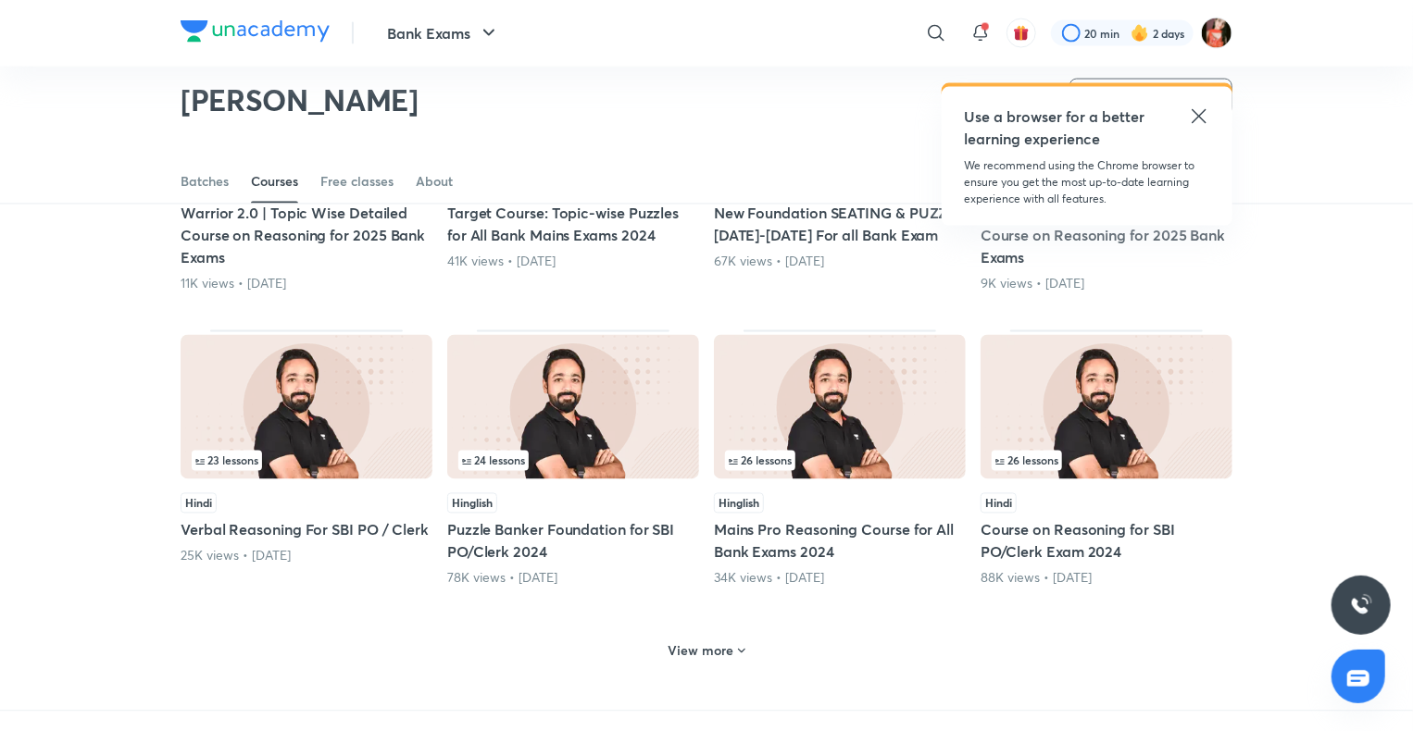
click at [692, 653] on h6 "View more" at bounding box center [701, 652] width 66 height 19
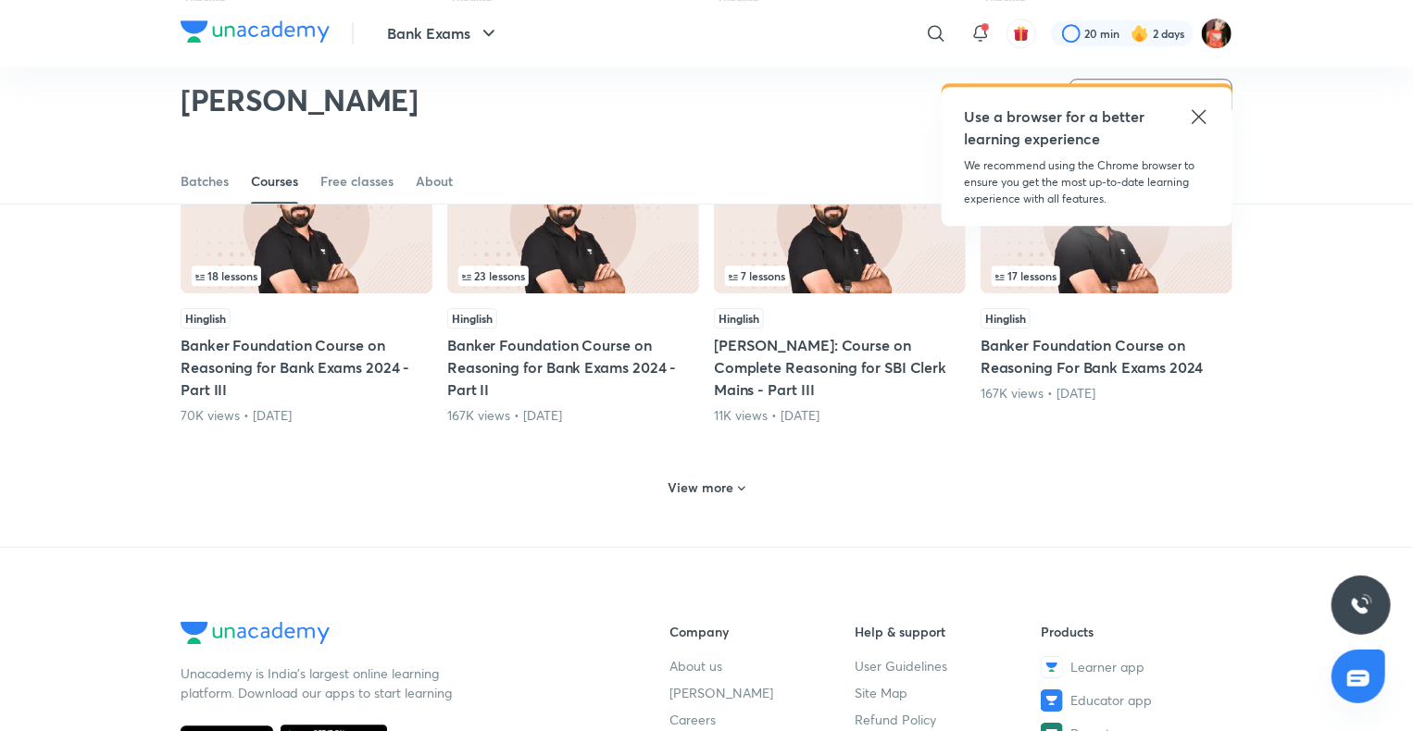
scroll to position [2672, 0]
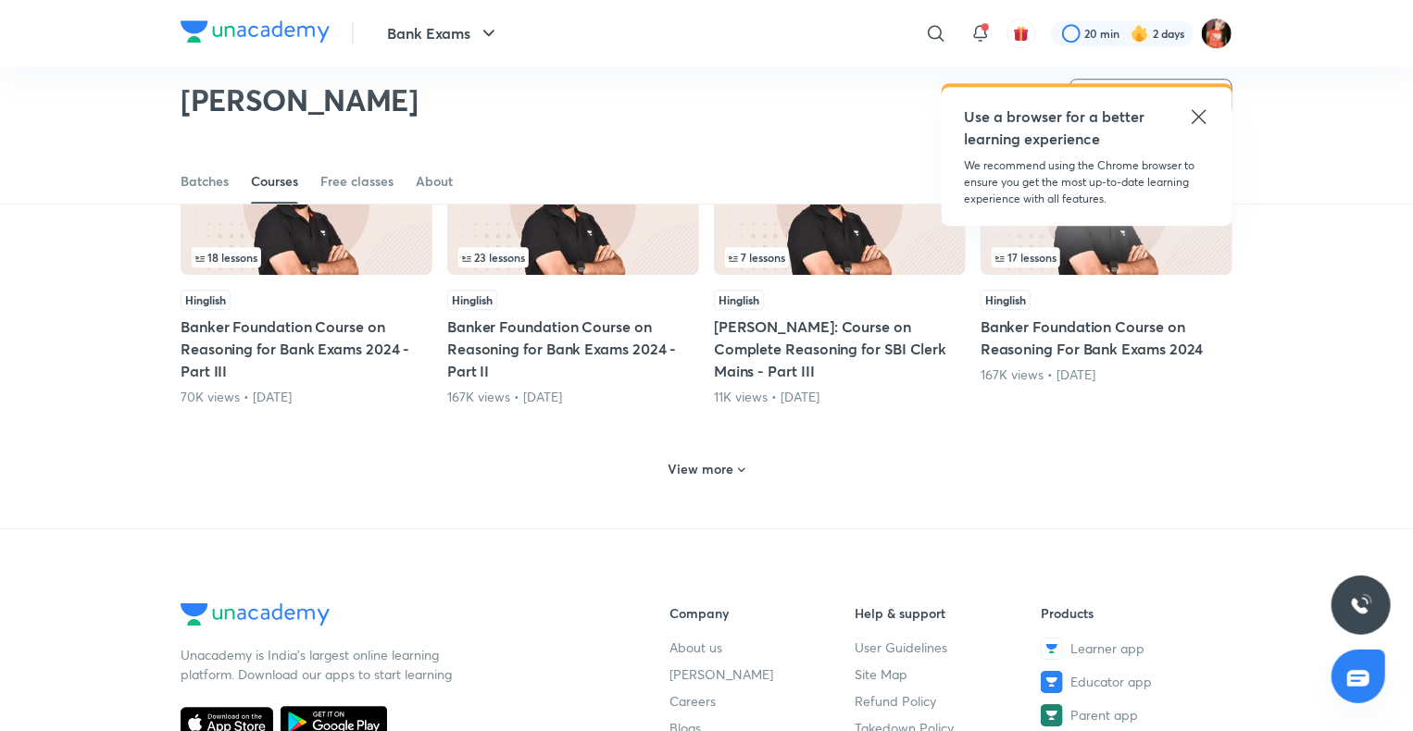
click at [701, 460] on h6 "View more" at bounding box center [701, 469] width 66 height 19
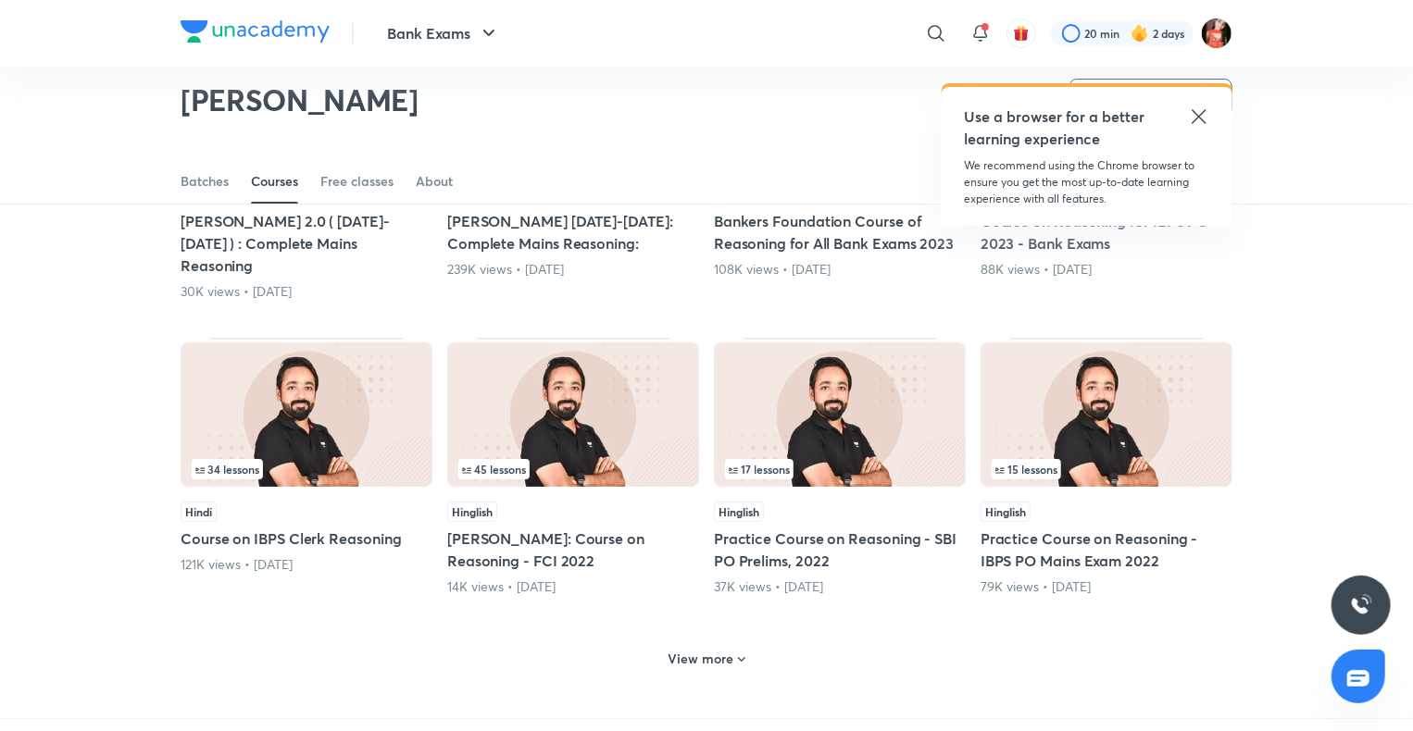
scroll to position [3413, 0]
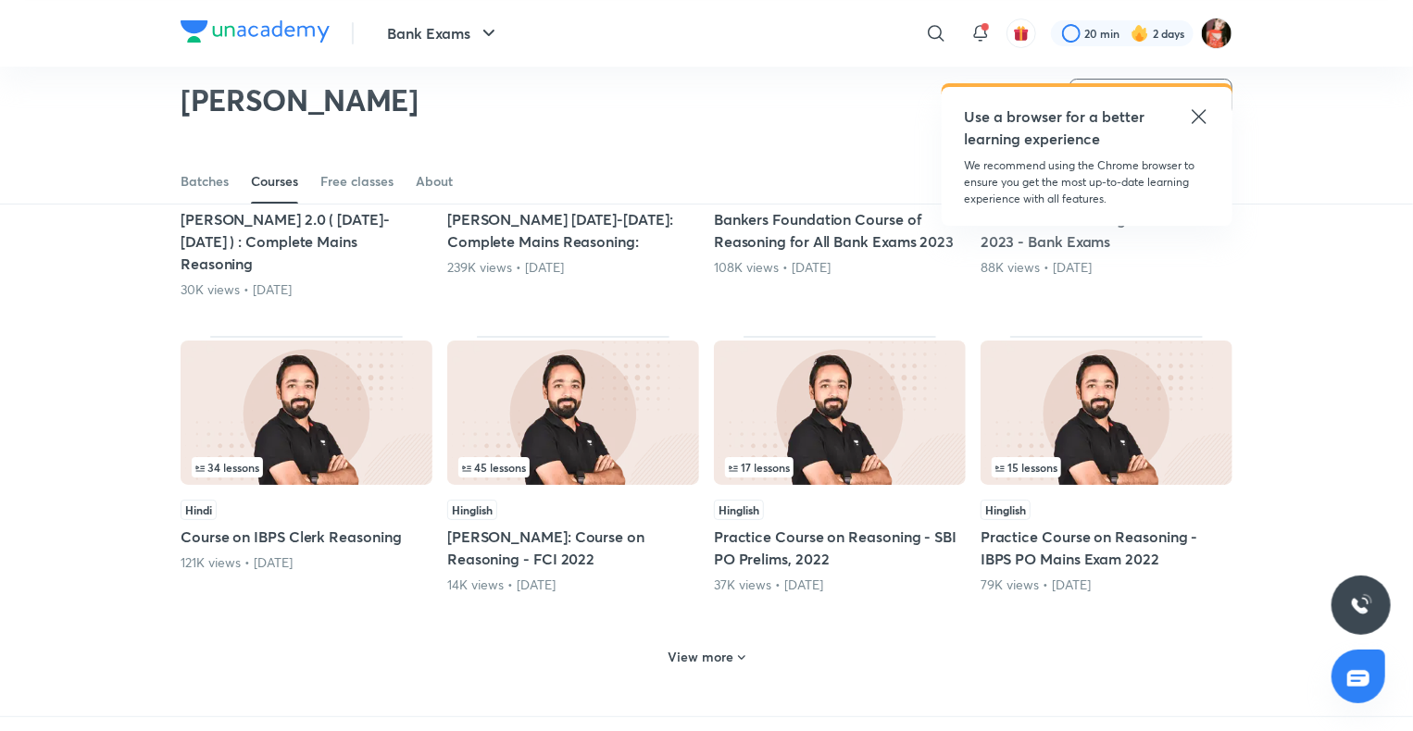
click at [695, 643] on div "View more" at bounding box center [707, 658] width 92 height 30
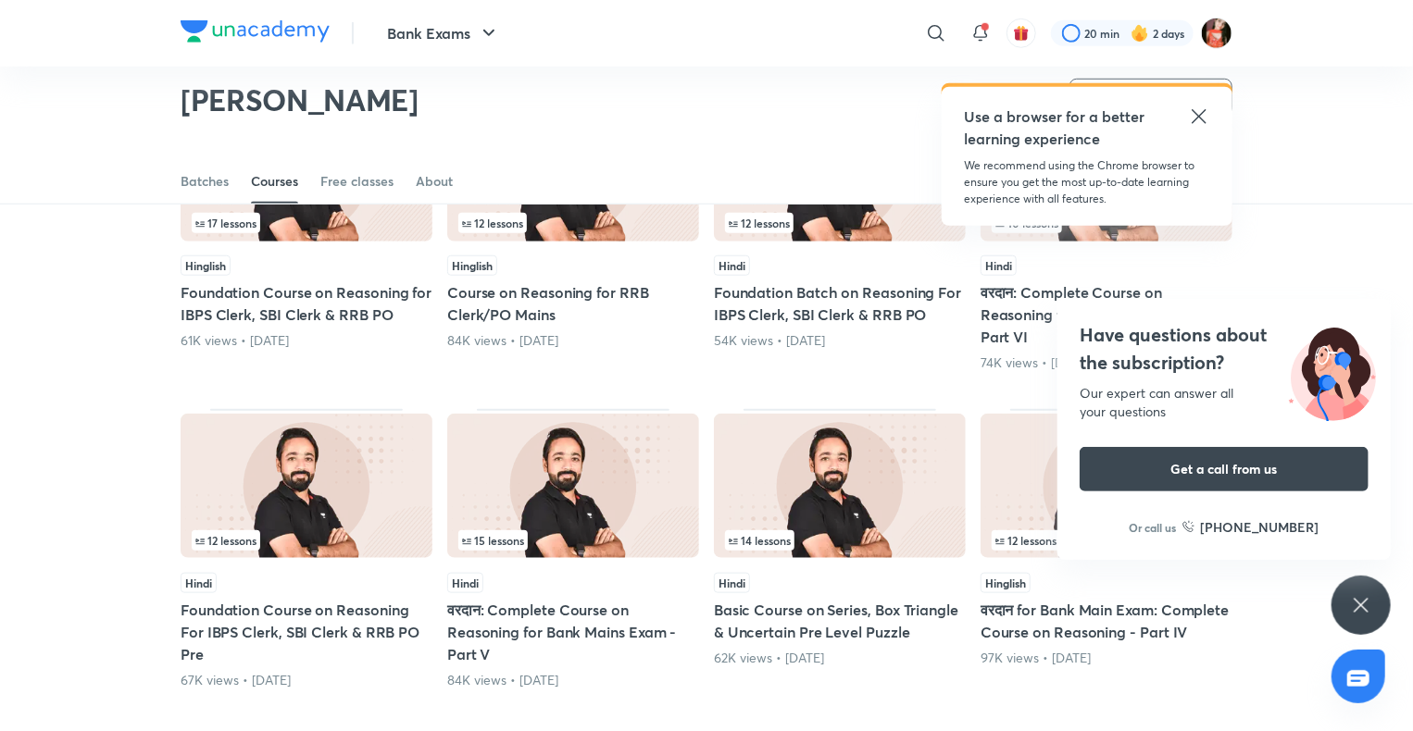
scroll to position [3968, 0]
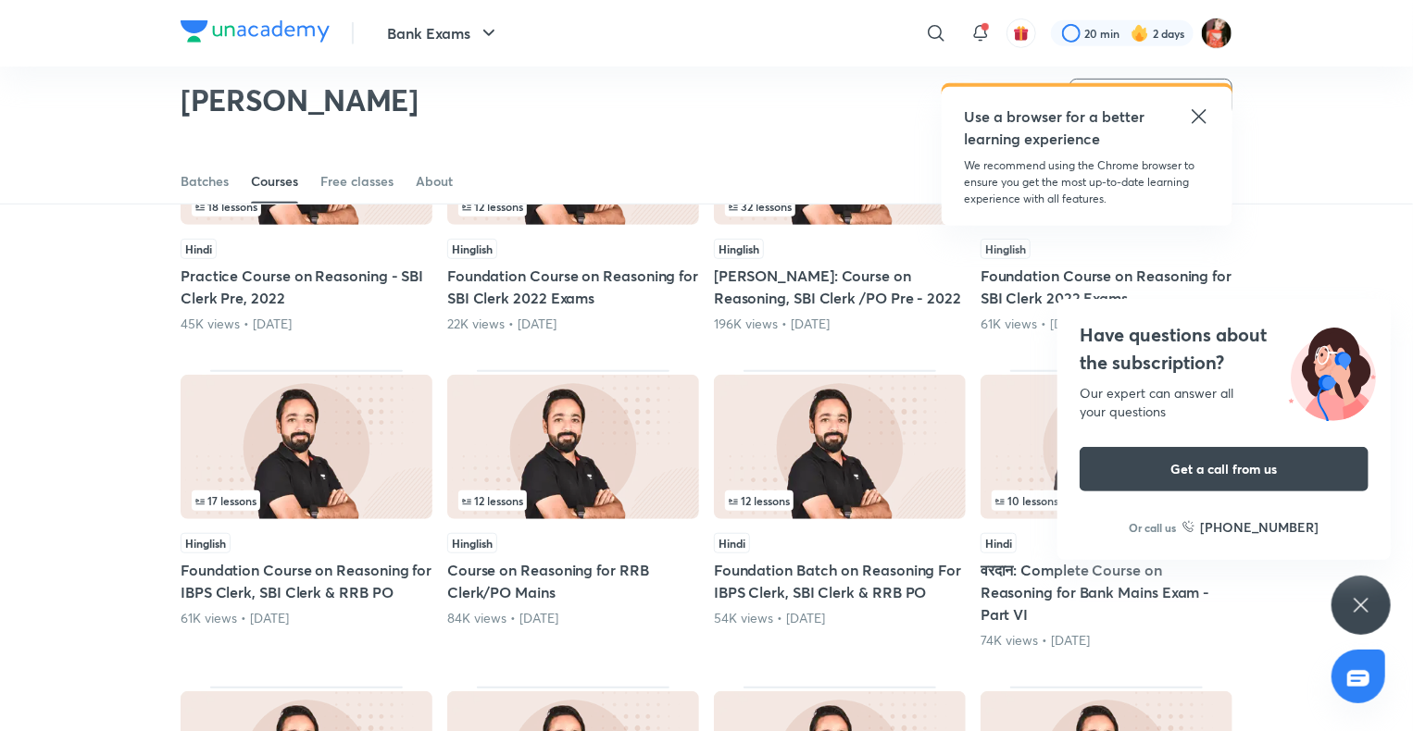
click at [1354, 610] on icon at bounding box center [1361, 605] width 22 height 22
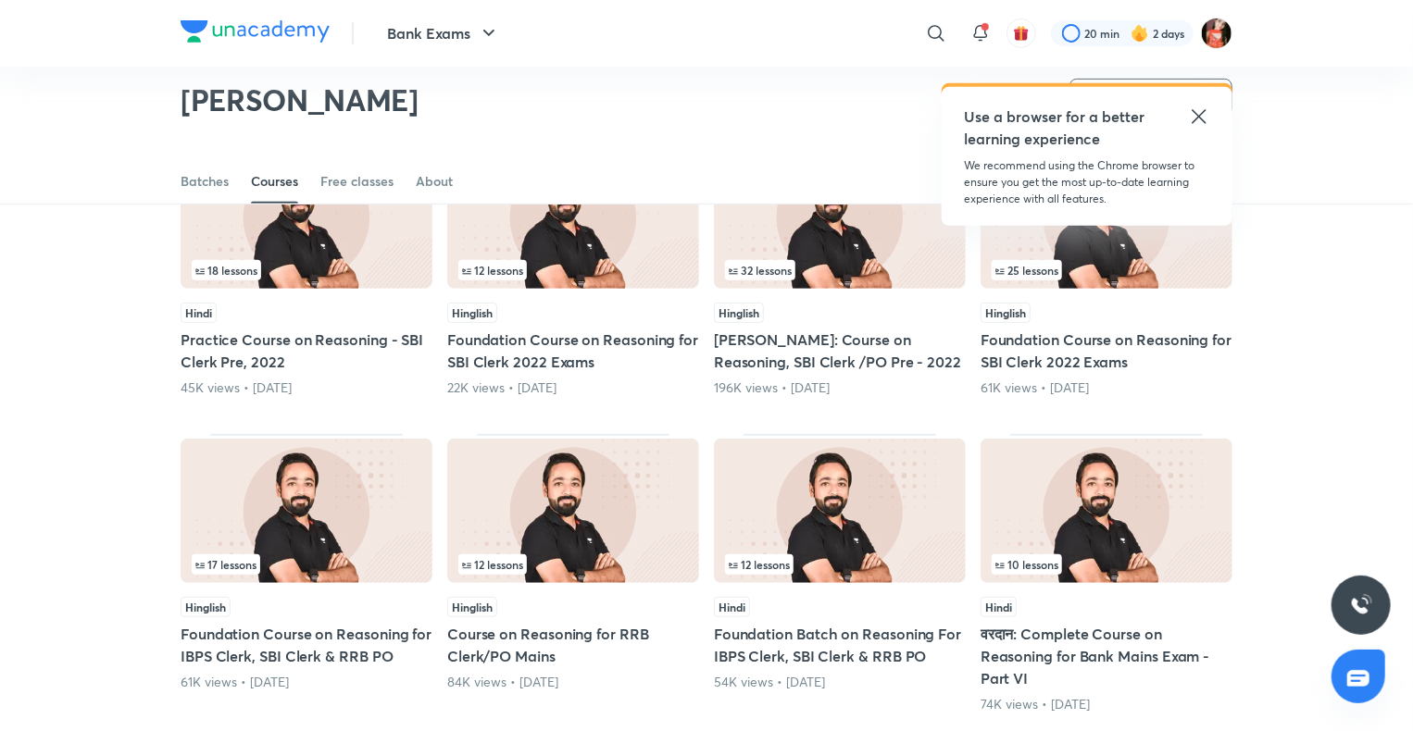
scroll to position [3876, 0]
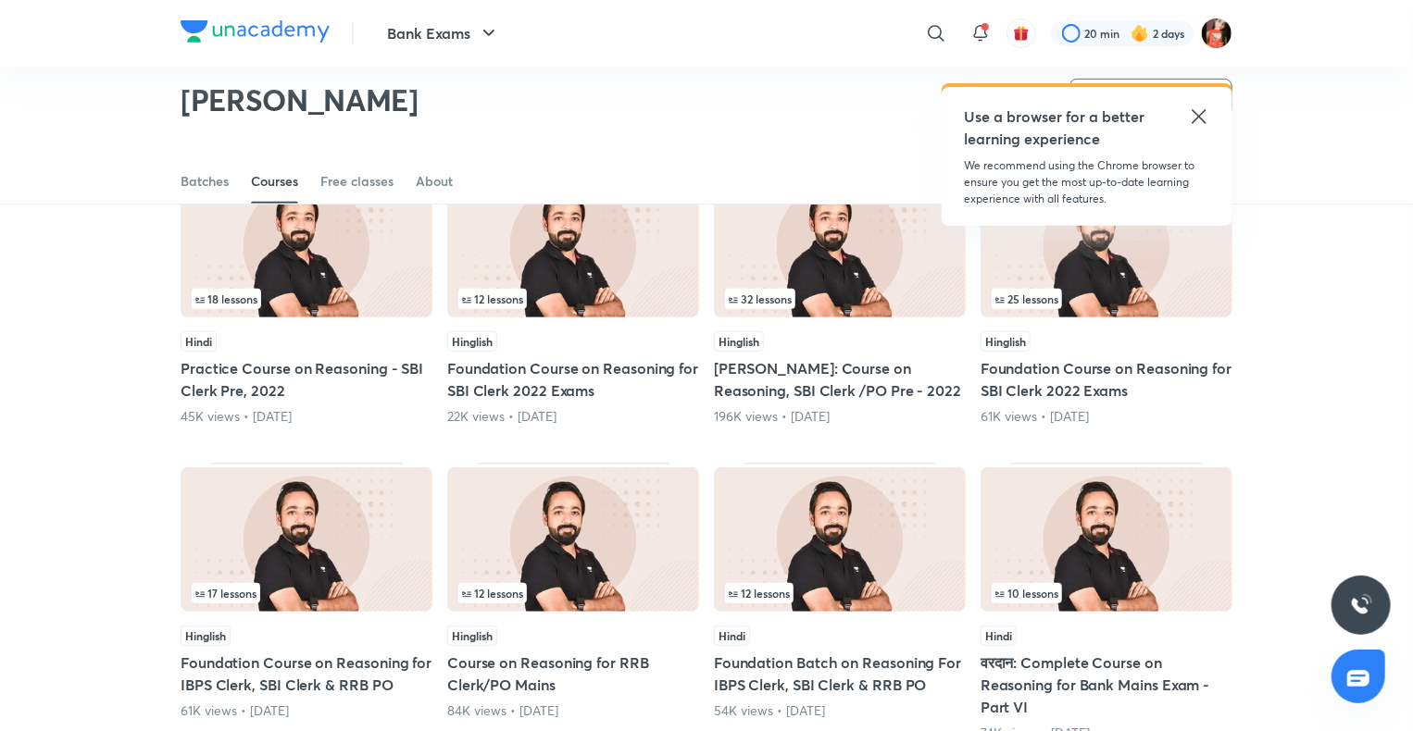
click at [1192, 112] on icon at bounding box center [1199, 117] width 22 height 22
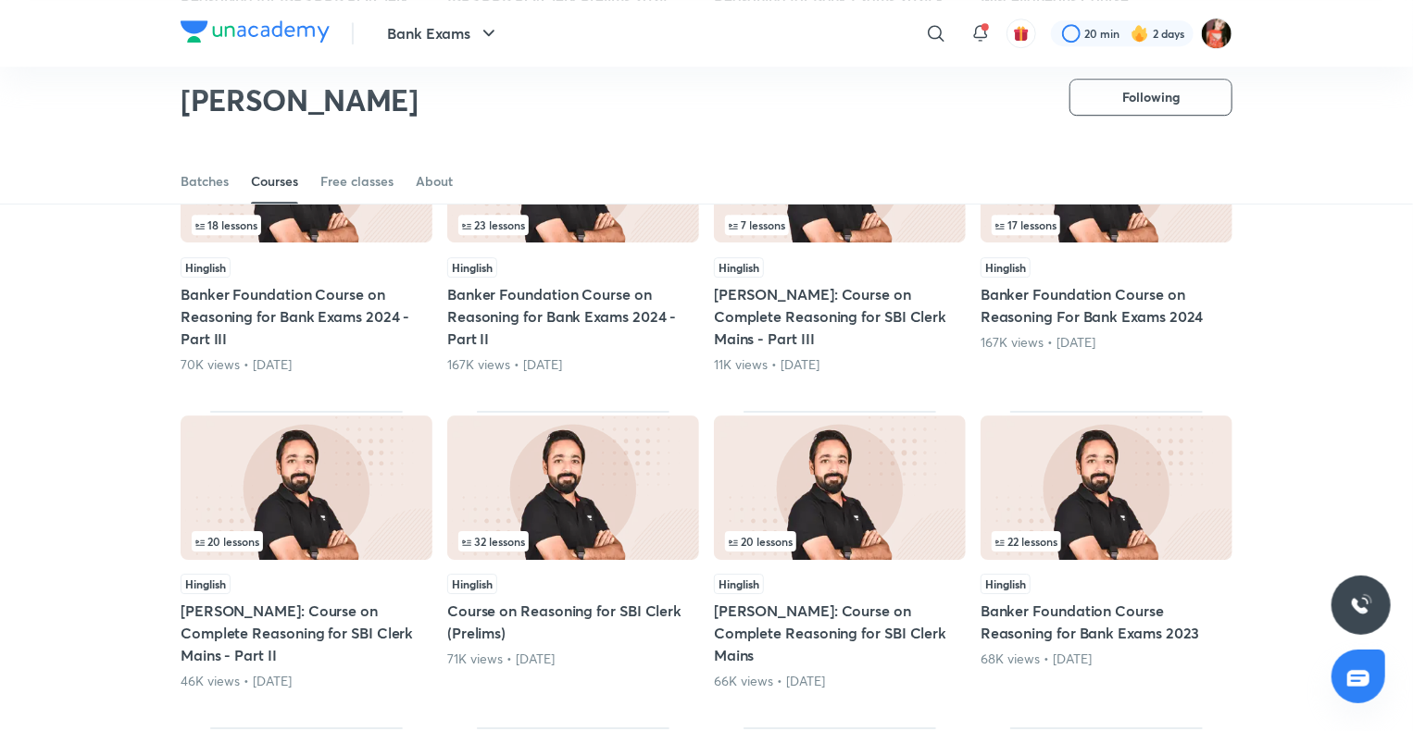
scroll to position [2672, 0]
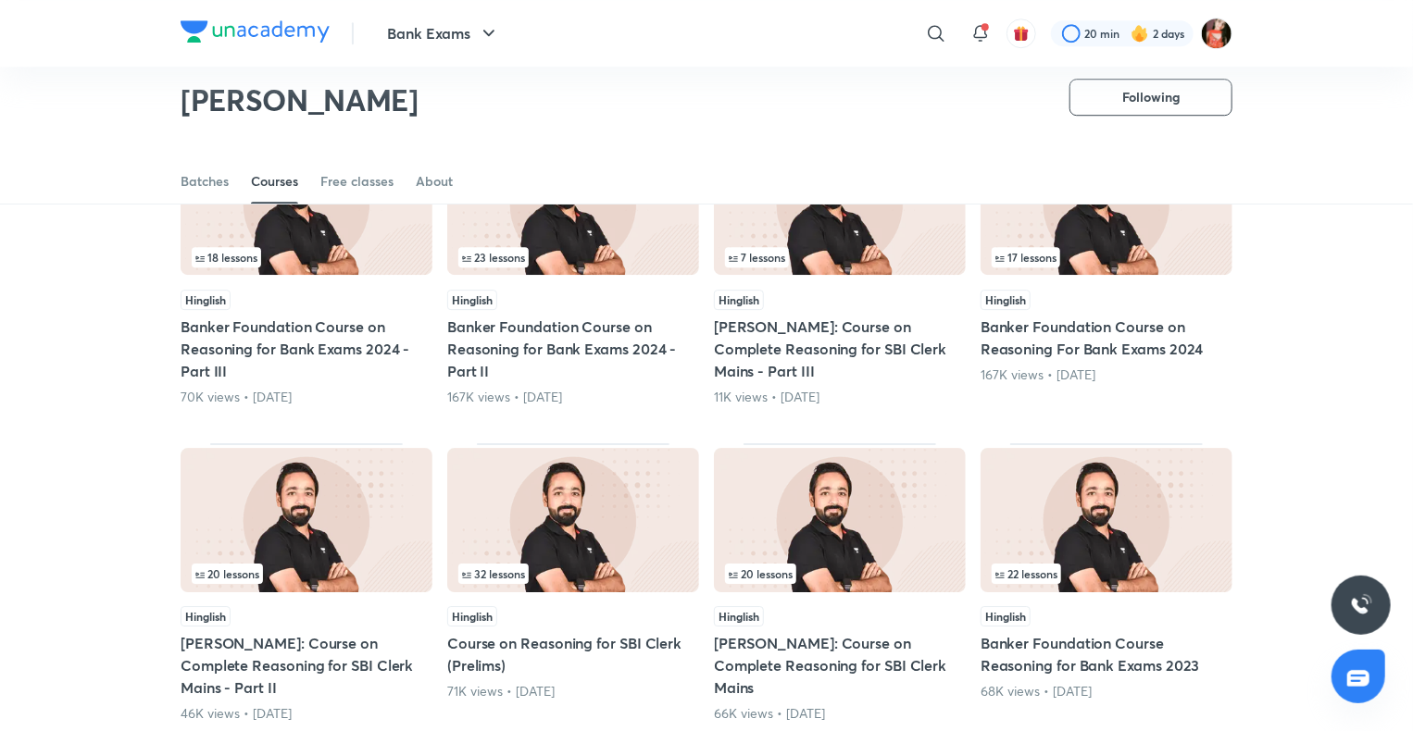
click at [311, 543] on img at bounding box center [307, 520] width 252 height 144
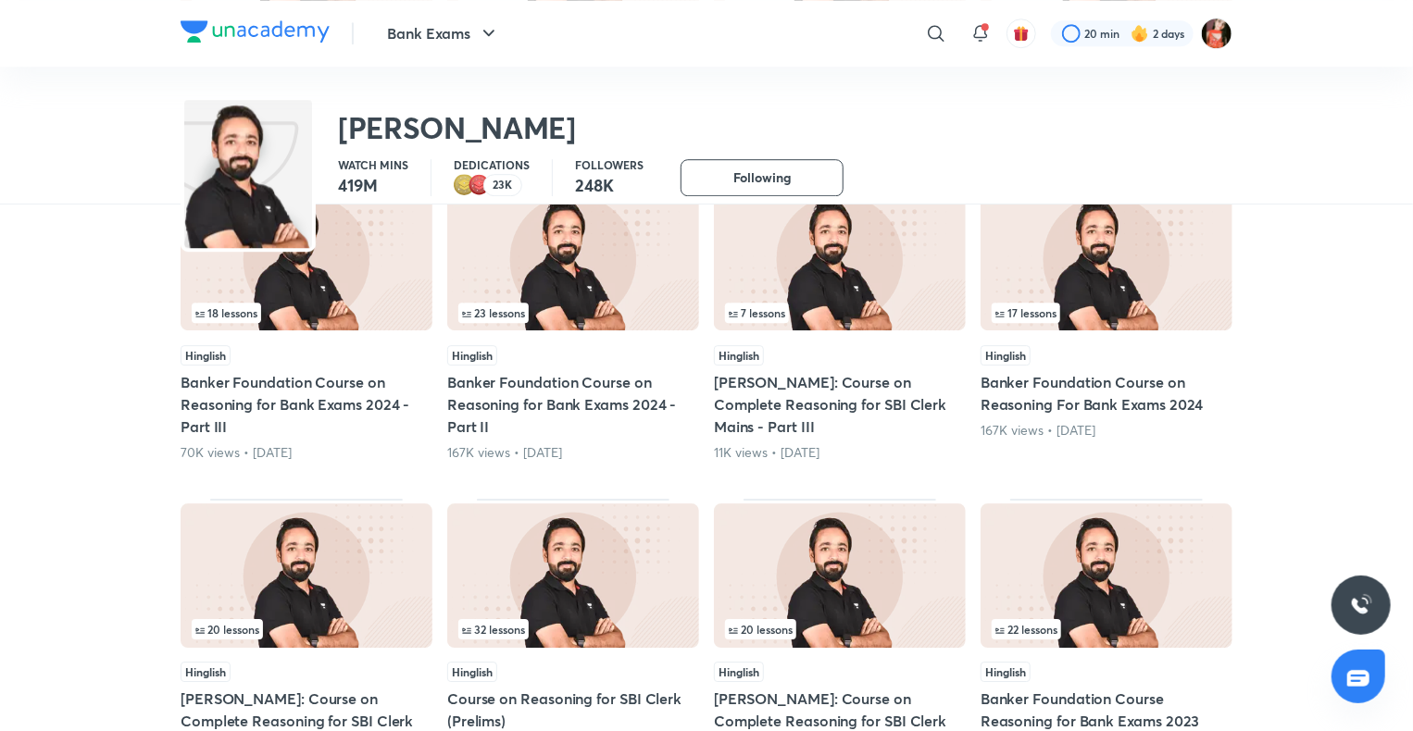
scroll to position [0, 0]
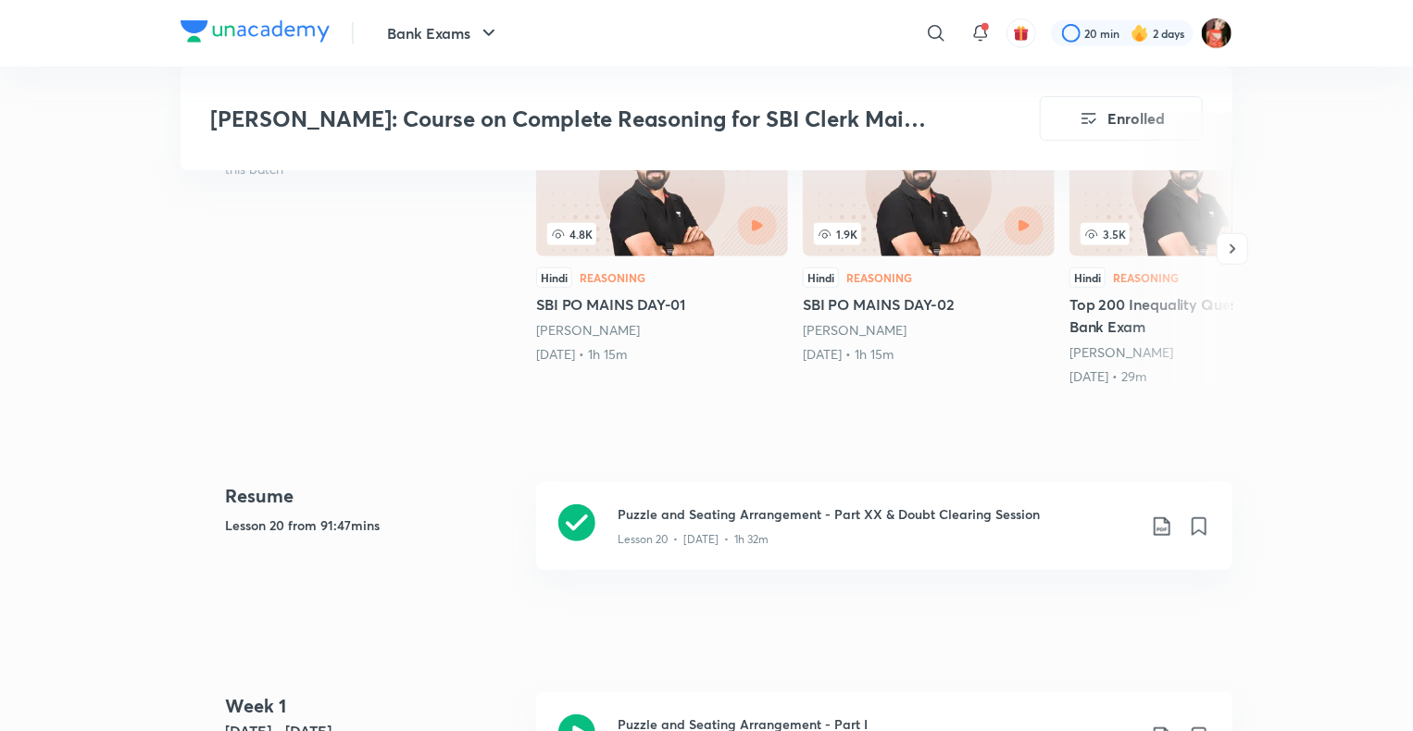
scroll to position [989, 0]
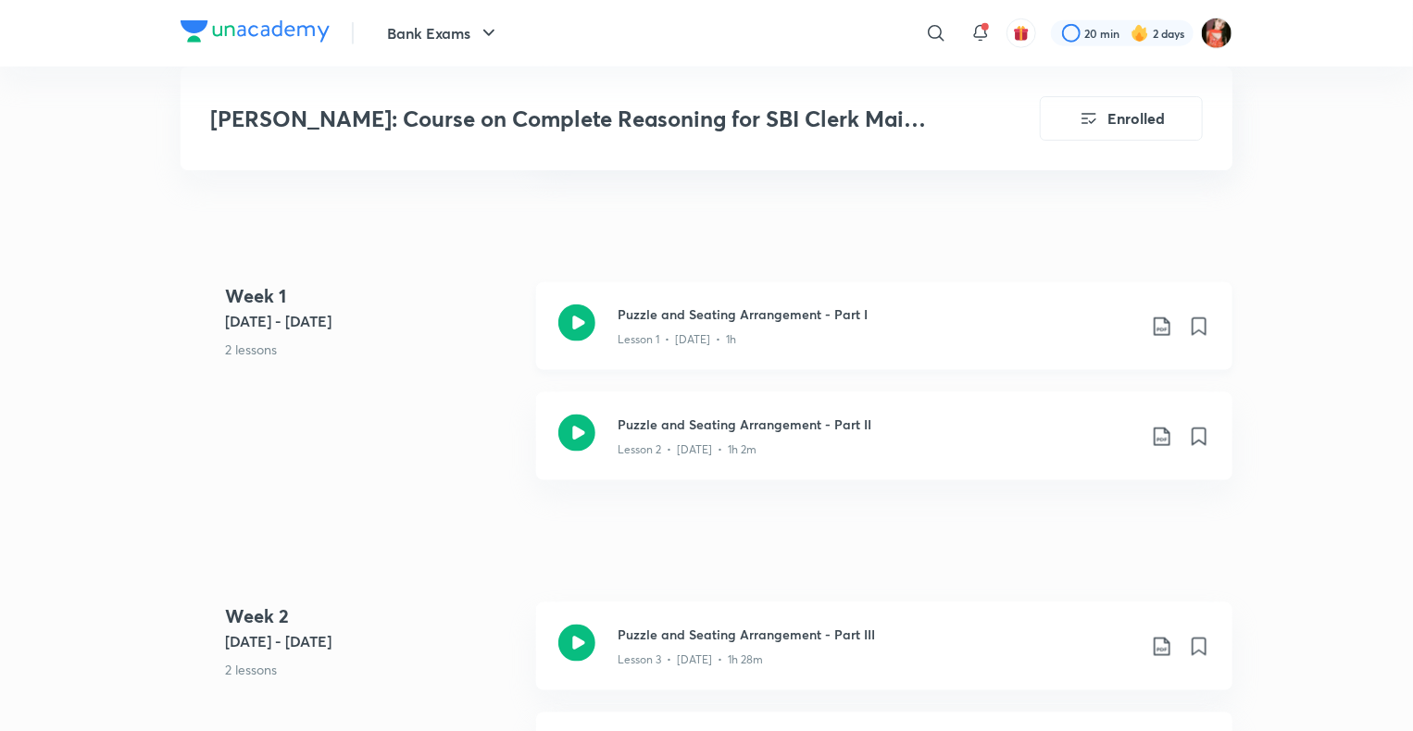
click at [1159, 322] on icon at bounding box center [1162, 327] width 22 height 22
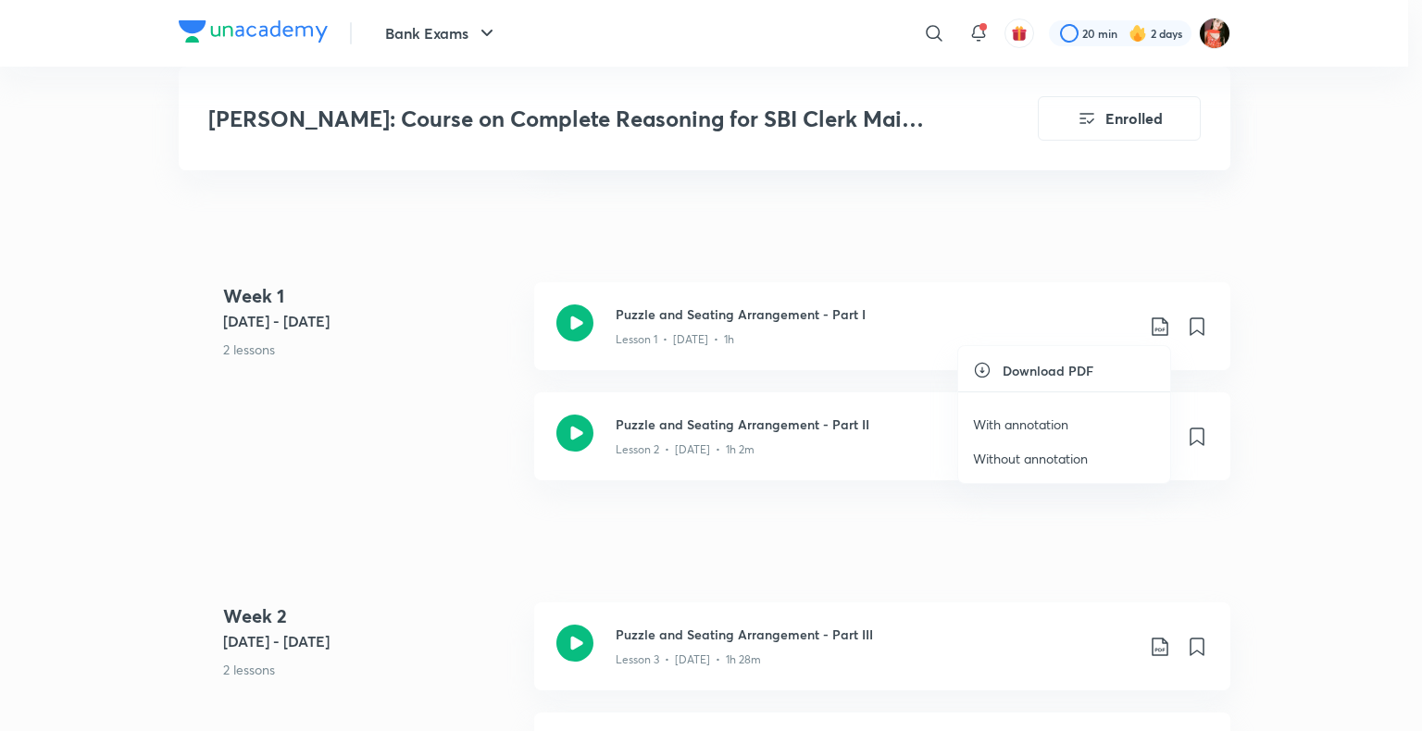
click at [1022, 425] on p "With annotation" at bounding box center [1020, 424] width 95 height 19
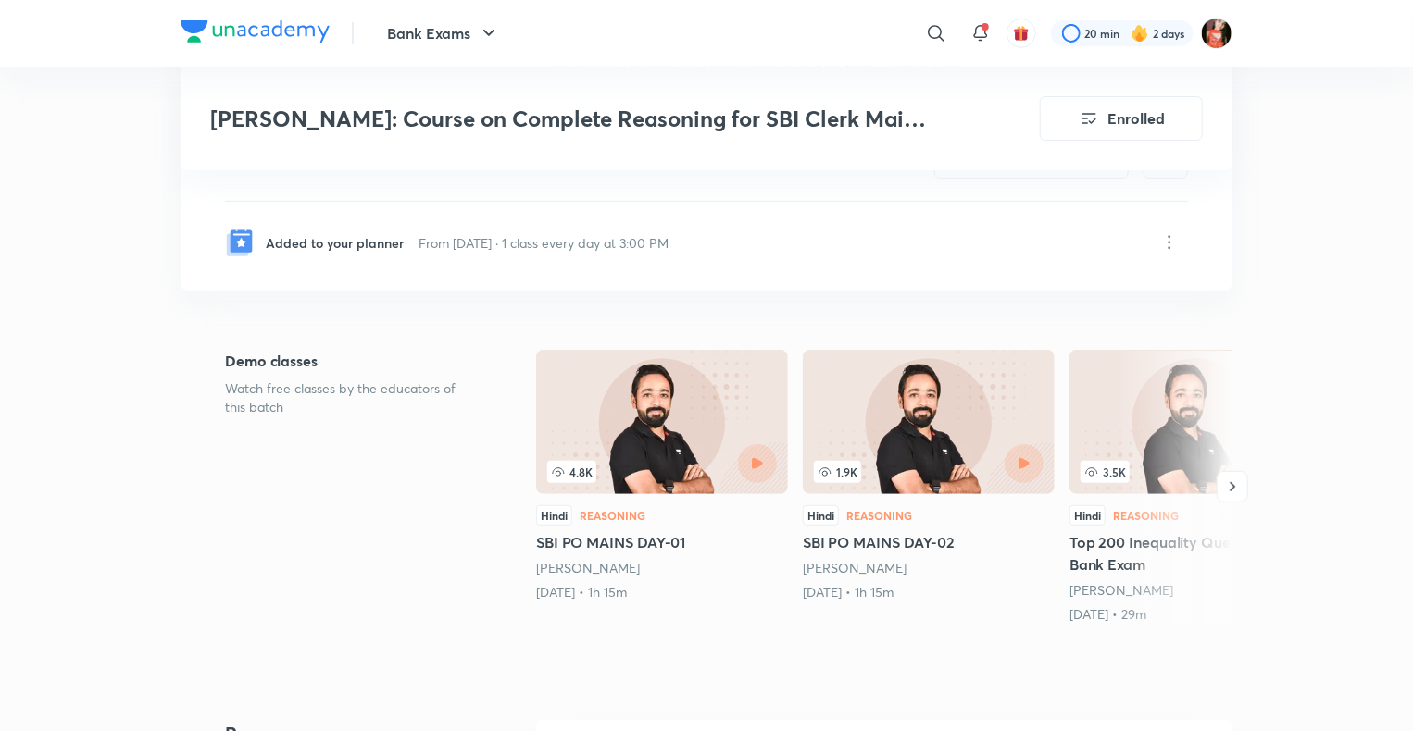
scroll to position [1081, 0]
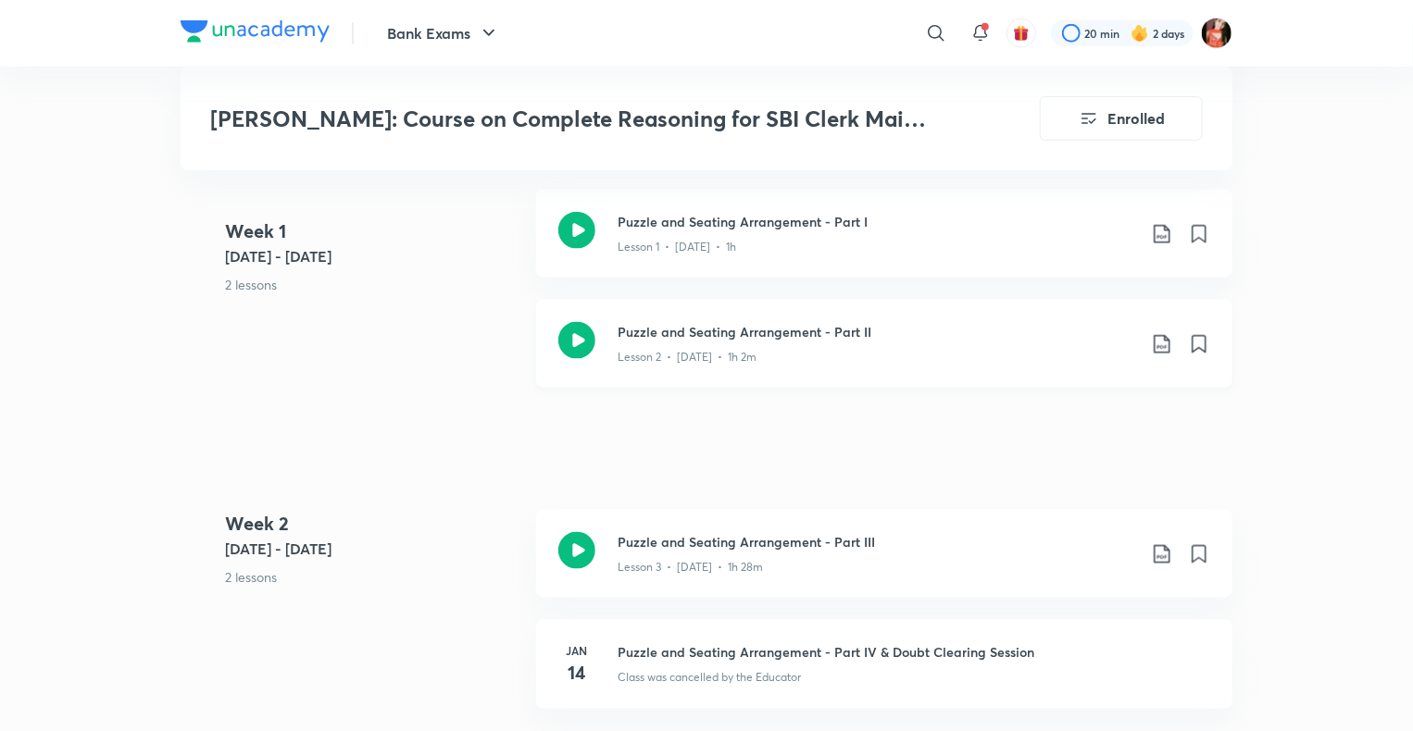
click at [1165, 340] on icon at bounding box center [1162, 344] width 22 height 22
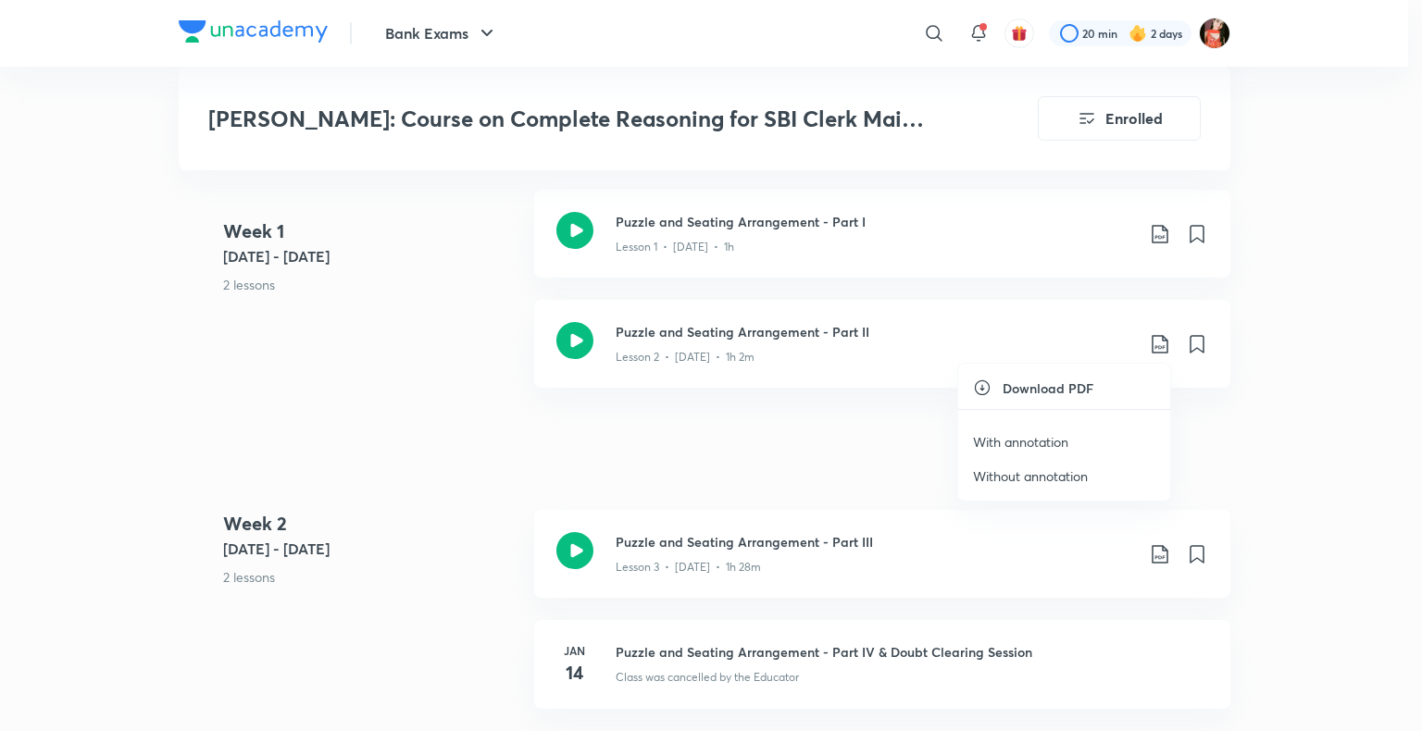
click at [1031, 452] on li "With annotation" at bounding box center [1064, 442] width 212 height 34
click at [1033, 442] on p "With annotation" at bounding box center [1020, 441] width 95 height 19
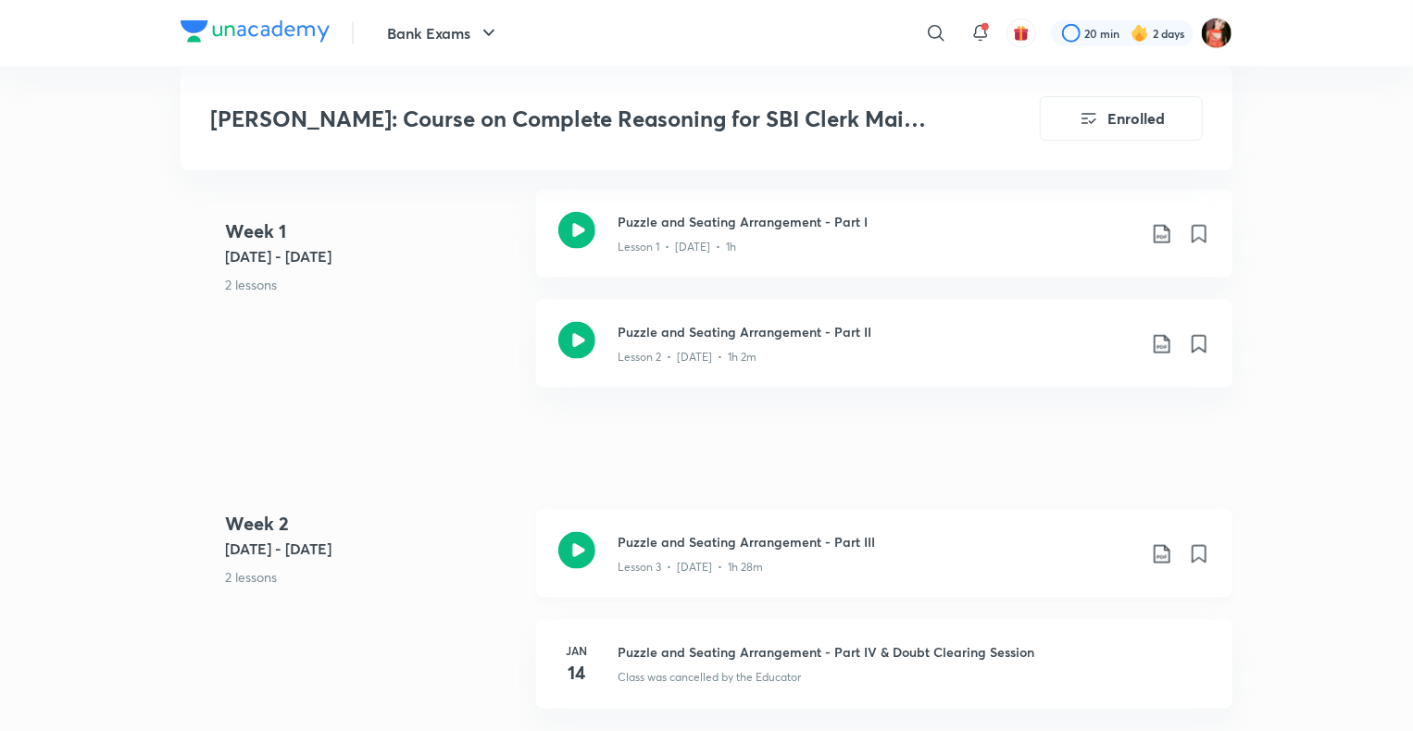
click at [1166, 546] on icon at bounding box center [1162, 554] width 22 height 22
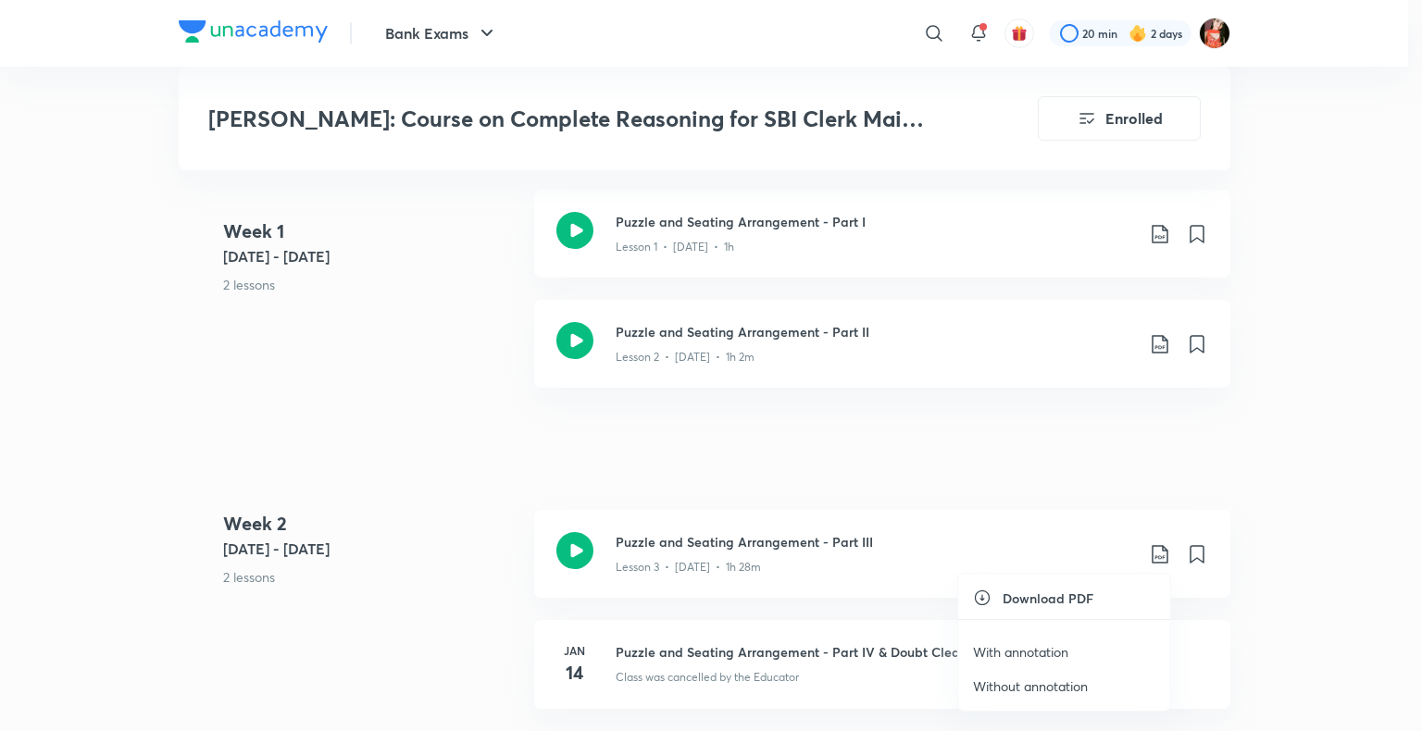
click at [1006, 646] on p "With annotation" at bounding box center [1020, 652] width 95 height 19
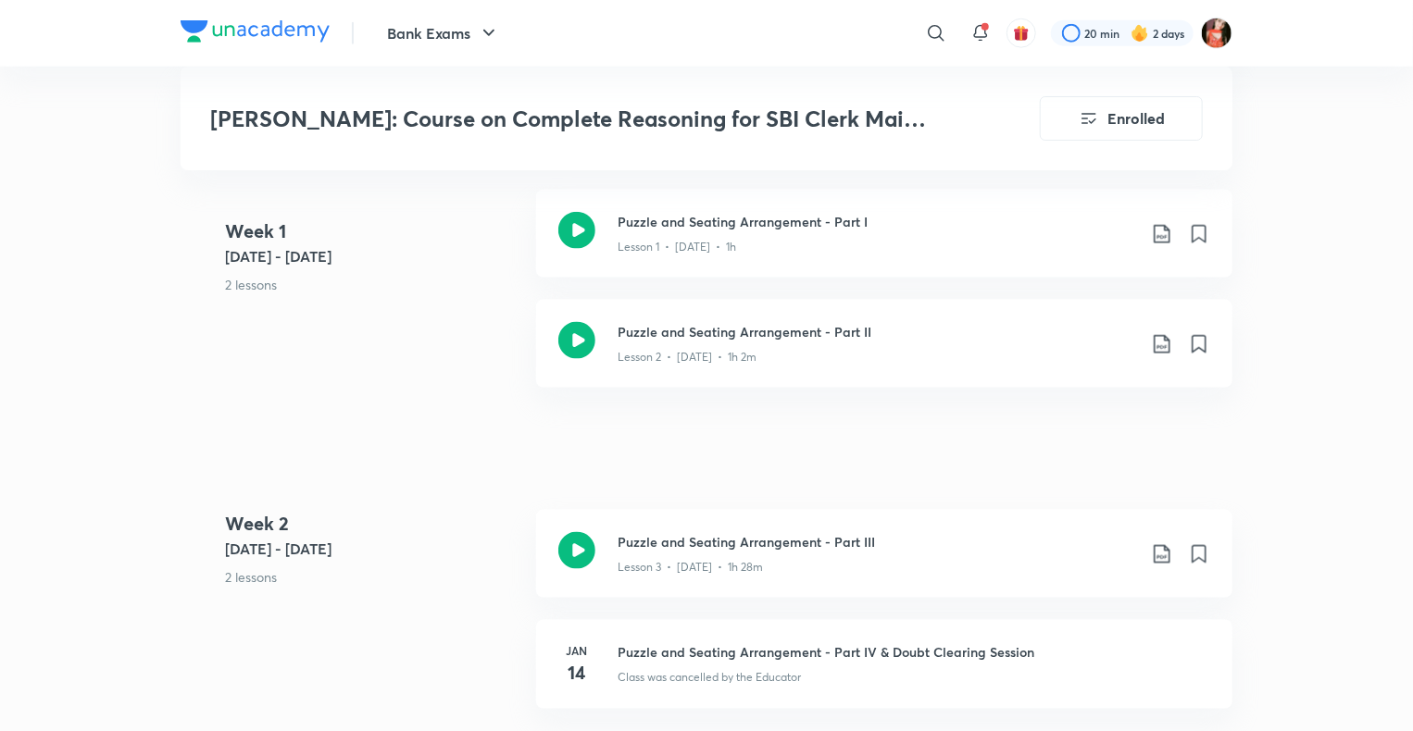
drag, startPoint x: 1295, startPoint y: 278, endPoint x: 1299, endPoint y: 248, distance: 29.9
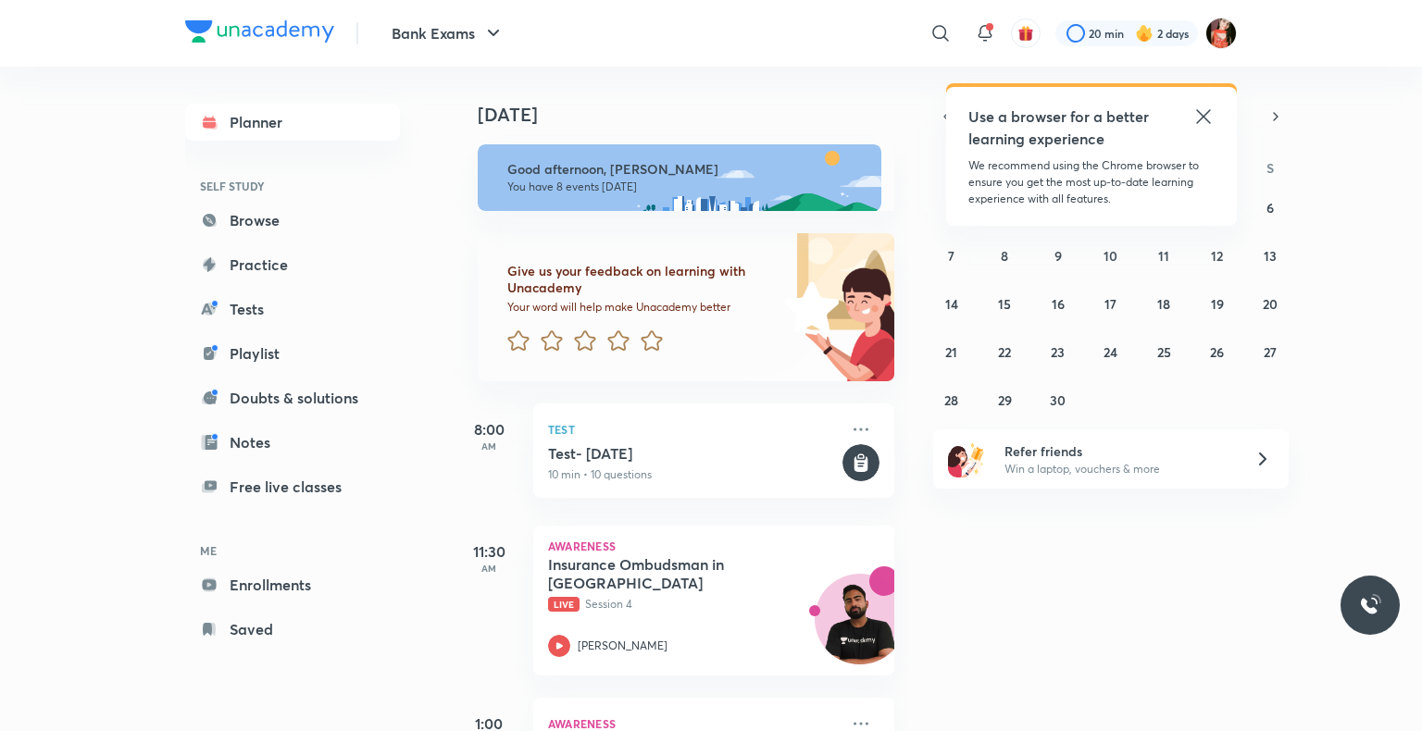
click at [1204, 123] on icon at bounding box center [1203, 117] width 22 height 22
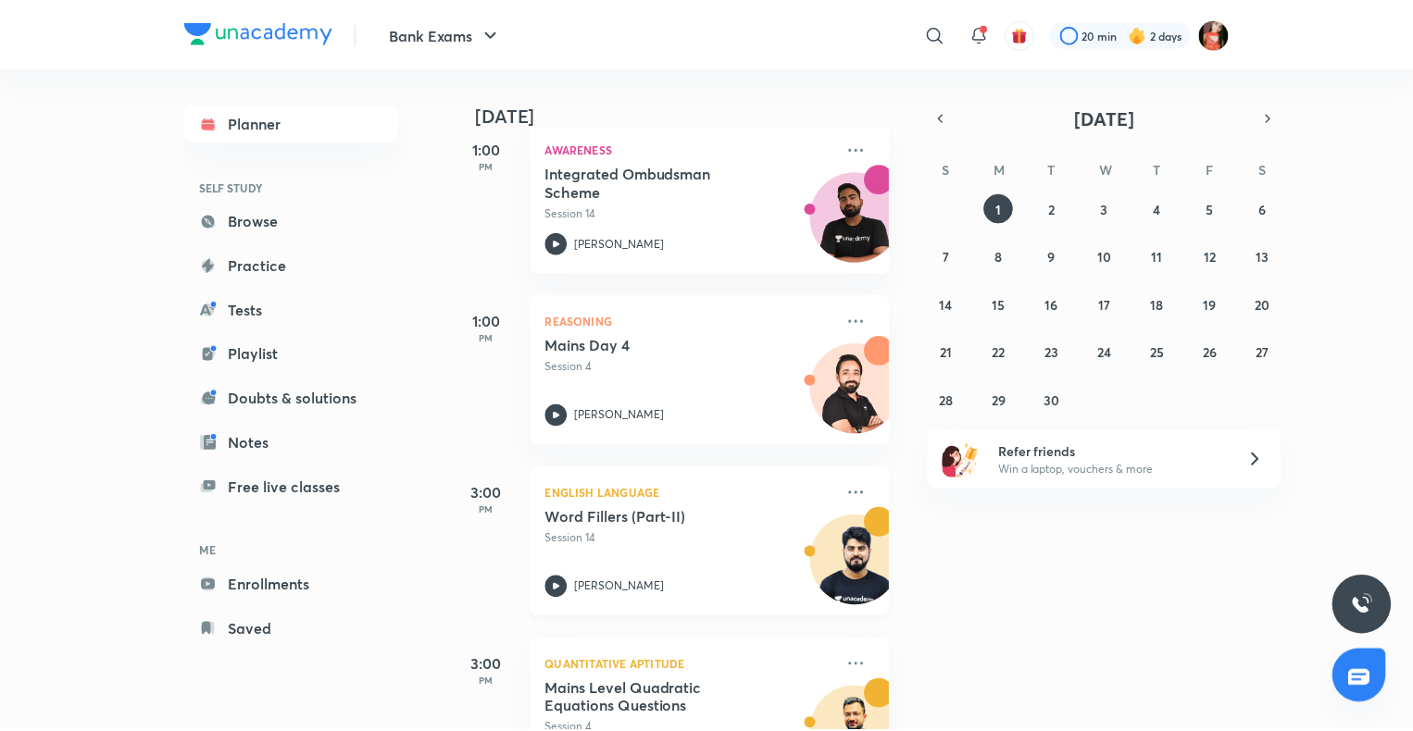
scroll to position [543, 0]
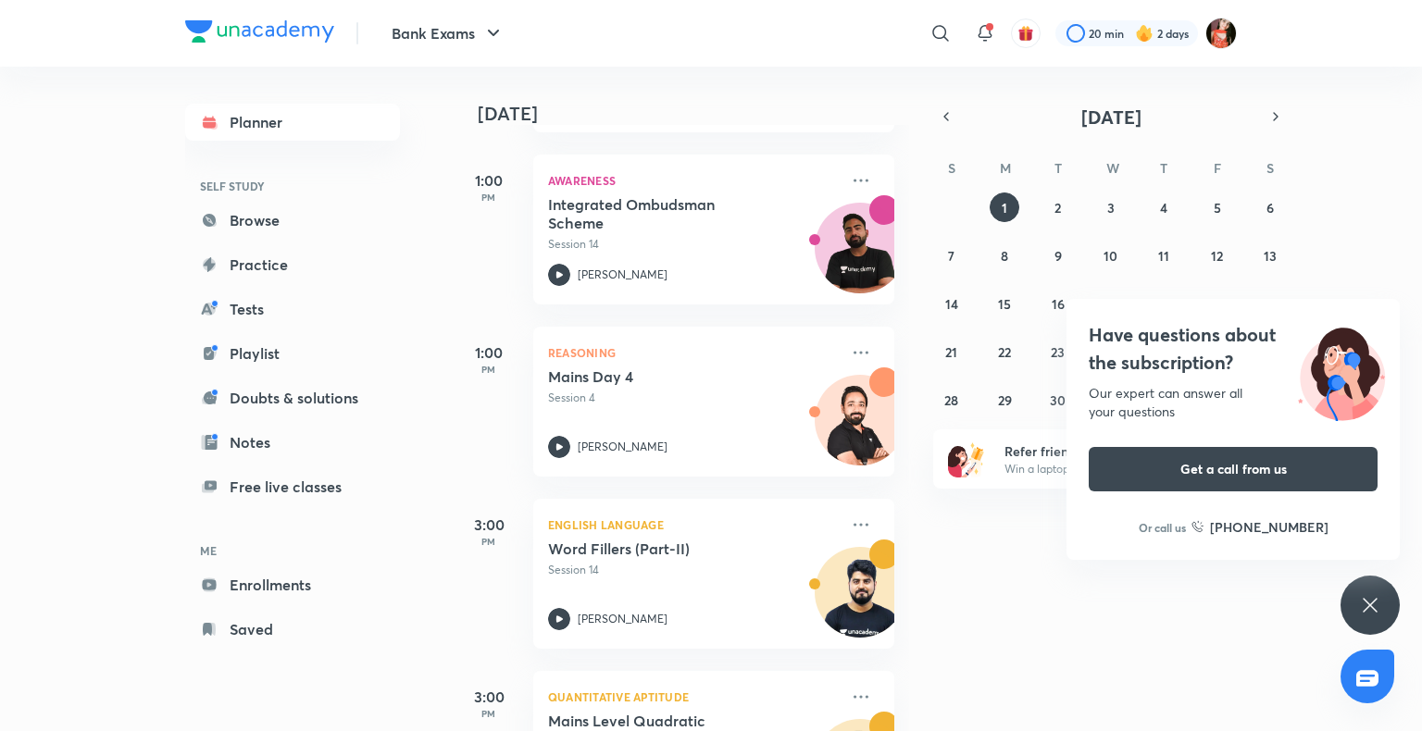
click at [1378, 612] on icon at bounding box center [1370, 605] width 22 height 22
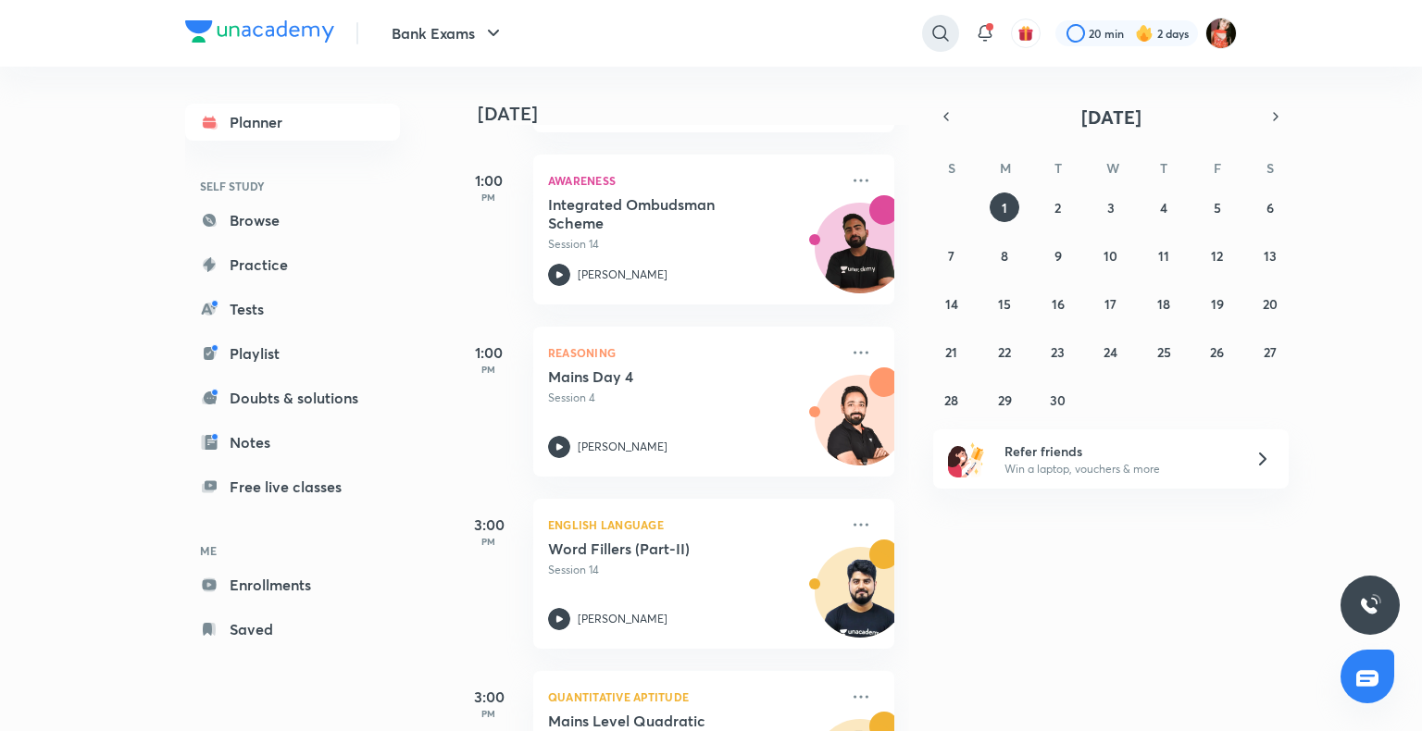
click at [926, 28] on div at bounding box center [940, 33] width 37 height 37
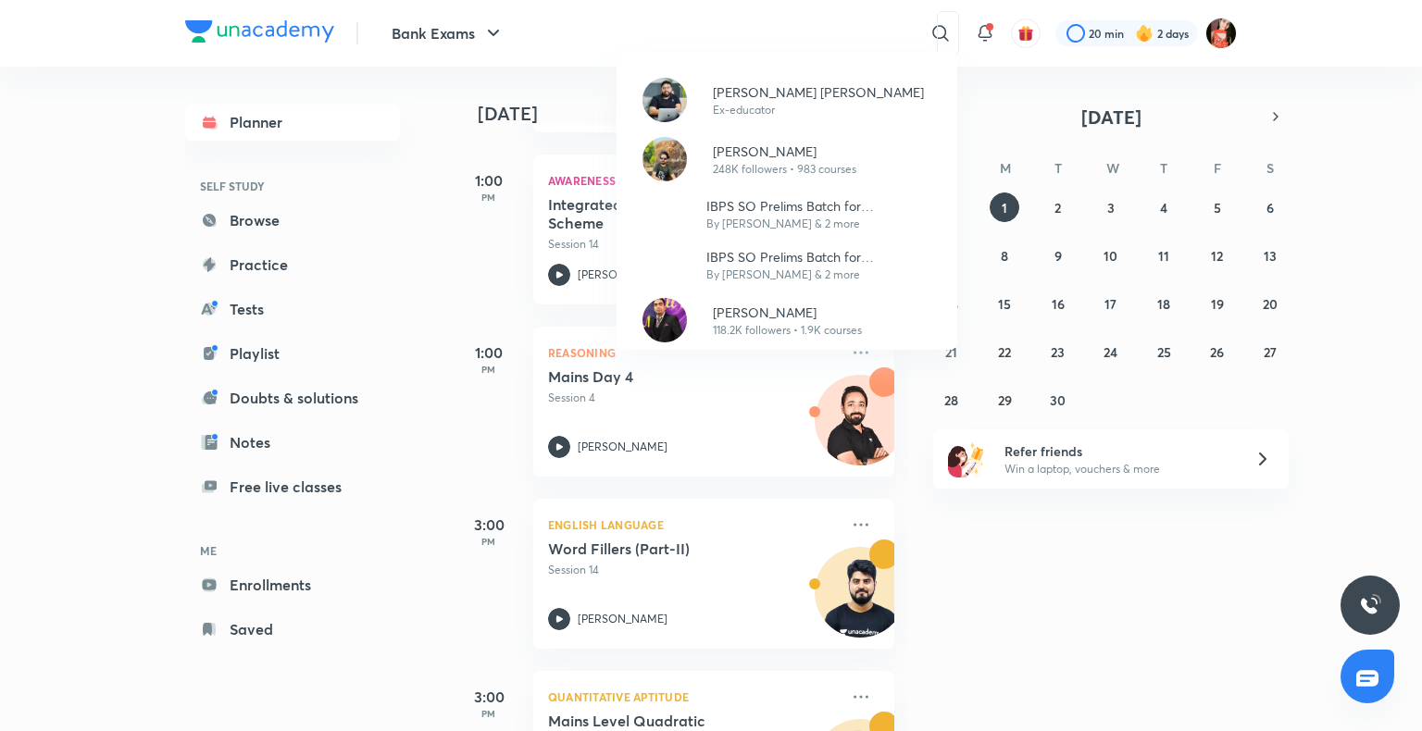
click at [856, 521] on div "Arun Singh Rawat Ex-educator Puneet Kumar Sharma 248K followers • 983 courses I…" at bounding box center [711, 365] width 1422 height 731
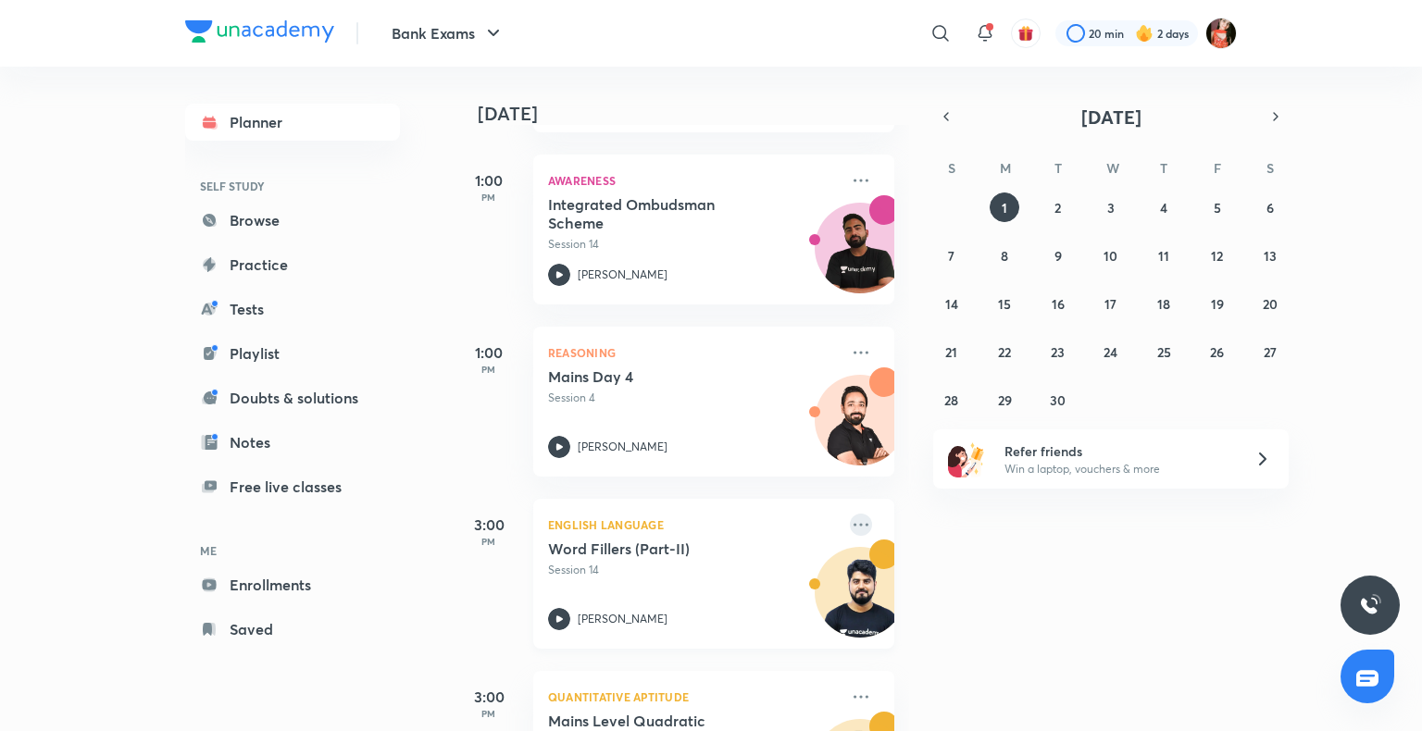
click at [850, 524] on icon at bounding box center [861, 525] width 22 height 22
click at [945, 616] on p "Go to course page" at bounding box center [990, 607] width 128 height 19
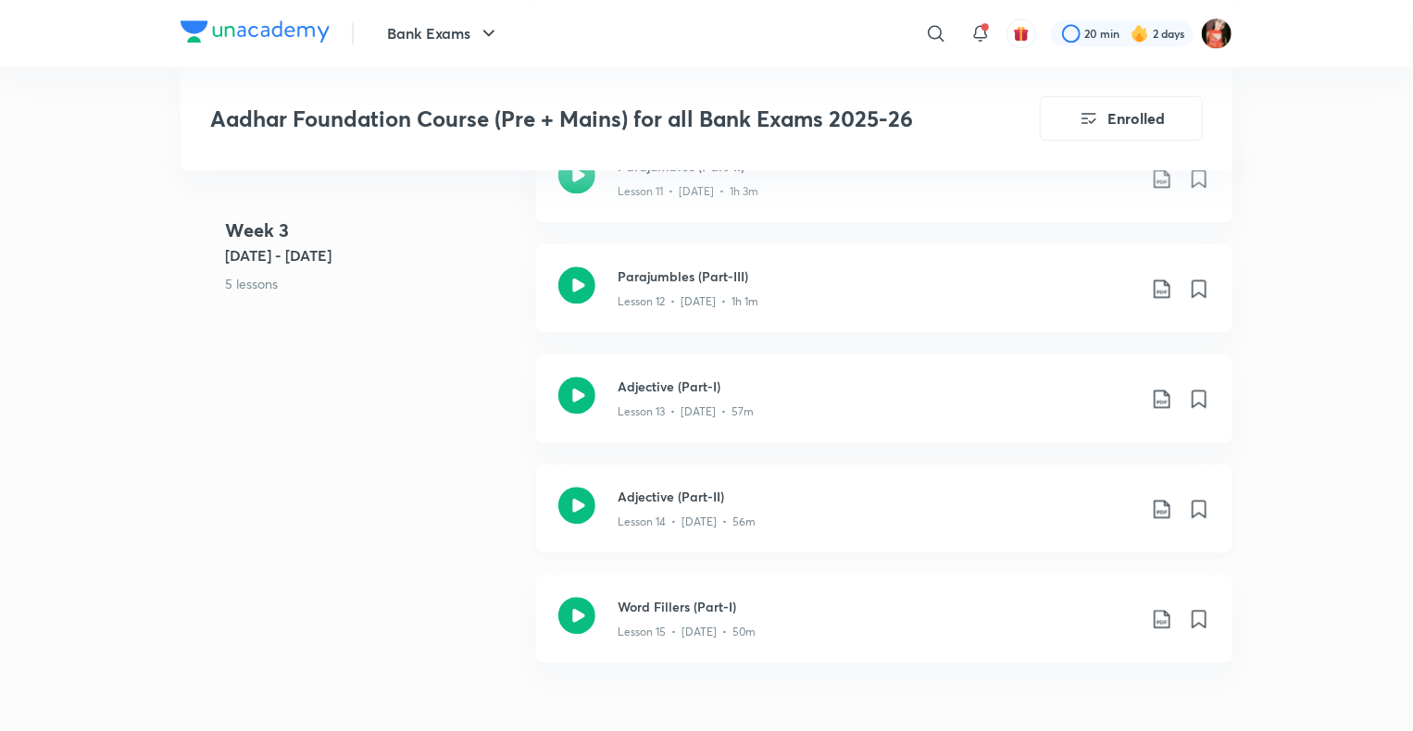
scroll to position [2222, 0]
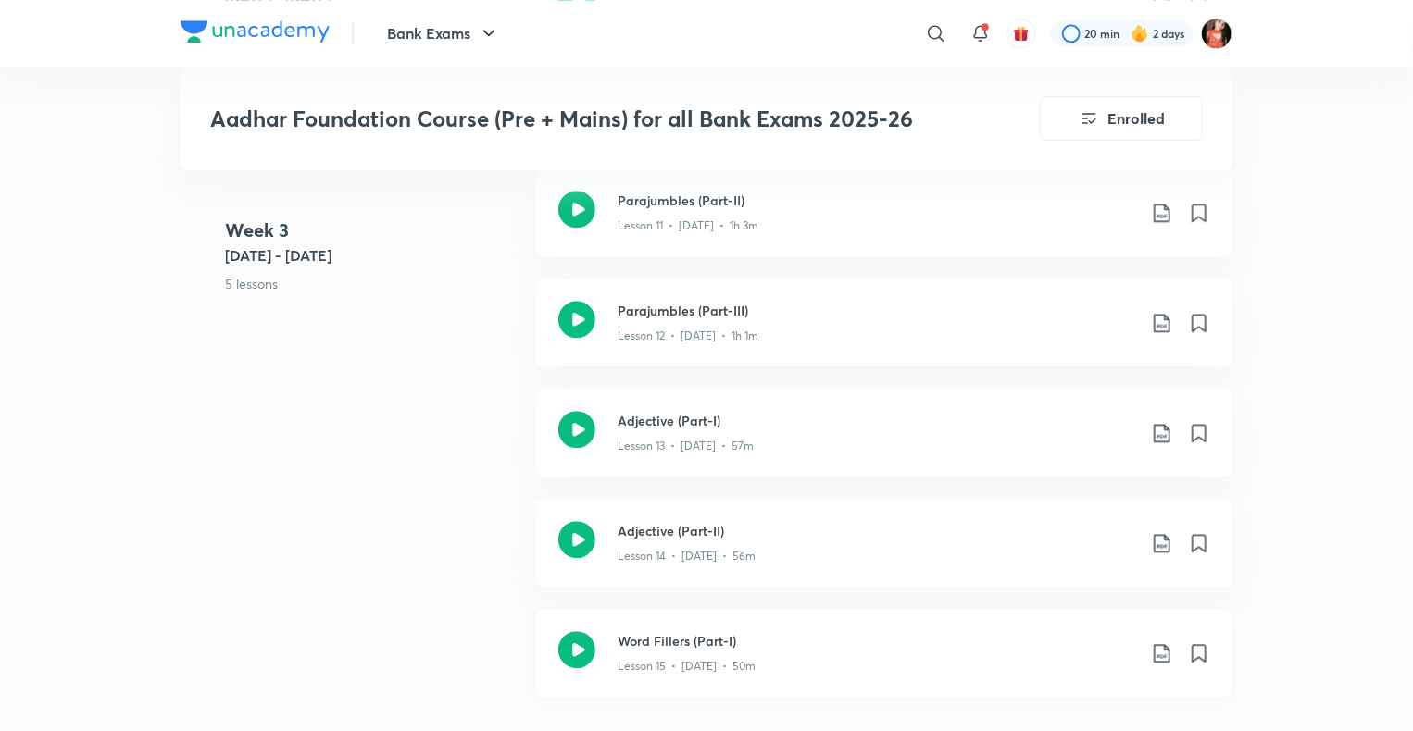
click at [1169, 654] on icon at bounding box center [1162, 653] width 16 height 19
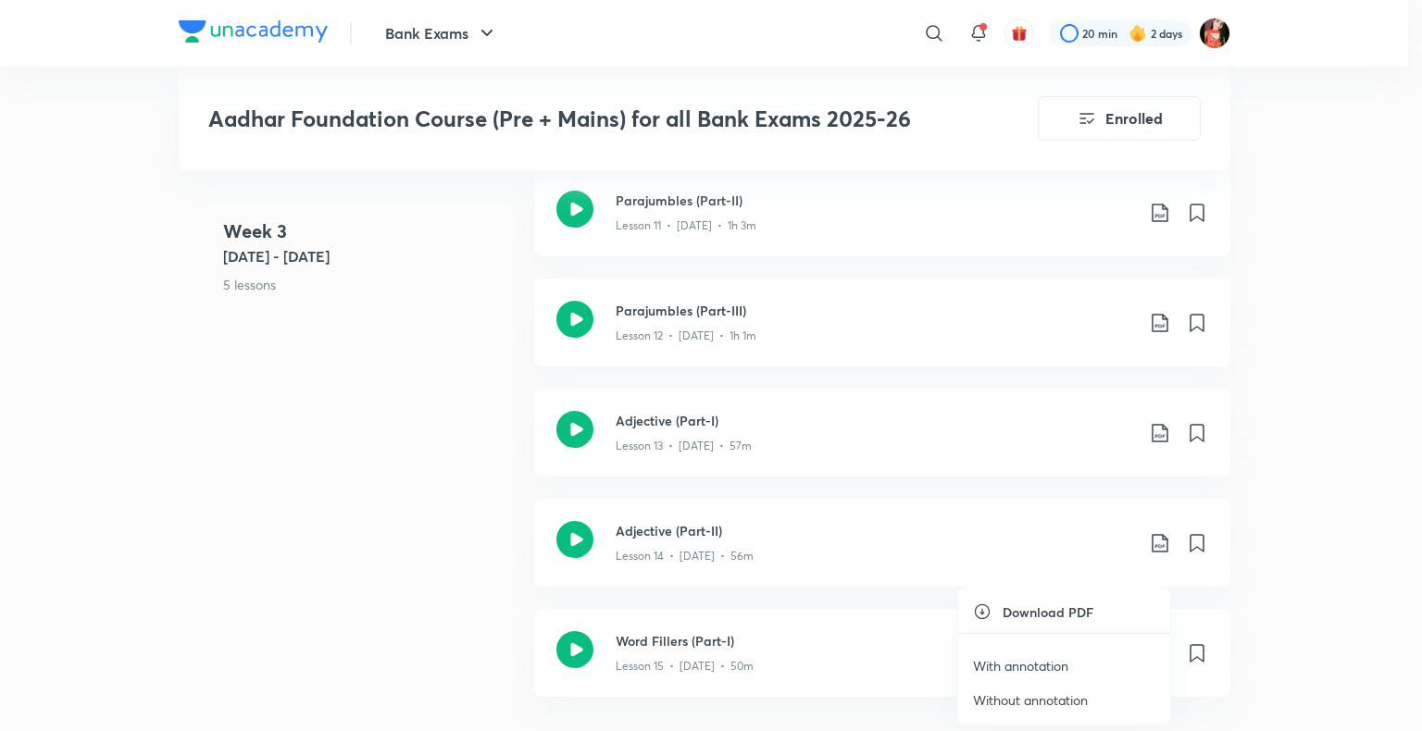
click at [999, 666] on p "With annotation" at bounding box center [1020, 665] width 95 height 19
